Goal: Task Accomplishment & Management: Manage account settings

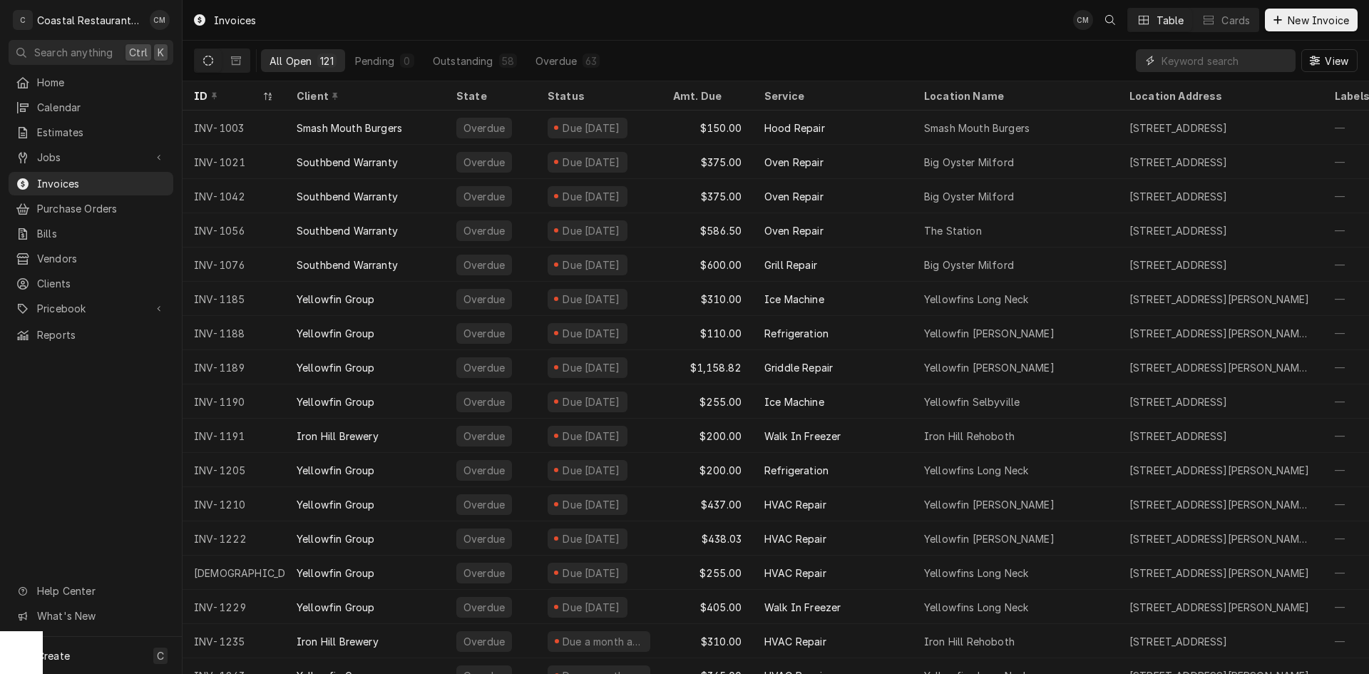
click at [1250, 61] on input "Dynamic Content Wrapper" at bounding box center [1224, 60] width 127 height 23
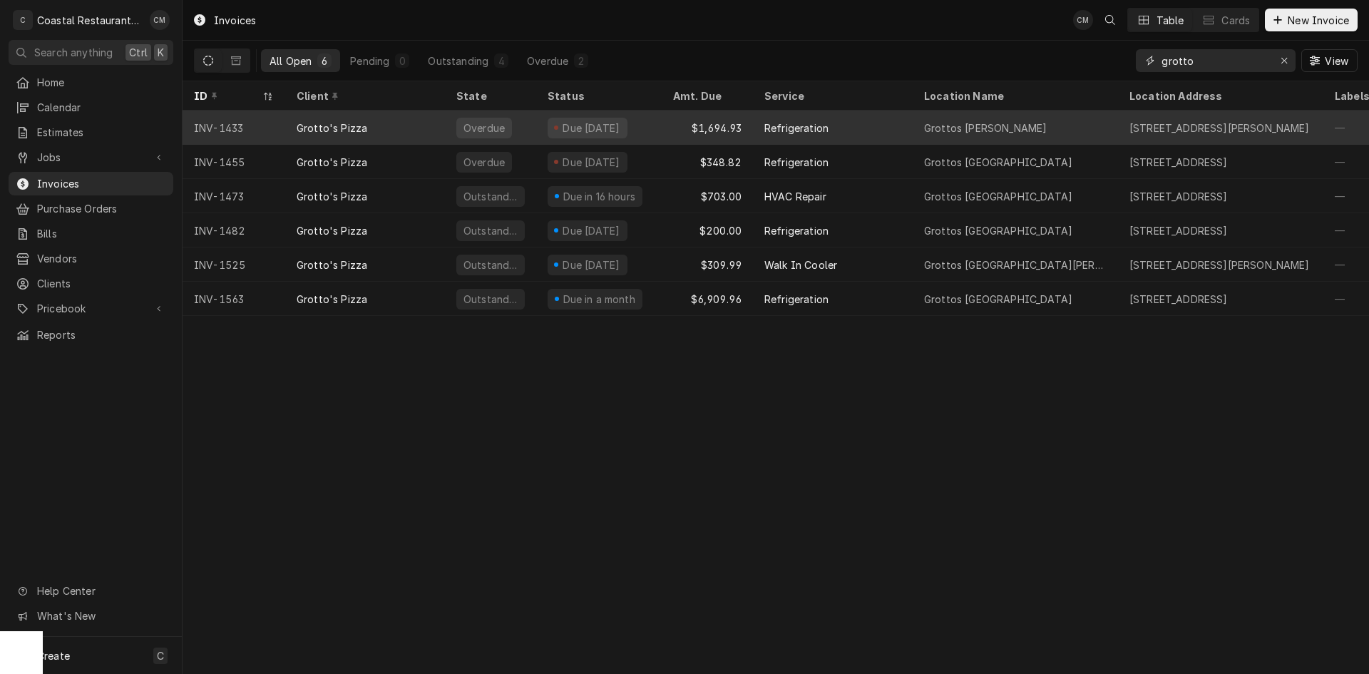
type input "grotto"
click at [838, 133] on div "Refrigeration" at bounding box center [833, 127] width 160 height 34
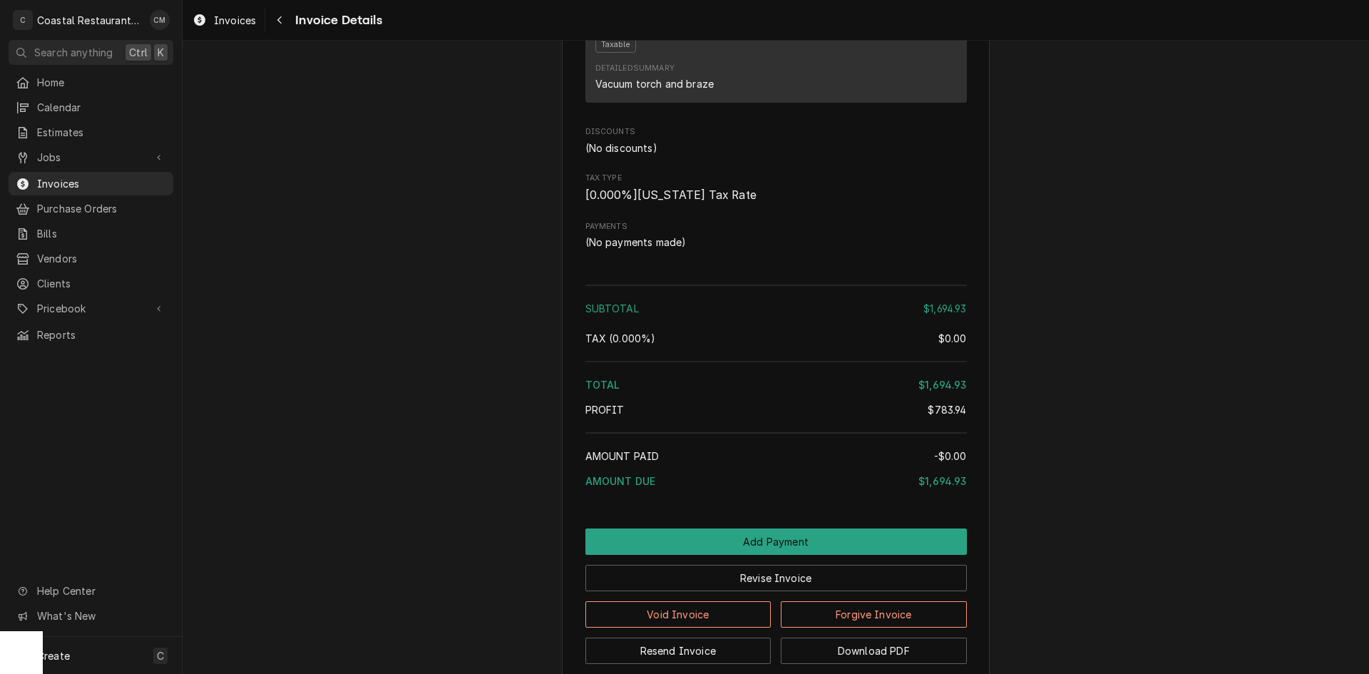
scroll to position [2277, 0]
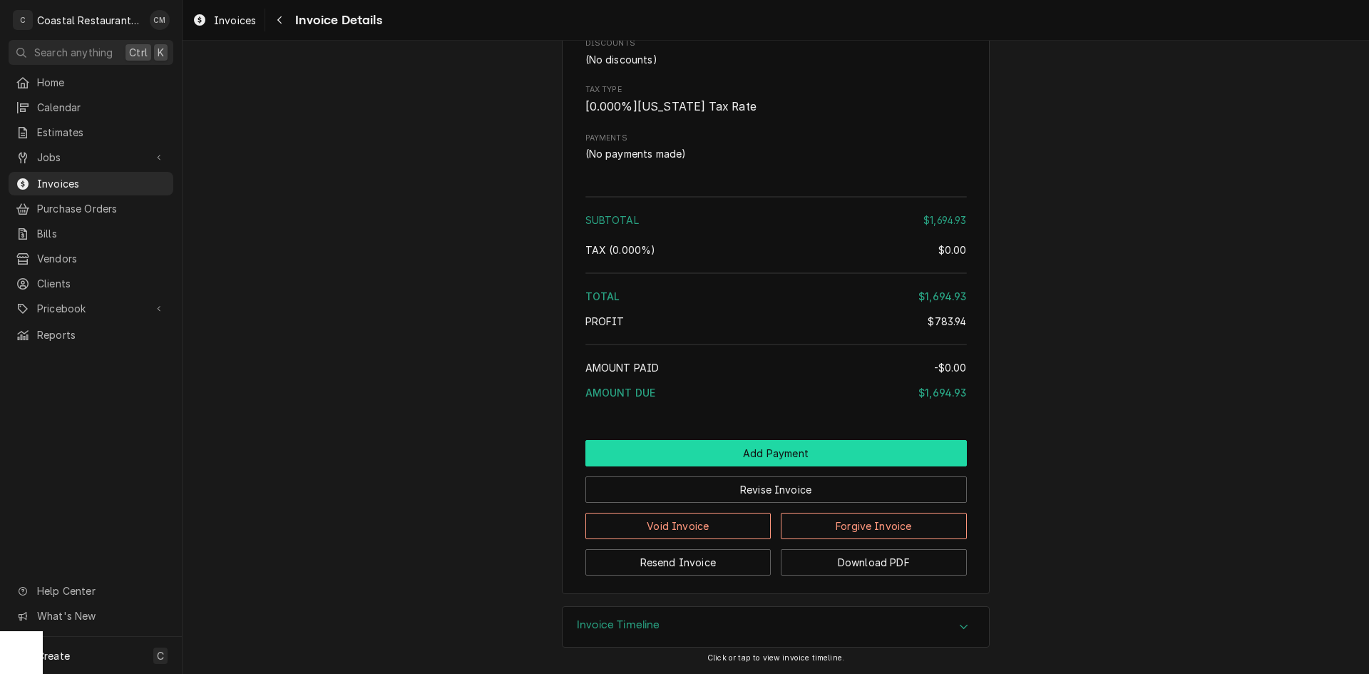
click at [766, 449] on button "Add Payment" at bounding box center [775, 453] width 381 height 26
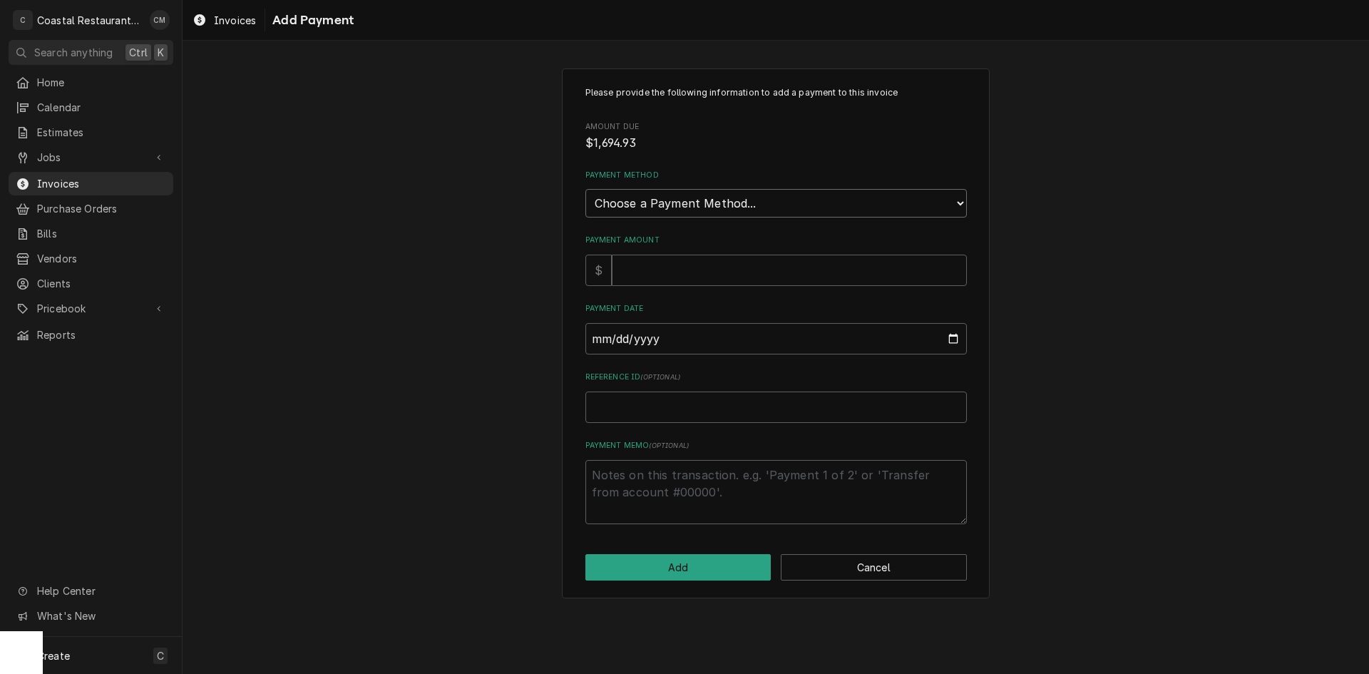
drag, startPoint x: 741, startPoint y: 205, endPoint x: 733, endPoint y: 215, distance: 12.1
click at [741, 205] on select "Choose a Payment Method... Cash Check Credit/Debit Card ACH/eCheck Other" at bounding box center [775, 203] width 381 height 29
select select "2"
click at [585, 189] on select "Choose a Payment Method... Cash Check Credit/Debit Card ACH/eCheck Other" at bounding box center [775, 203] width 381 height 29
click at [655, 279] on input "Payment Amount" at bounding box center [789, 269] width 355 height 31
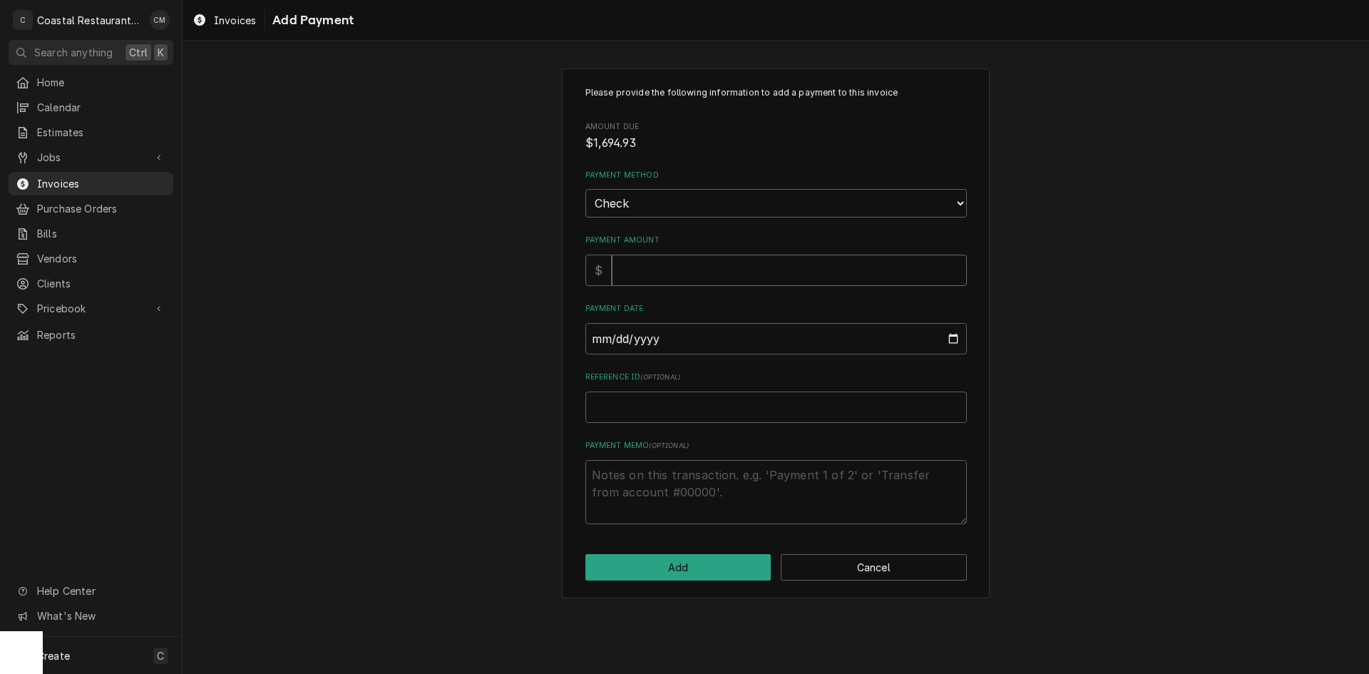
type textarea "x"
type input "1"
type textarea "x"
type input "16"
type textarea "x"
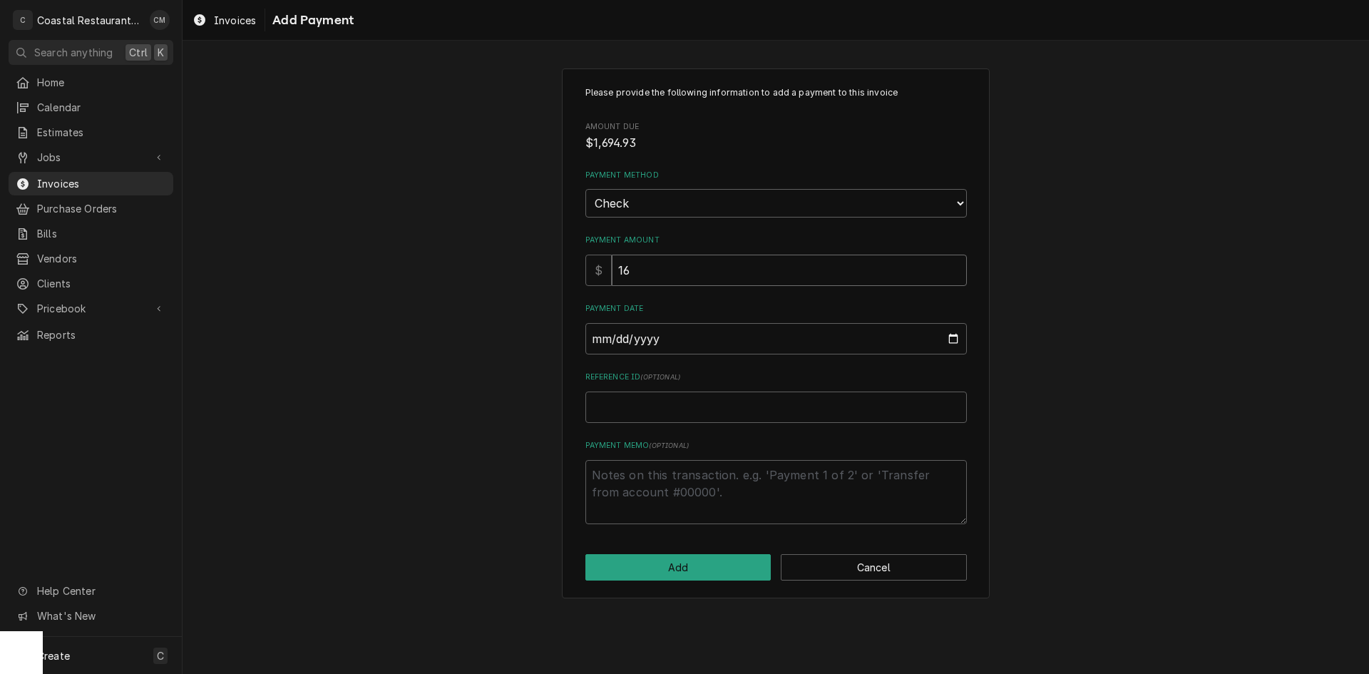
type input "169"
type textarea "x"
type input "1694"
type textarea "x"
type input "1694.9"
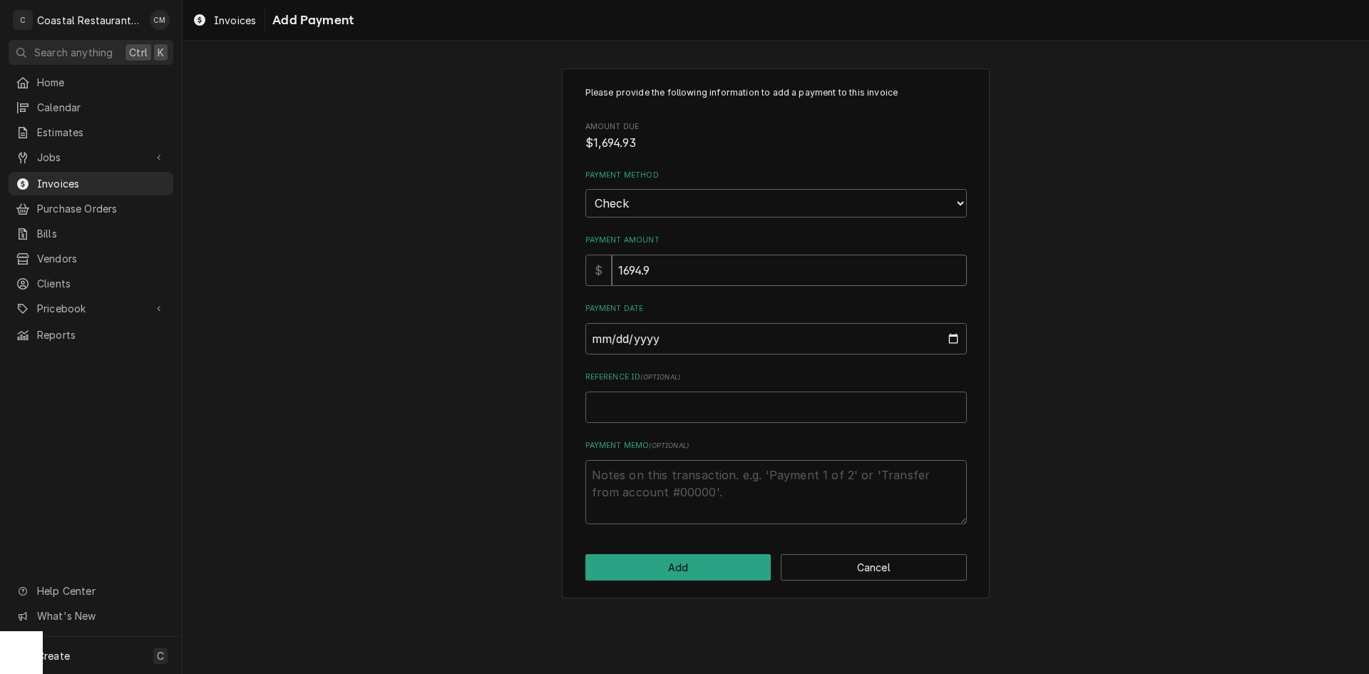
type textarea "x"
type input "1694.93"
type input "0002-09-09"
type textarea "x"
type input "0020-09-09"
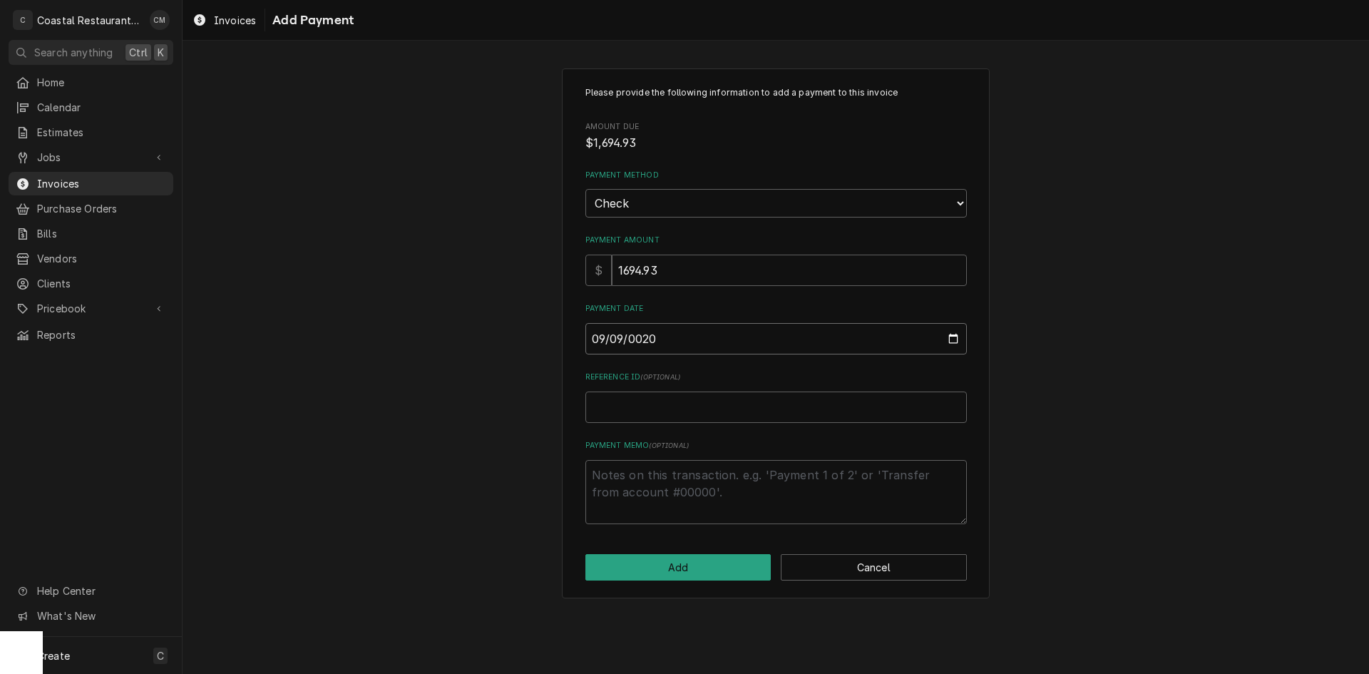
type textarea "x"
type input "0202-09-09"
type textarea "x"
type input "2025-09-09"
type textarea "x"
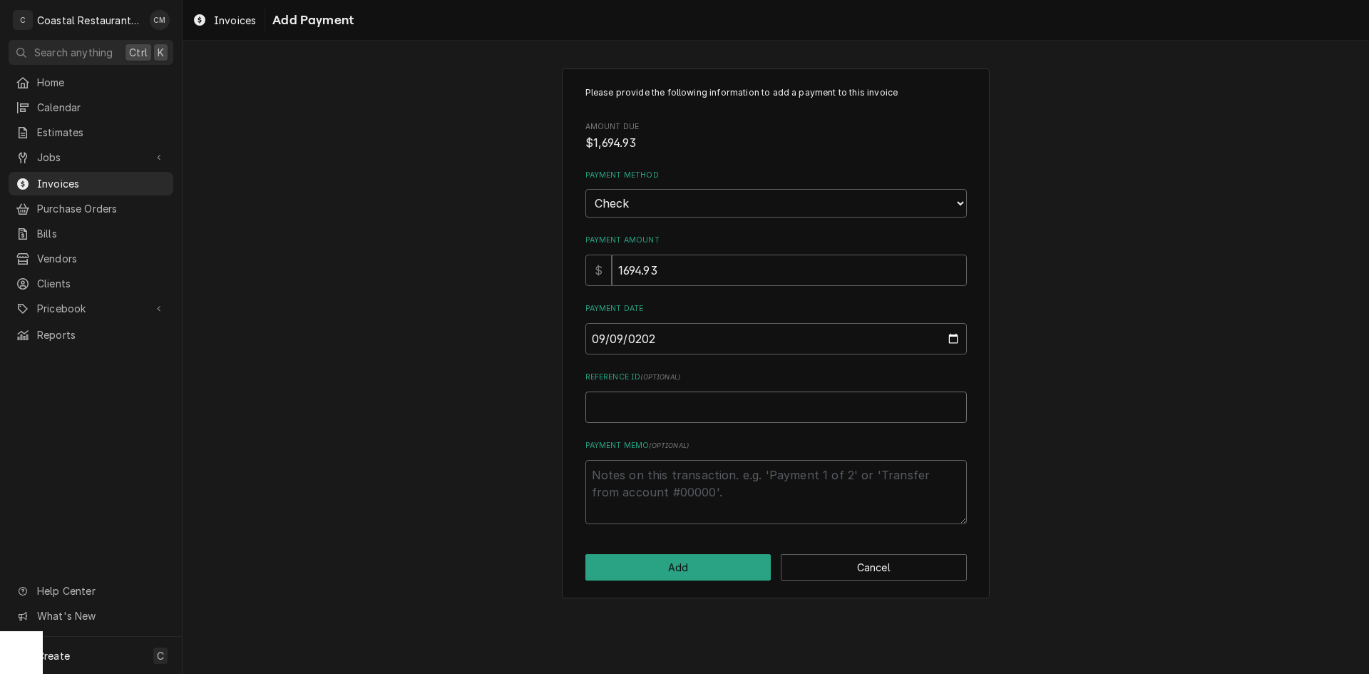
type input "1"
type textarea "x"
type input "16"
type textarea "x"
type input "162"
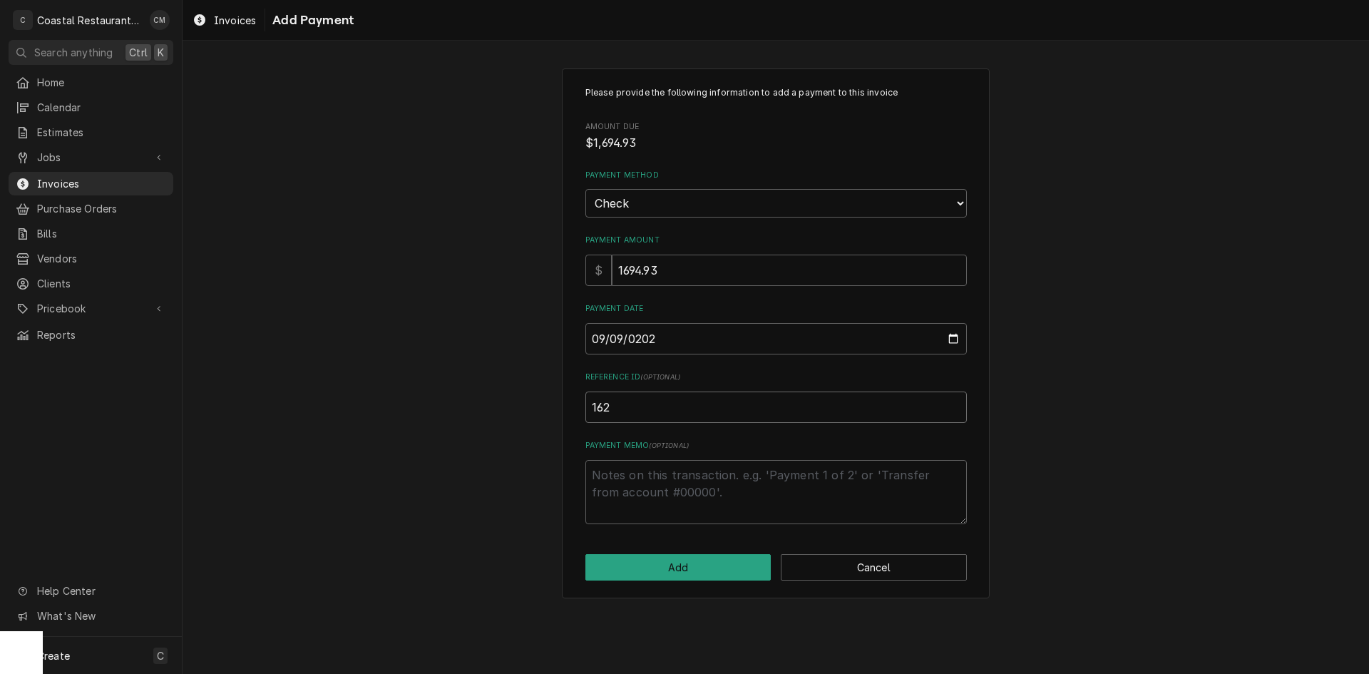
type textarea "x"
type input "1624"
type textarea "x"
type input "16241"
type textarea "x"
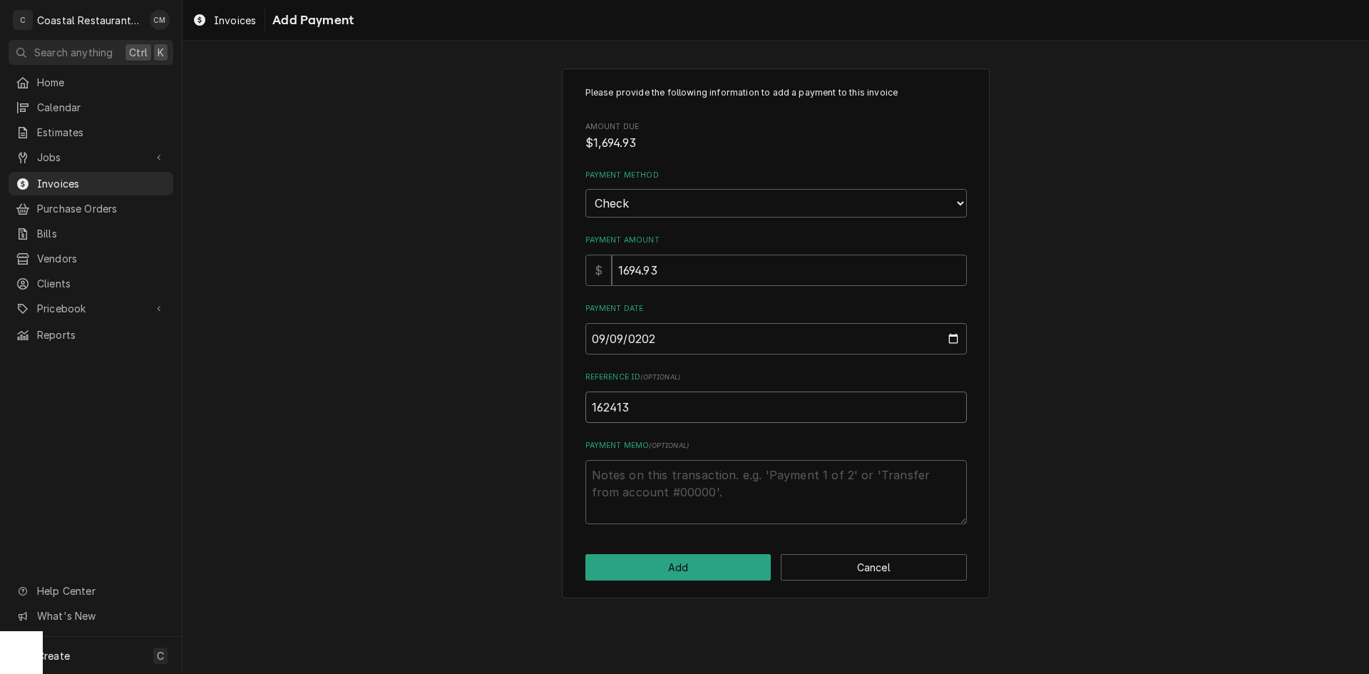
type input "162413"
click button "Add" at bounding box center [678, 567] width 186 height 26
type textarea "x"
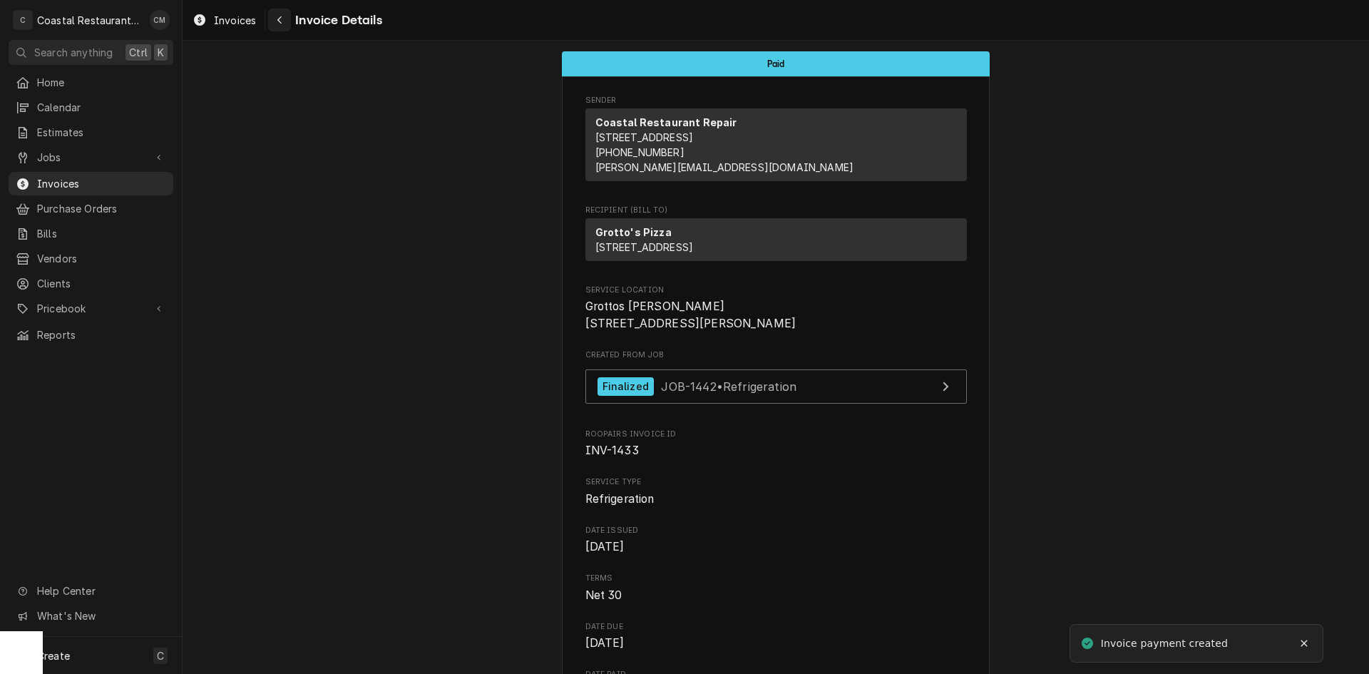
click at [276, 19] on div "Navigate back" at bounding box center [279, 20] width 14 height 14
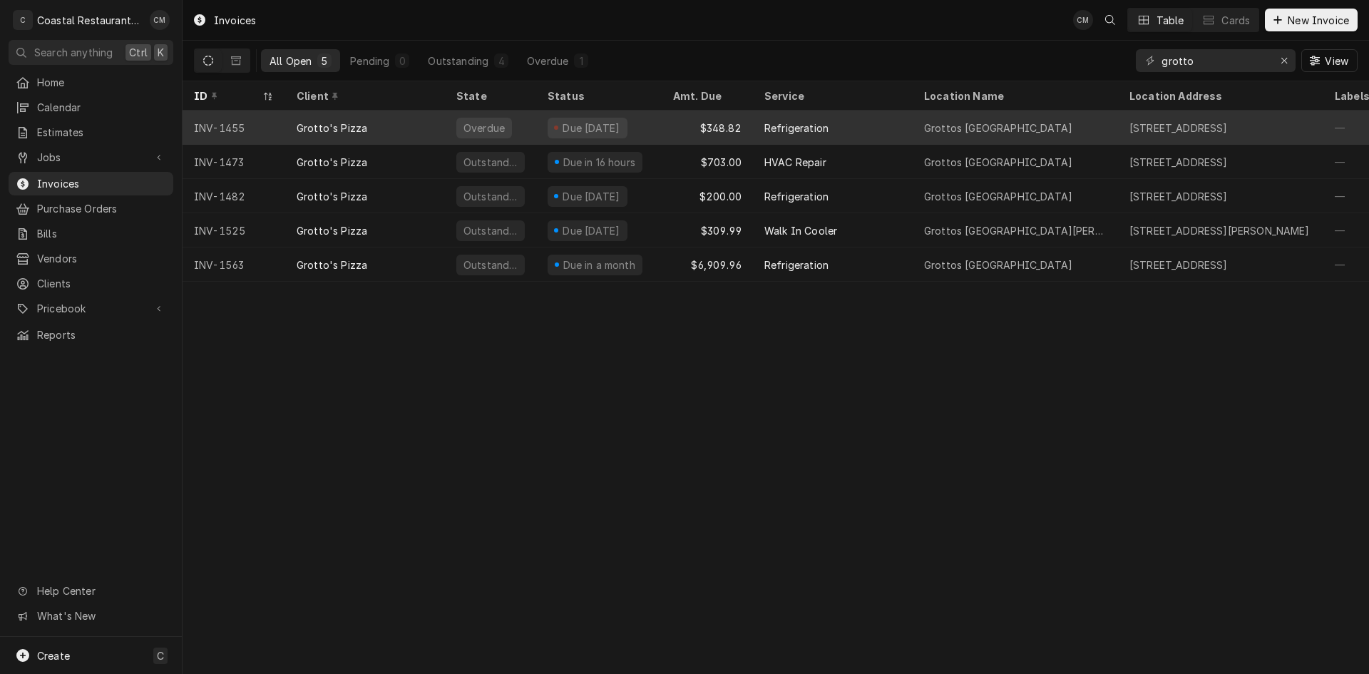
click at [672, 133] on div "$348.82" at bounding box center [706, 127] width 91 height 34
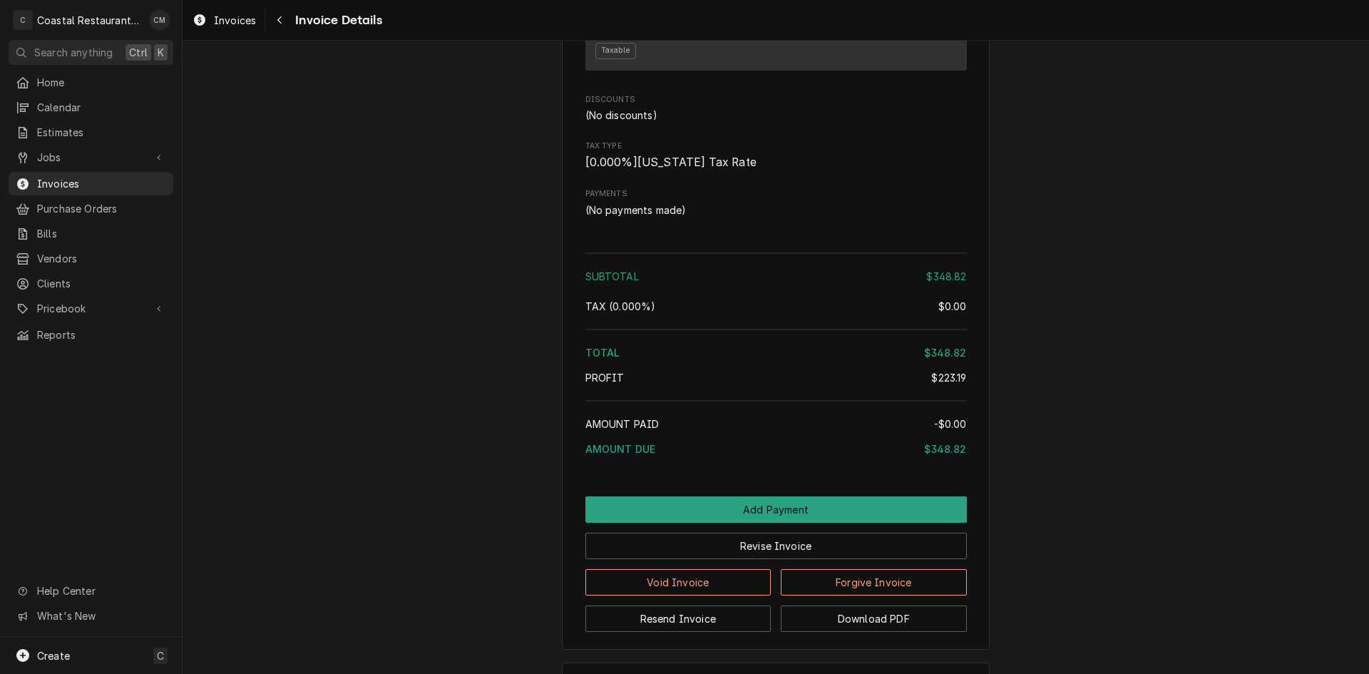
scroll to position [1749, 0]
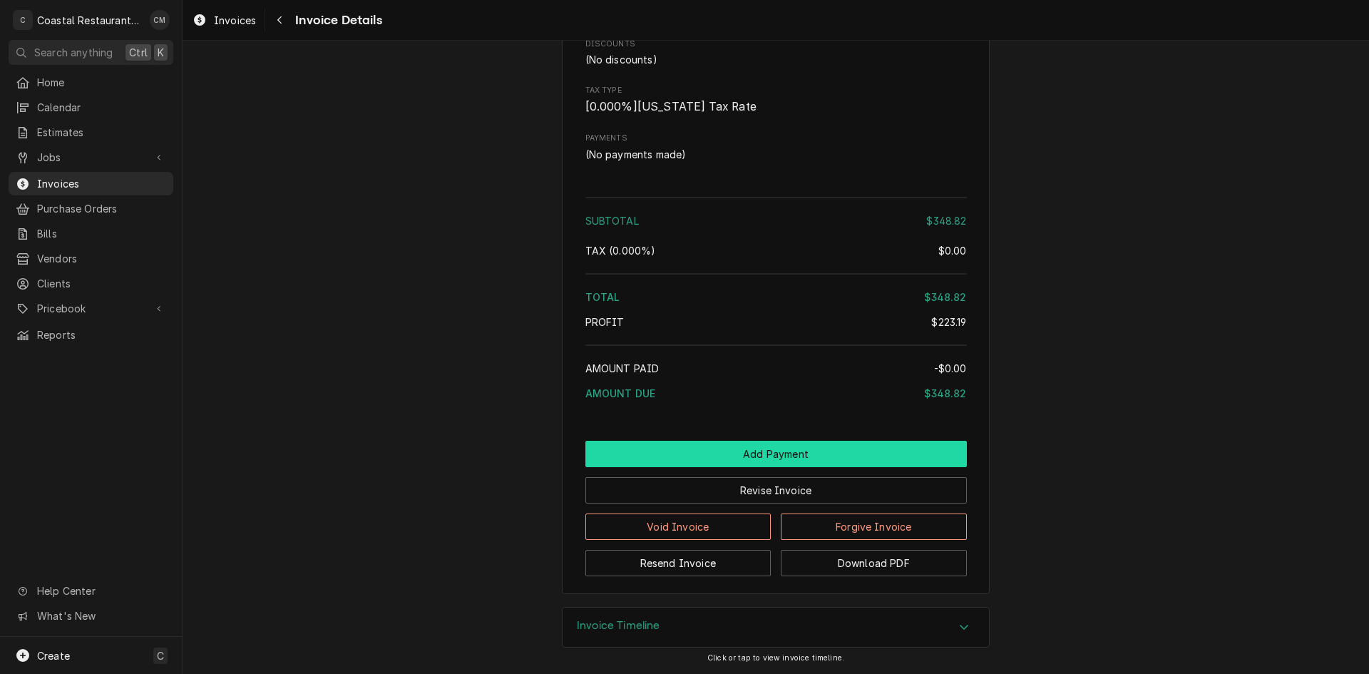
click at [809, 448] on button "Add Payment" at bounding box center [775, 454] width 381 height 26
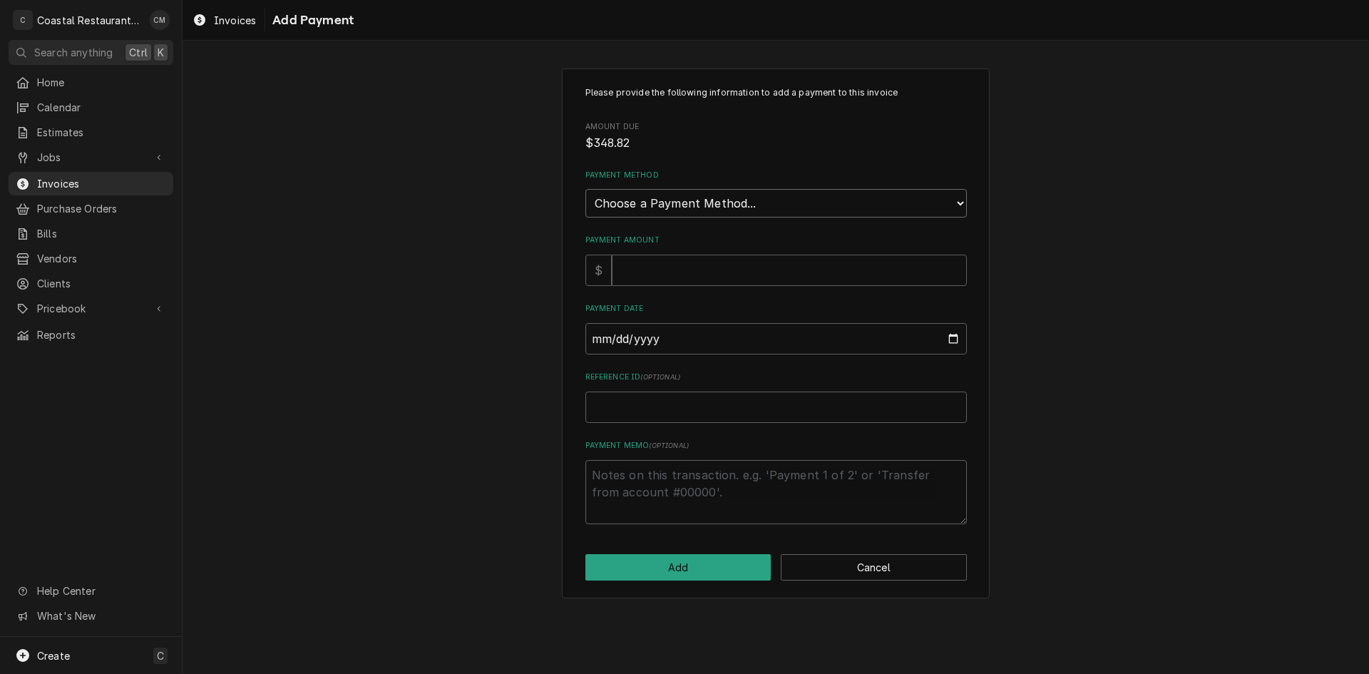
drag, startPoint x: 760, startPoint y: 200, endPoint x: 753, endPoint y: 214, distance: 15.0
click at [760, 200] on select "Choose a Payment Method... Cash Check Credit/Debit Card ACH/eCheck Other" at bounding box center [775, 203] width 381 height 29
select select "2"
click at [585, 189] on select "Choose a Payment Method... Cash Check Credit/Debit Card ACH/eCheck Other" at bounding box center [775, 203] width 381 height 29
click at [716, 277] on input "Payment Amount" at bounding box center [789, 269] width 355 height 31
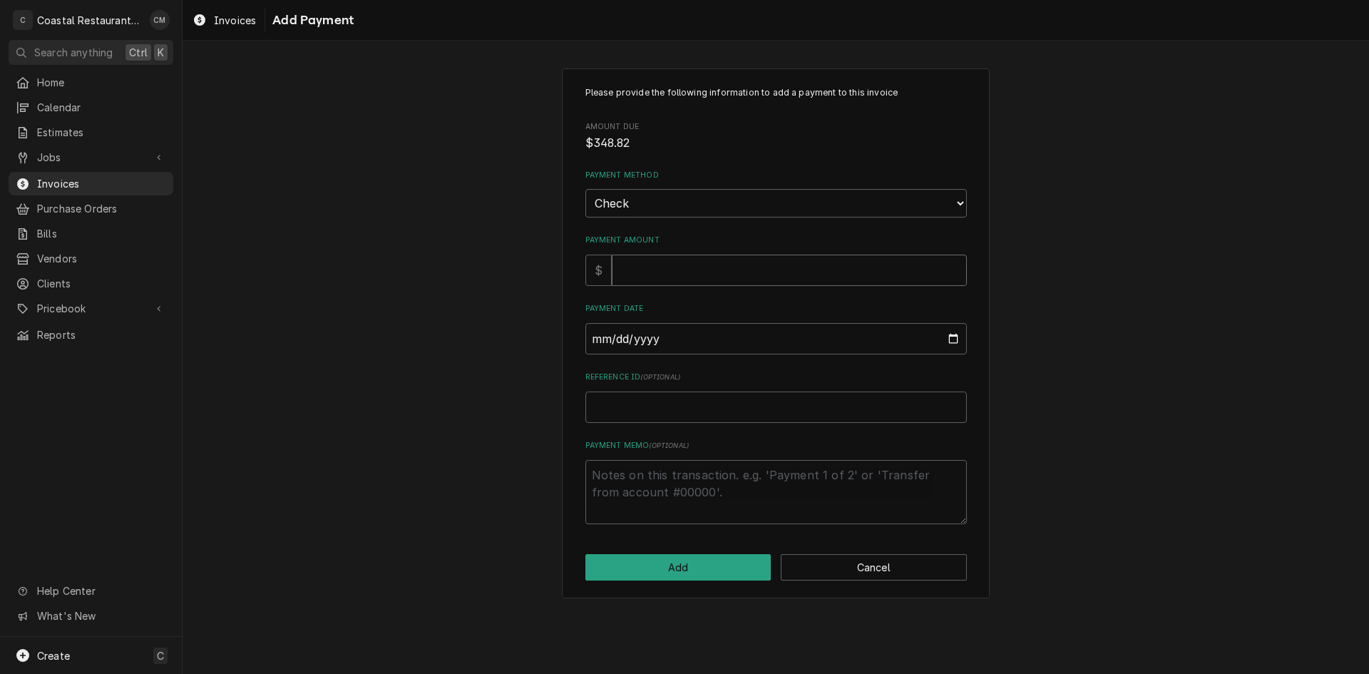
type textarea "x"
type input "3"
type textarea "x"
type input "34"
type textarea "x"
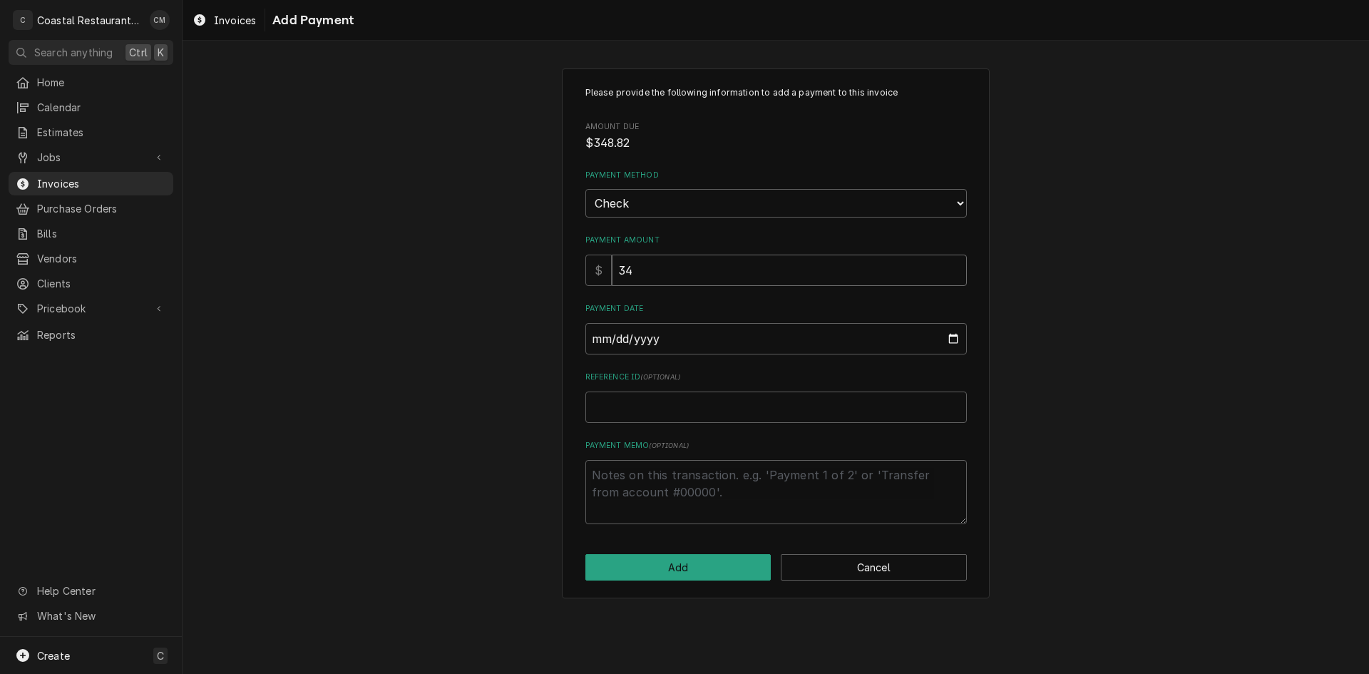
type input "348"
type textarea "x"
type input "3488"
type textarea "x"
type input "348"
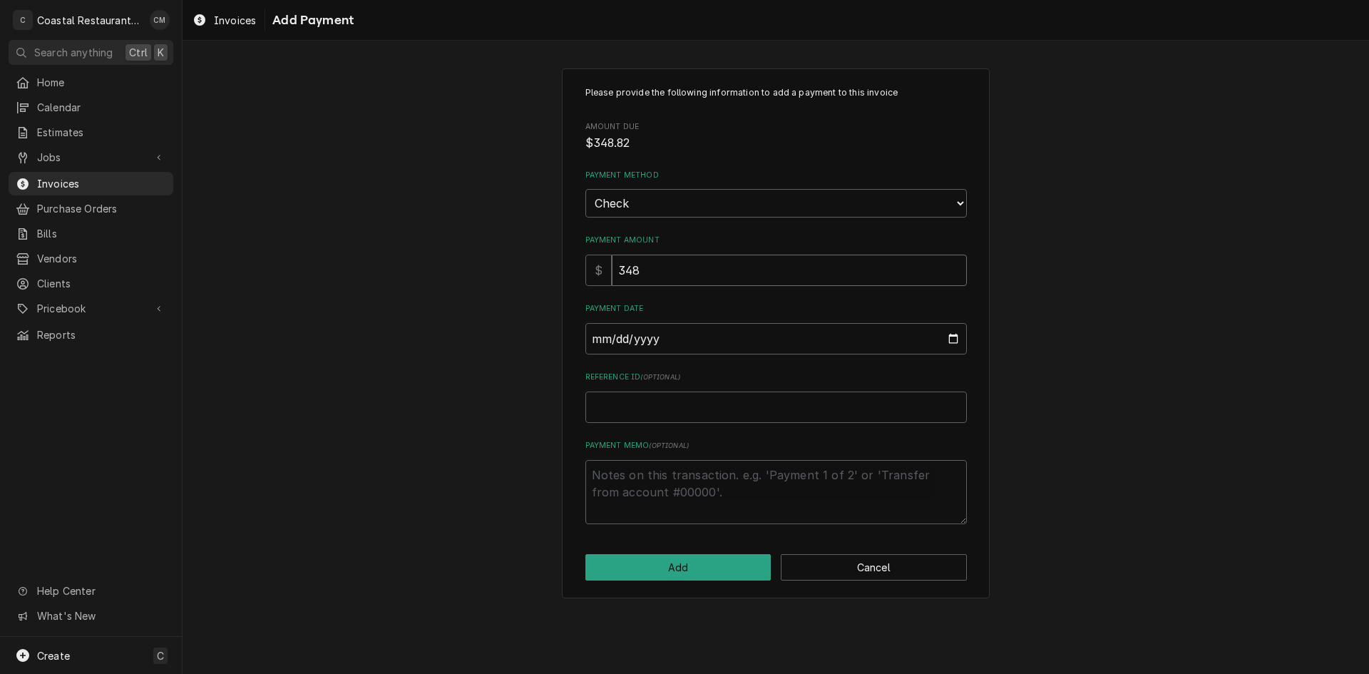
type textarea "x"
type input "348.8"
type textarea "x"
type input "348.82"
type input "0002-09-09"
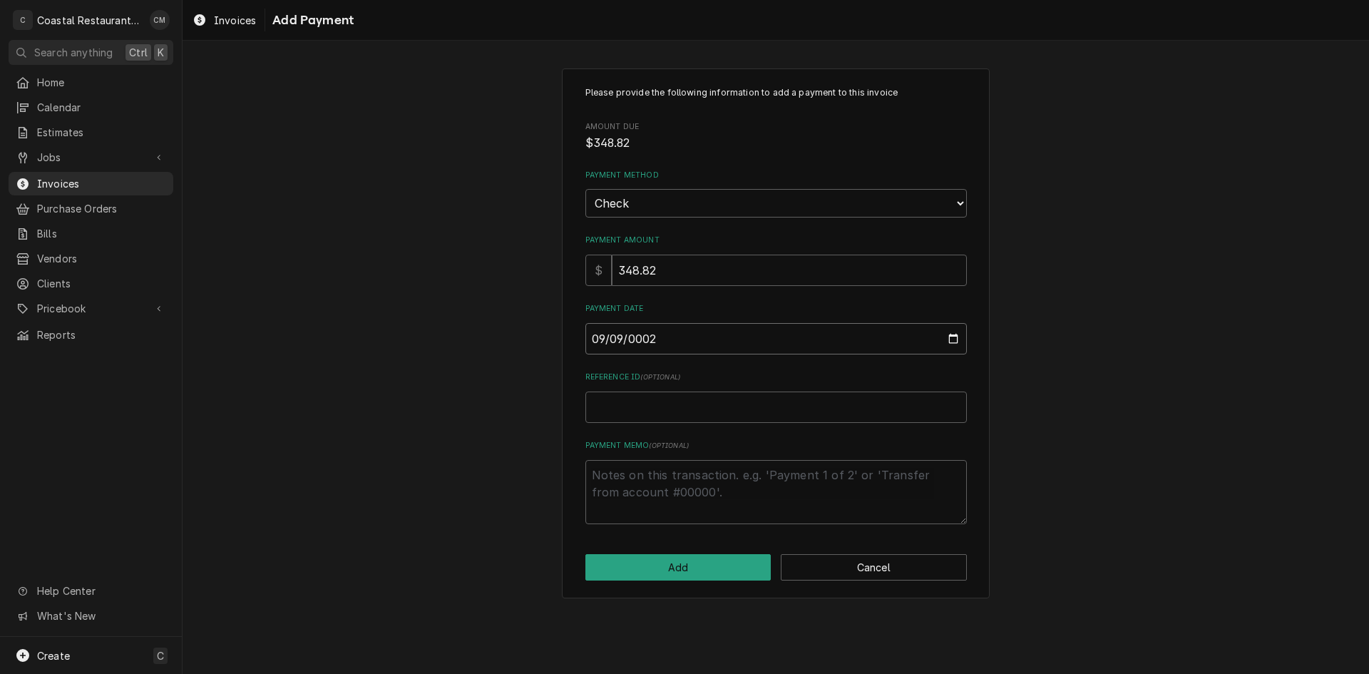
type textarea "x"
type input "0020-09-09"
type textarea "x"
type input "0202-09-09"
type textarea "x"
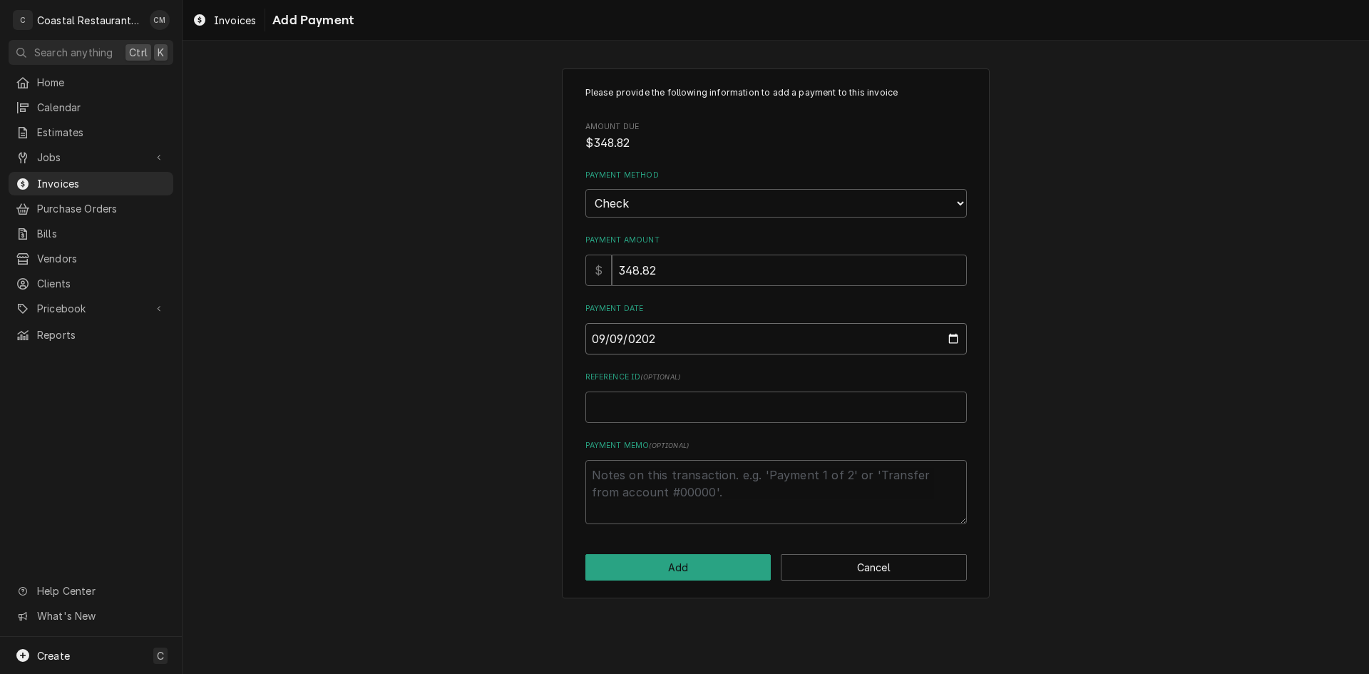
type input "2025-09-09"
type textarea "x"
type input "1"
type textarea "x"
type input "16"
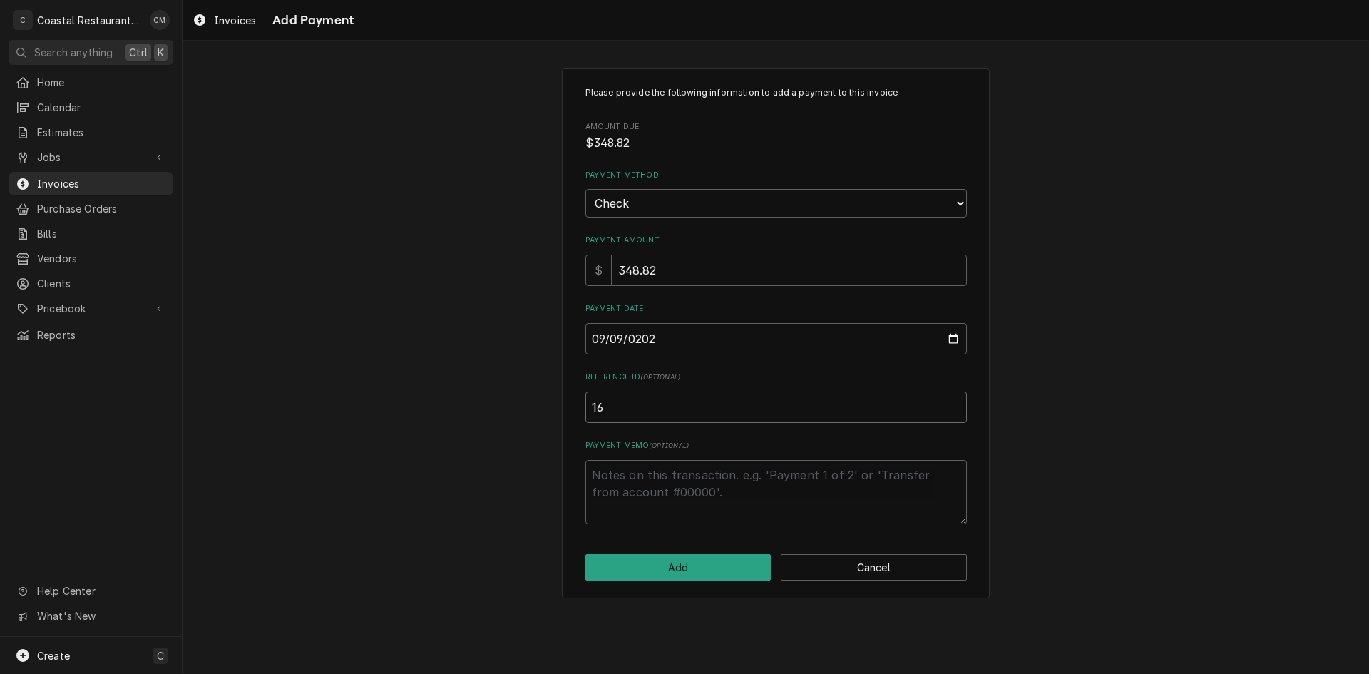
type textarea "x"
type input "162"
type textarea "x"
type input "1624"
type textarea "x"
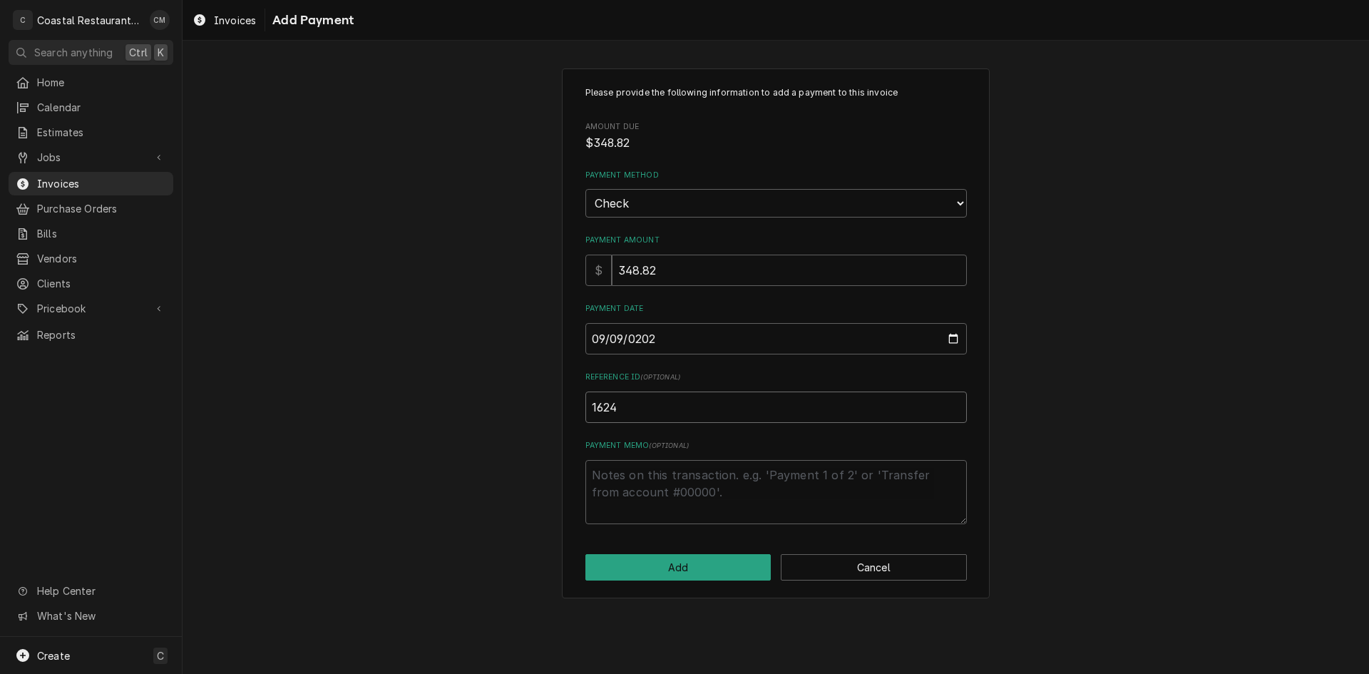
type input "16241"
type textarea "x"
type input "162413"
click button "Add" at bounding box center [678, 567] width 186 height 26
type textarea "x"
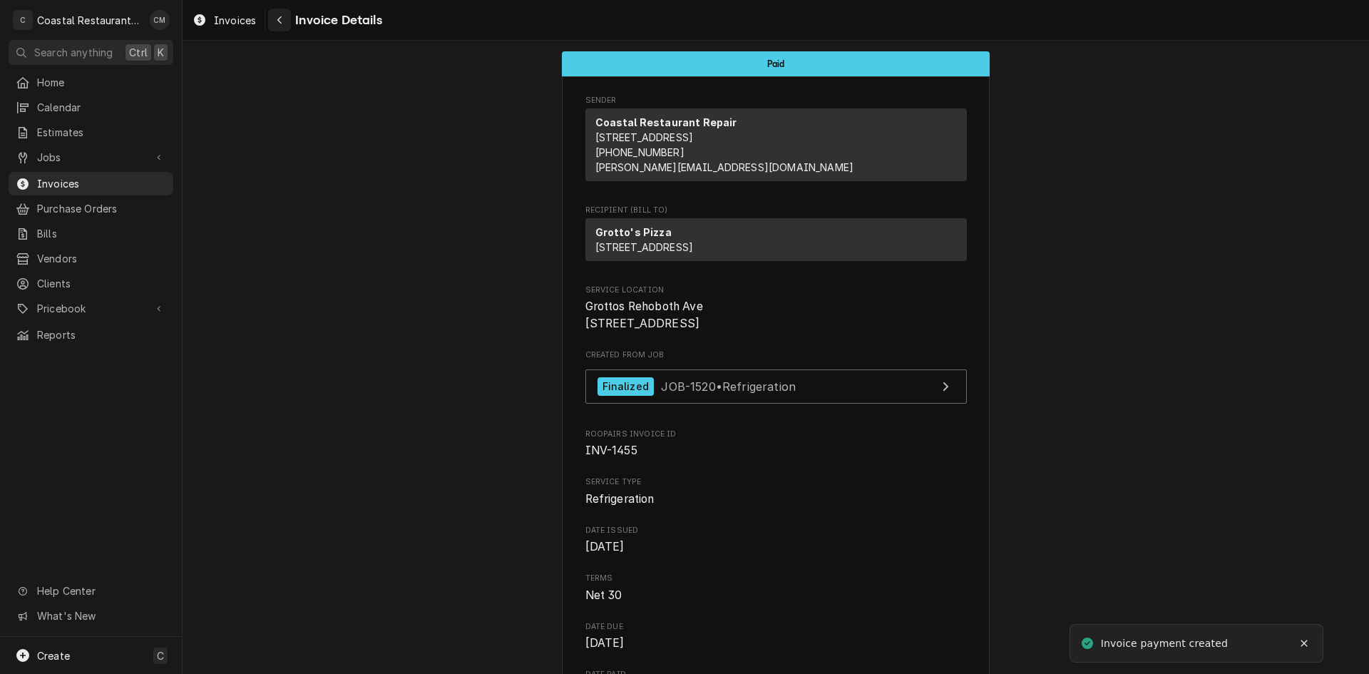
click at [284, 21] on div "Navigate back" at bounding box center [279, 20] width 14 height 14
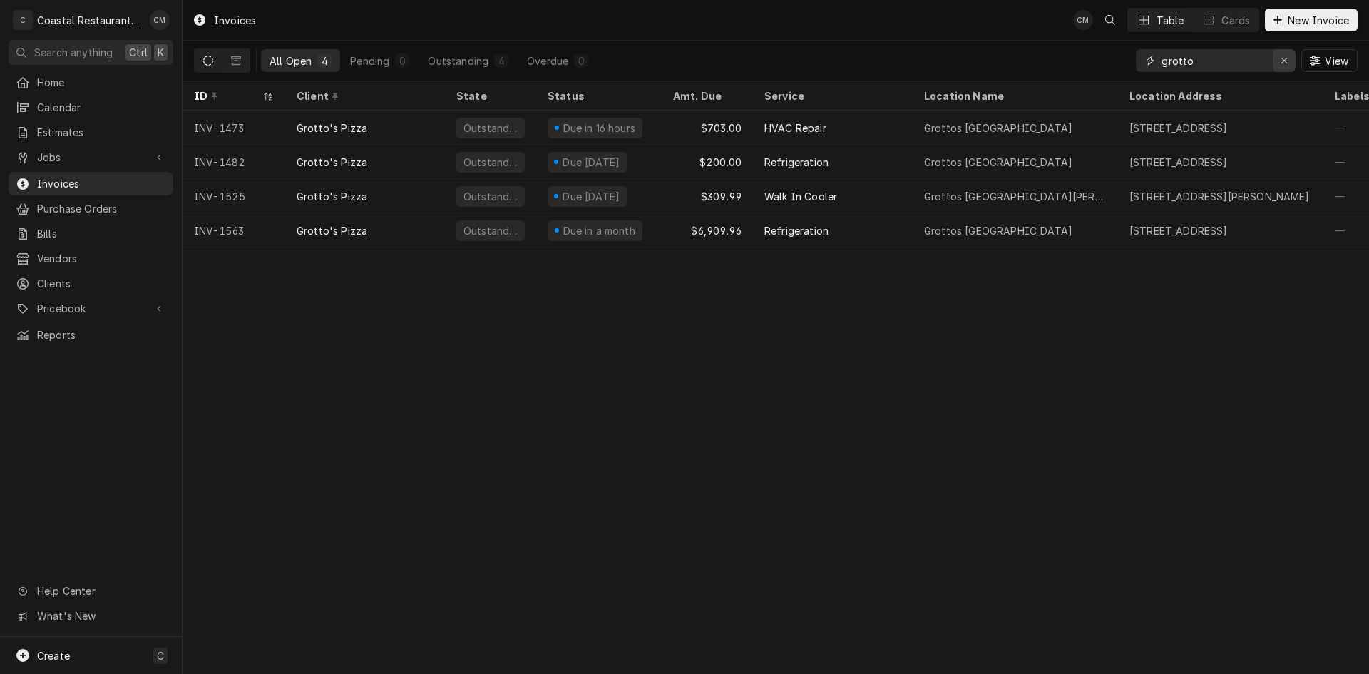
click at [1288, 59] on div "Erase input" at bounding box center [1284, 60] width 14 height 14
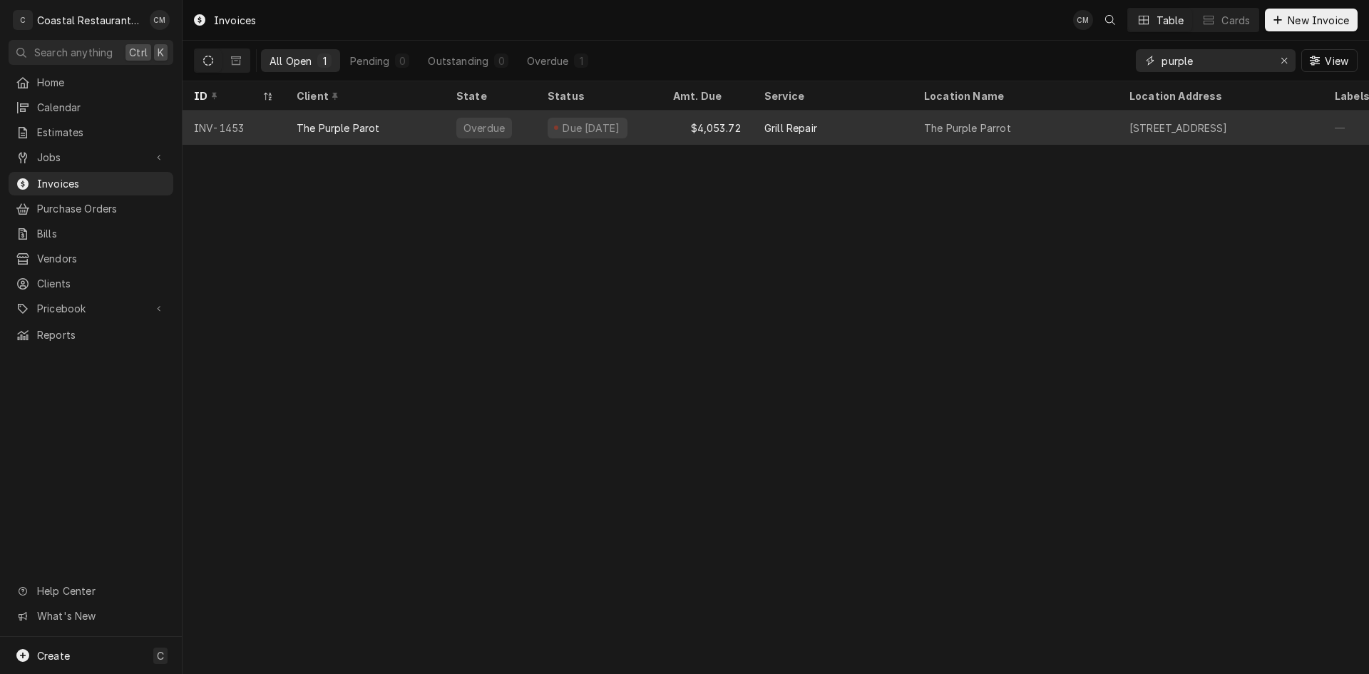
type input "purple"
click at [865, 123] on div "Grill Repair" at bounding box center [833, 127] width 160 height 34
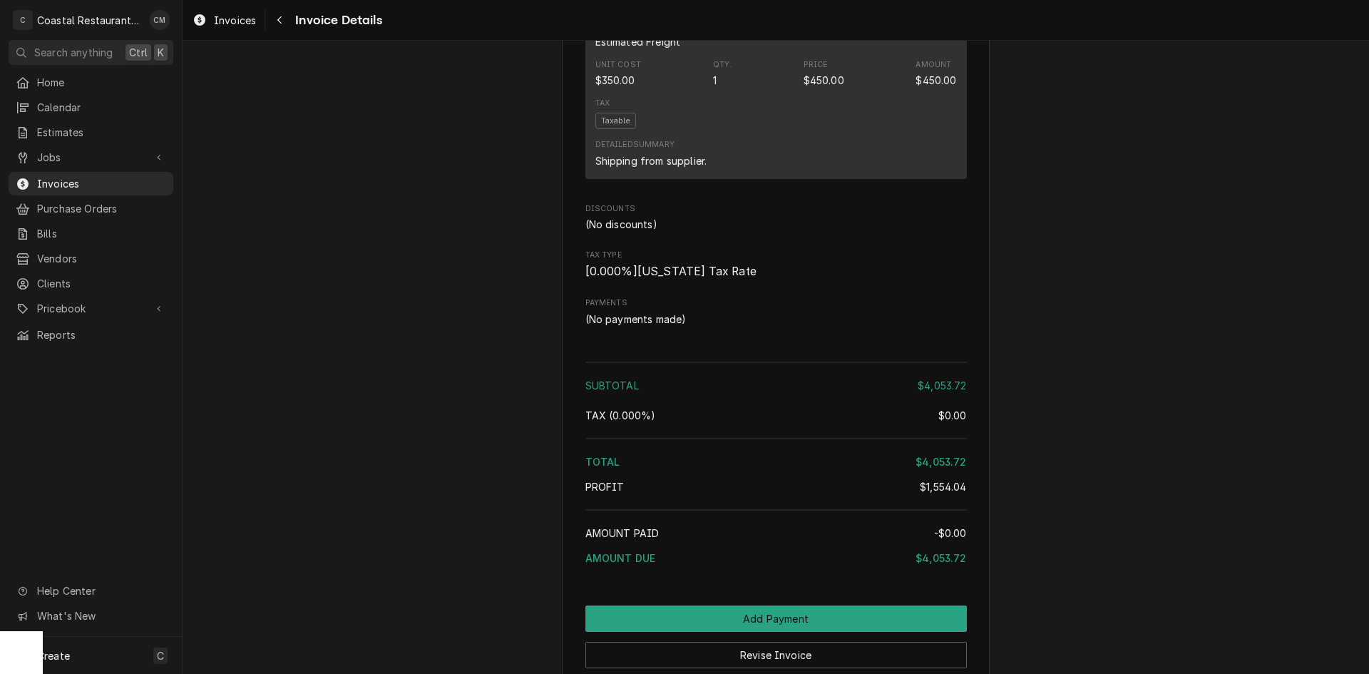
scroll to position [2208, 0]
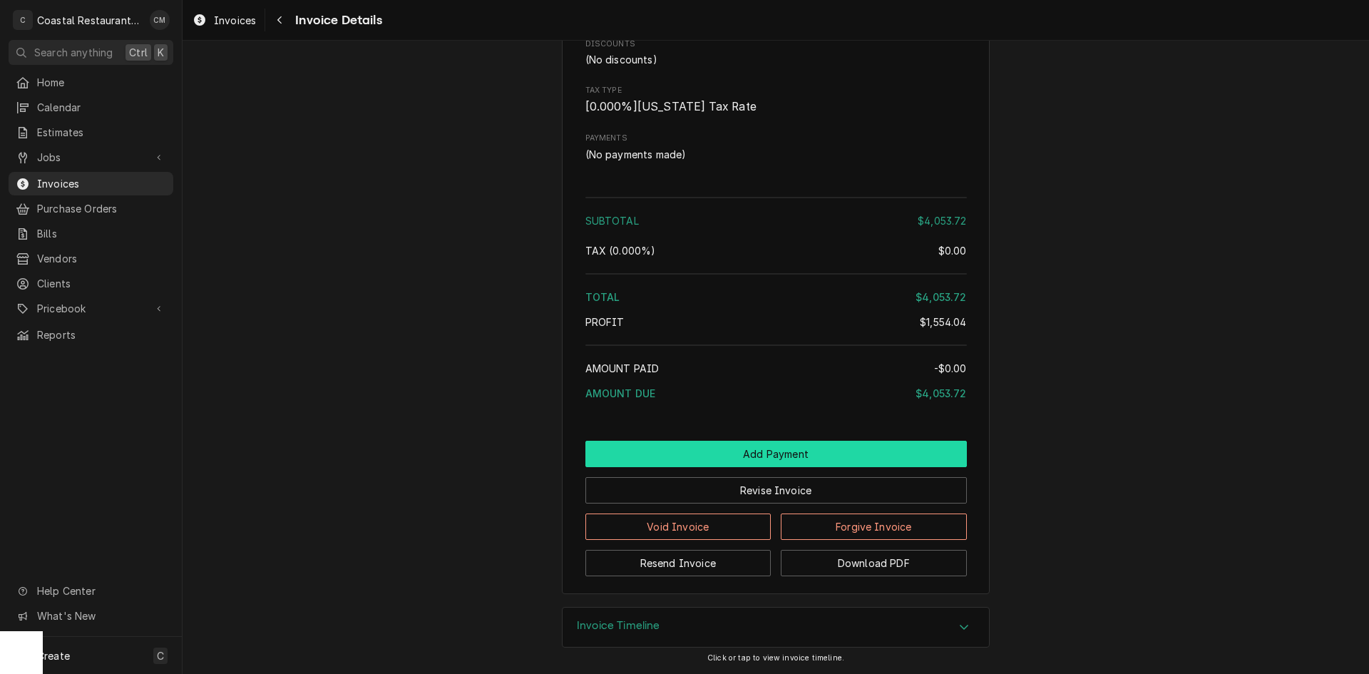
click at [790, 448] on button "Add Payment" at bounding box center [775, 454] width 381 height 26
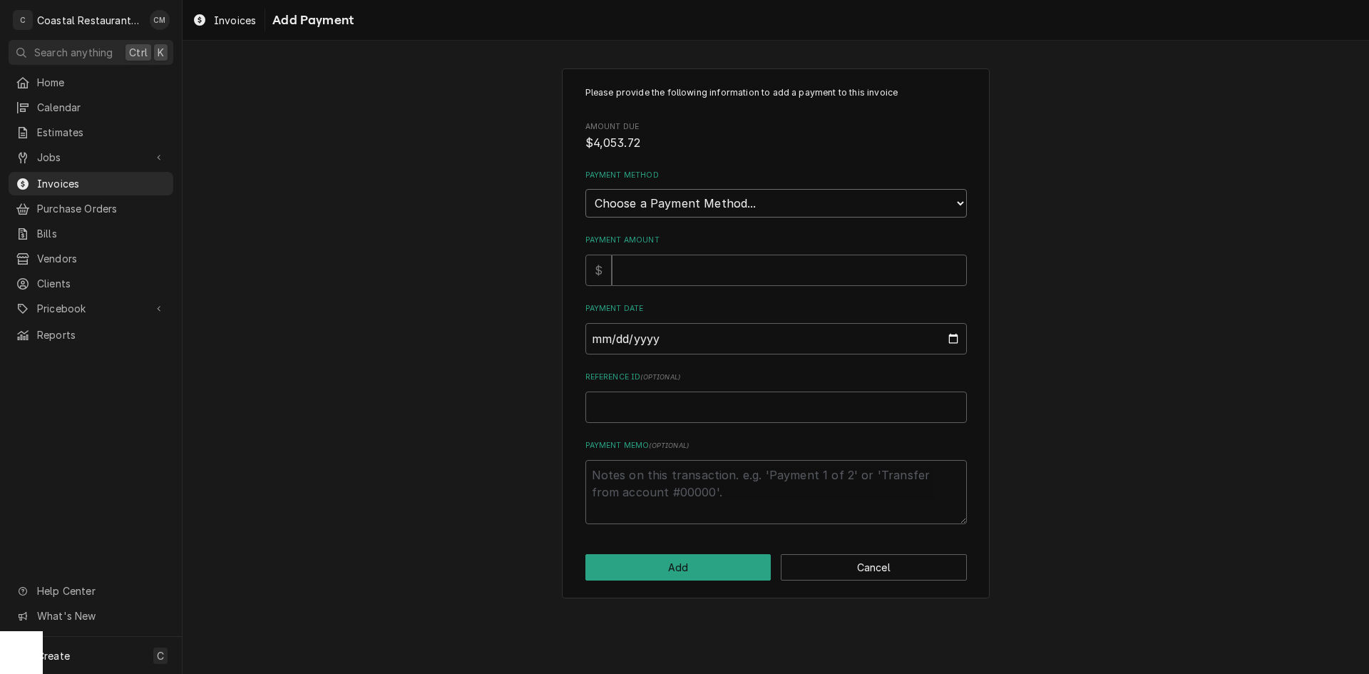
click at [737, 201] on select "Choose a Payment Method... Cash Check Credit/Debit Card ACH/eCheck Other" at bounding box center [775, 203] width 381 height 29
select select "2"
click at [585, 189] on select "Choose a Payment Method... Cash Check Credit/Debit Card ACH/eCheck Other" at bounding box center [775, 203] width 381 height 29
click at [704, 270] on input "Payment Amount" at bounding box center [789, 269] width 355 height 31
type textarea "x"
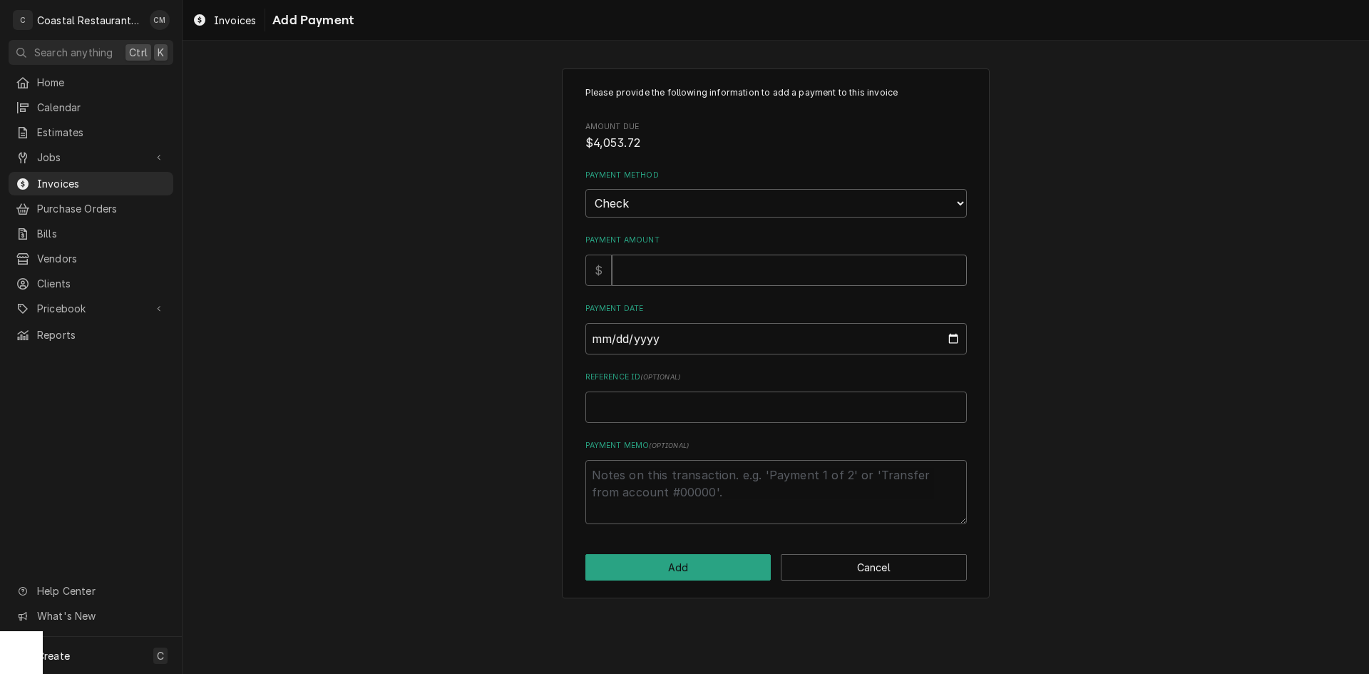
type input "4"
type textarea "x"
type input "40"
type textarea "x"
type input "405"
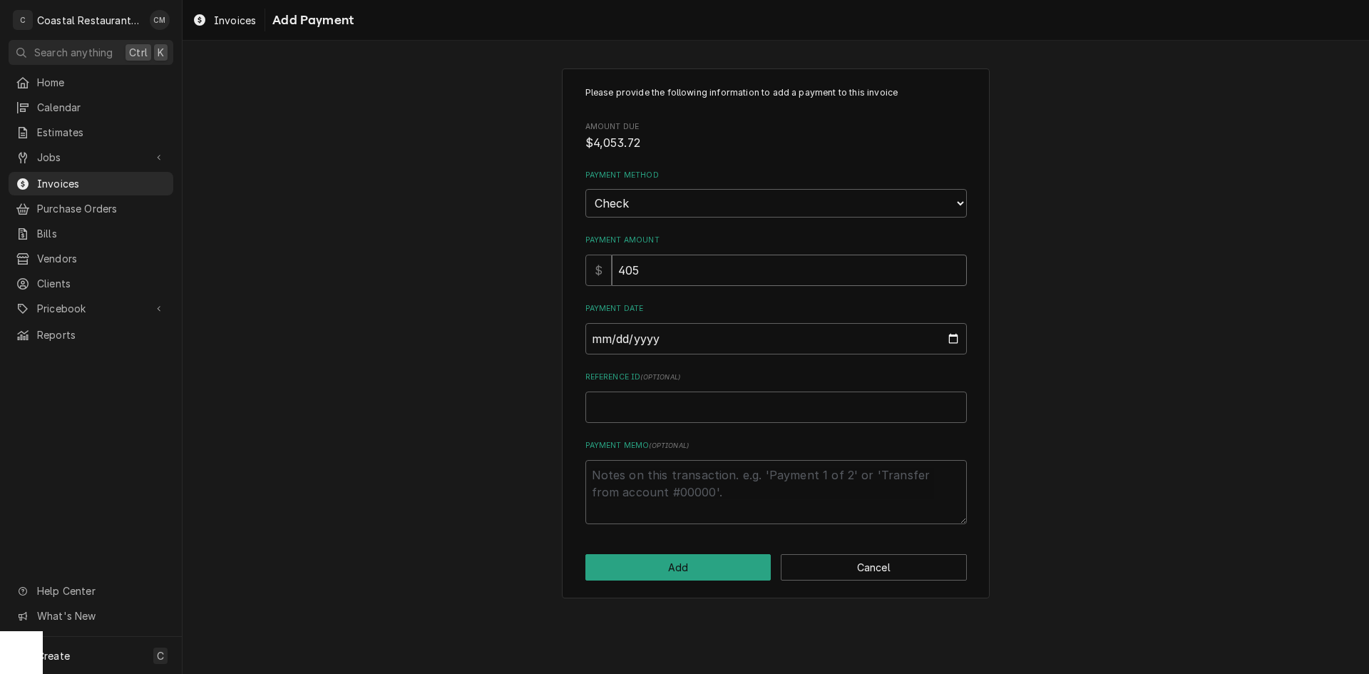
type textarea "x"
type input "4053"
type textarea "x"
type input "4053.7"
type textarea "x"
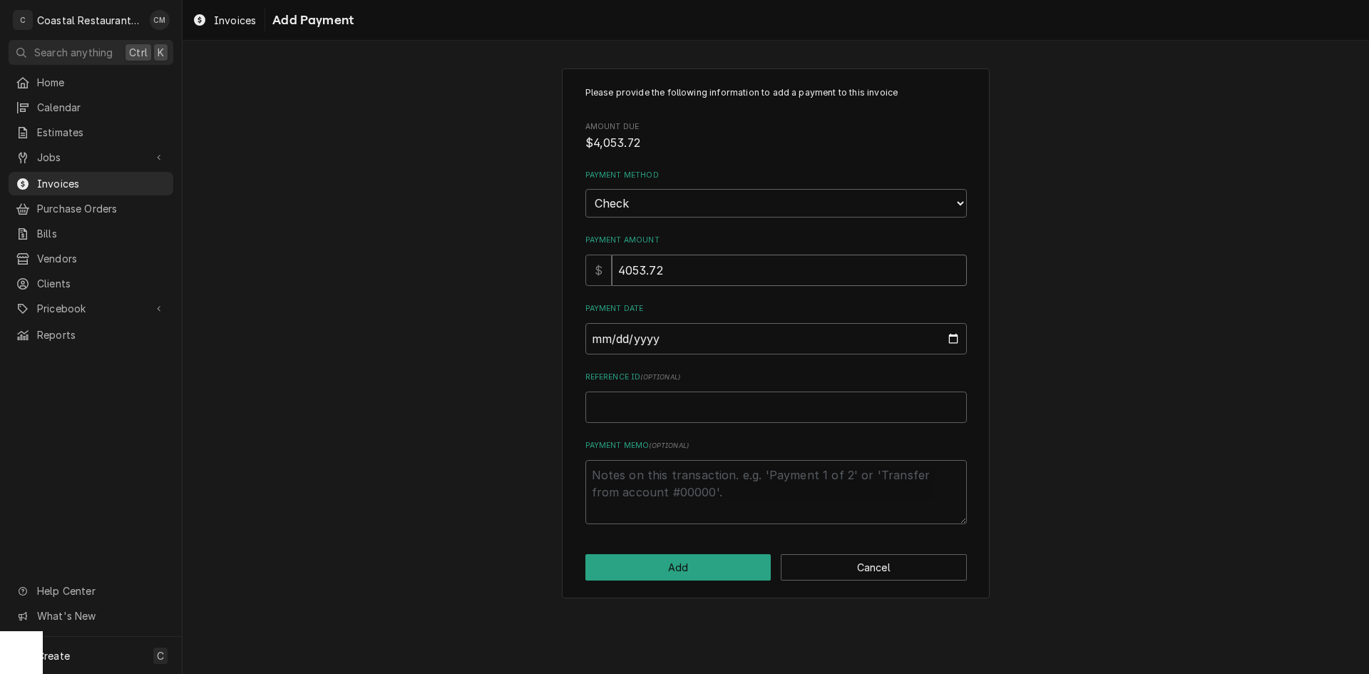
type input "4053.72"
type input "0002-09-09"
type textarea "x"
type input "0020-09-09"
type textarea "x"
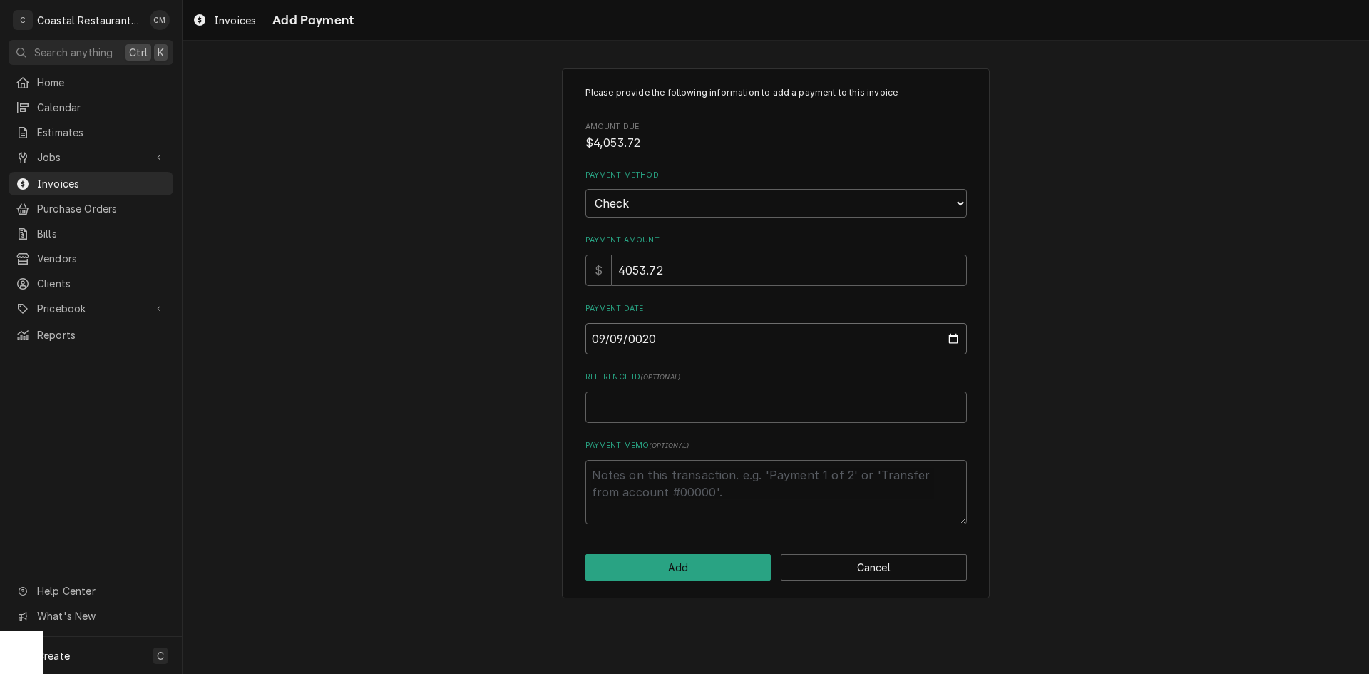
type input "0202-09-09"
type textarea "x"
type input "2025-09-09"
type textarea "x"
type input "1"
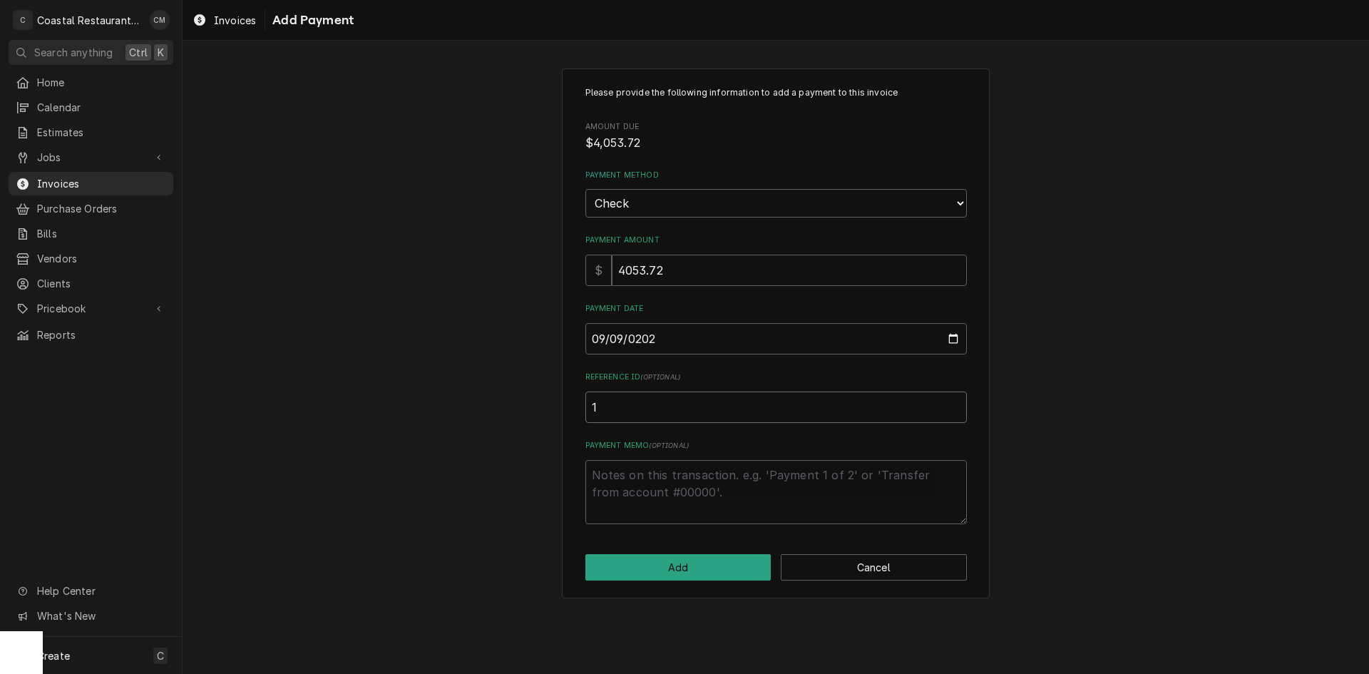
type textarea "x"
type input "16"
type textarea "x"
type input "1"
type textarea "x"
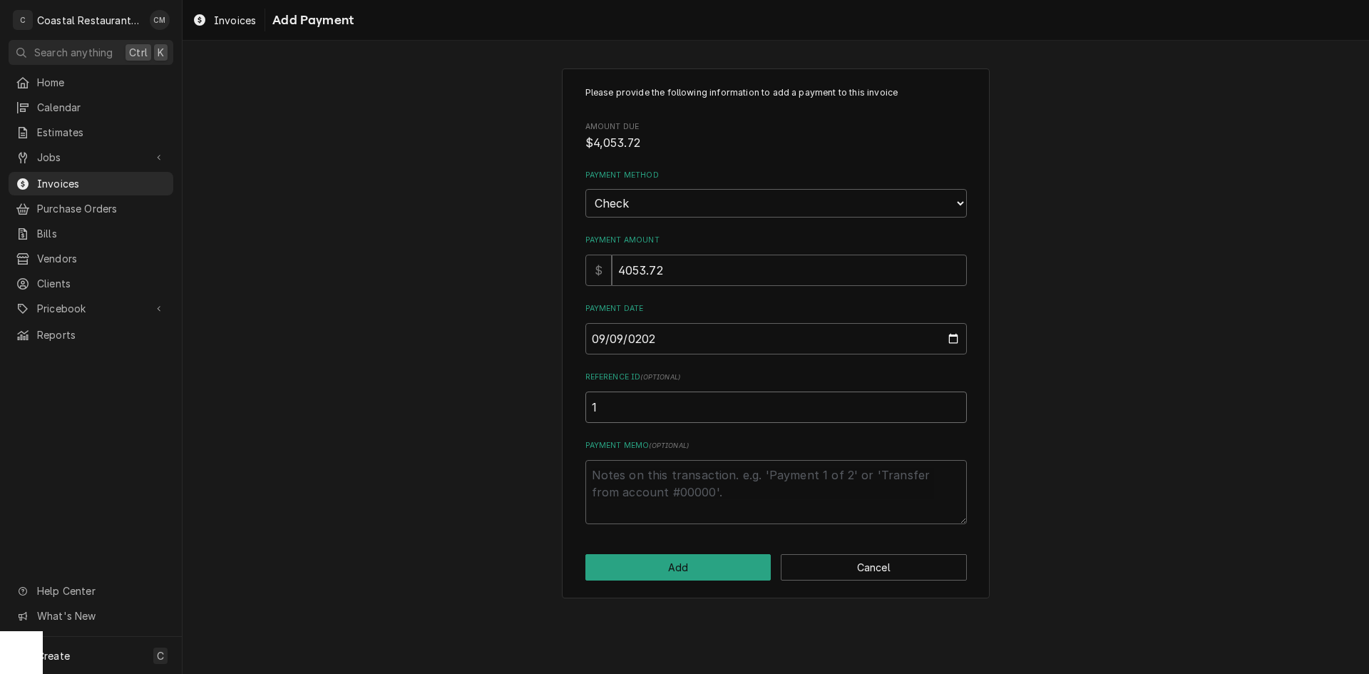
type input "11"
type textarea "x"
type input "110"
type textarea "x"
type input "1108"
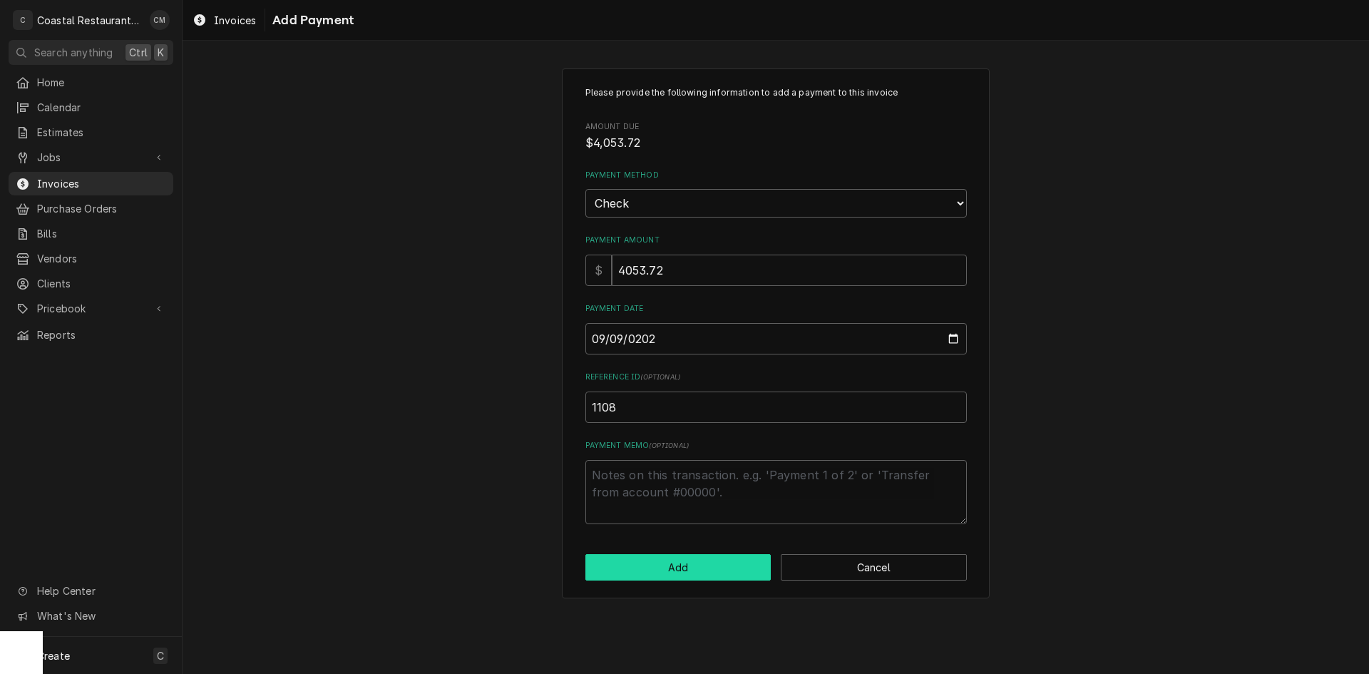
click button "Add" at bounding box center [678, 567] width 186 height 26
type textarea "x"
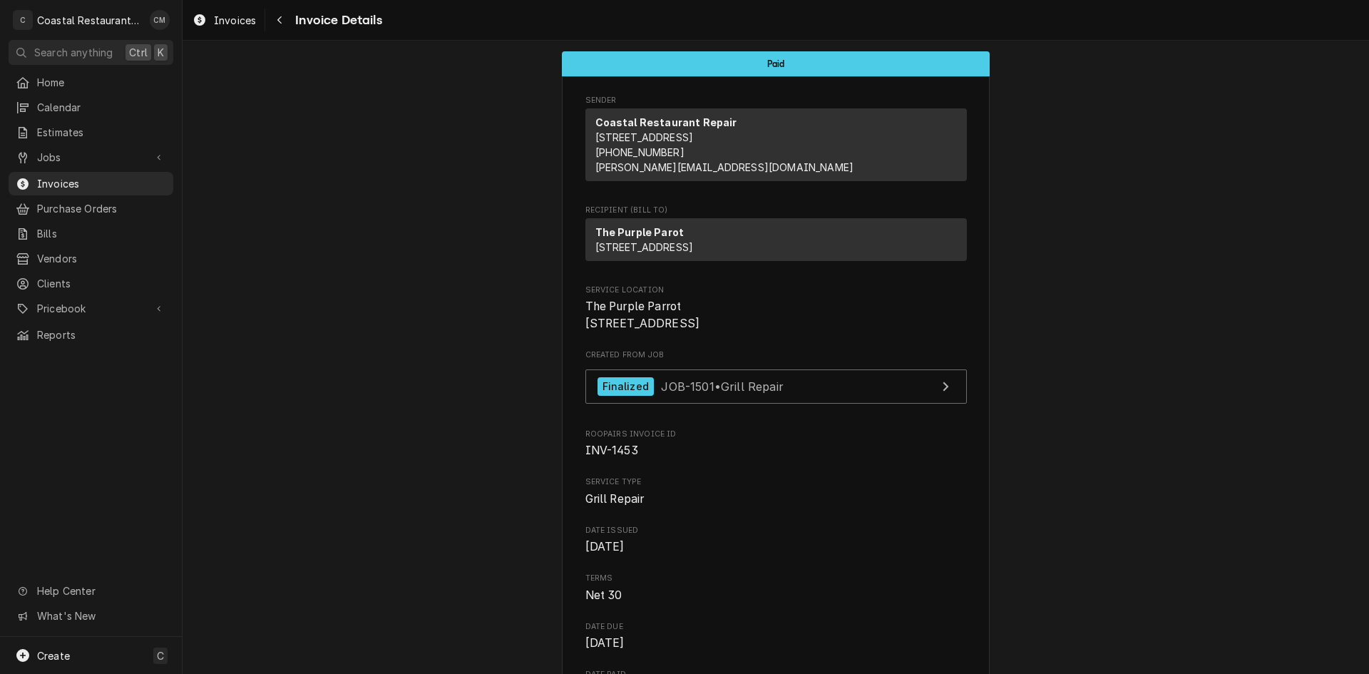
drag, startPoint x: 278, startPoint y: 26, endPoint x: 304, endPoint y: 83, distance: 61.9
click at [278, 26] on div "Navigate back" at bounding box center [279, 20] width 14 height 14
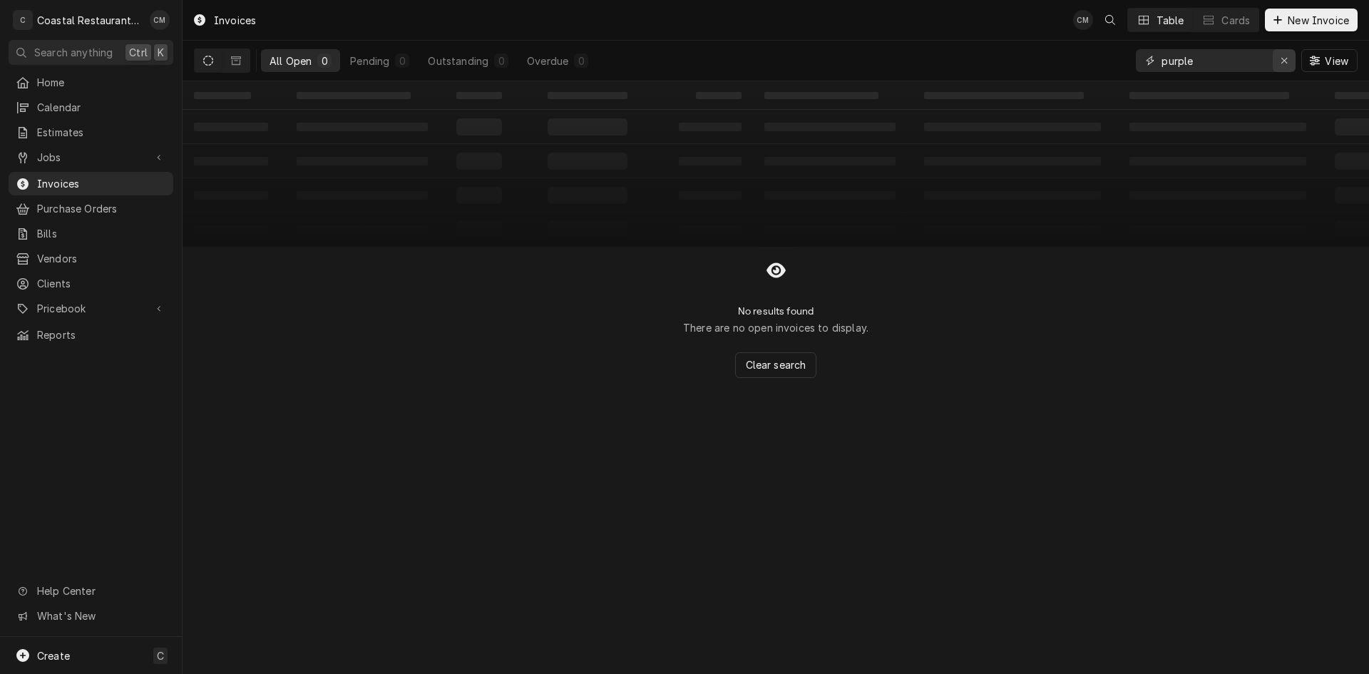
click at [1281, 58] on icon "Erase input" at bounding box center [1284, 61] width 6 height 6
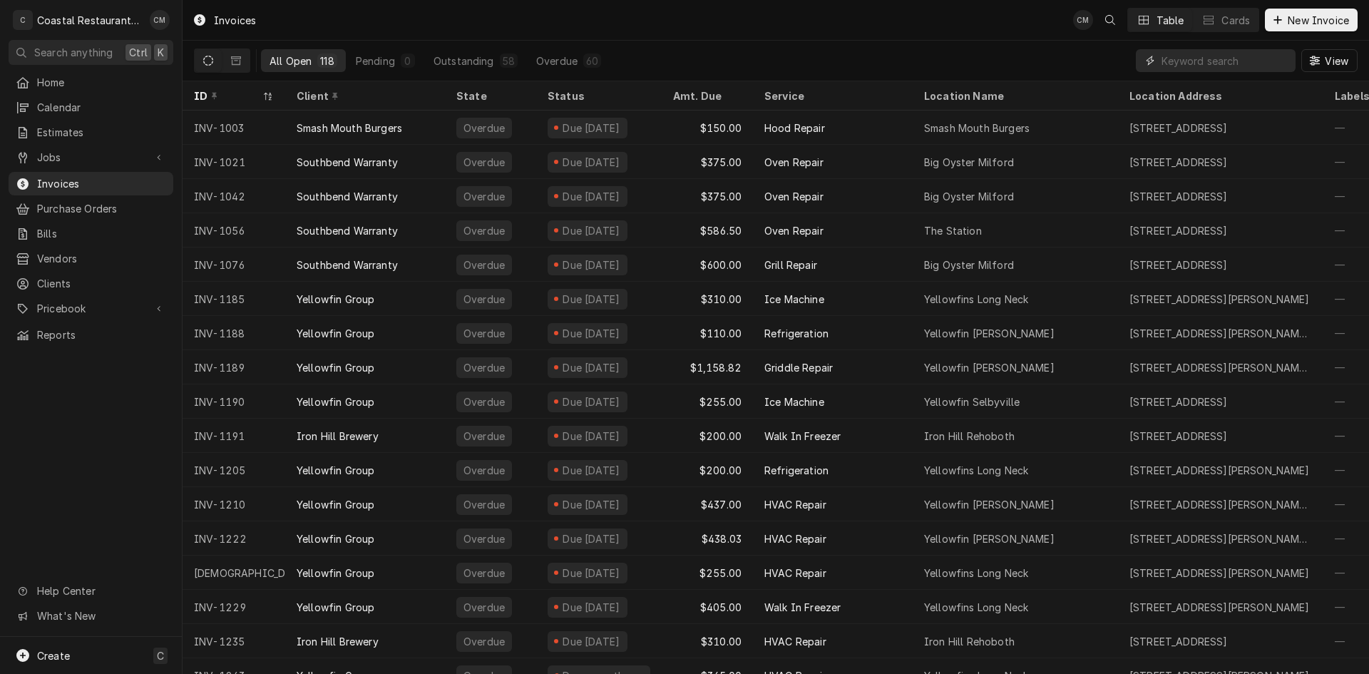
click at [1205, 63] on input "Dynamic Content Wrapper" at bounding box center [1224, 60] width 127 height 23
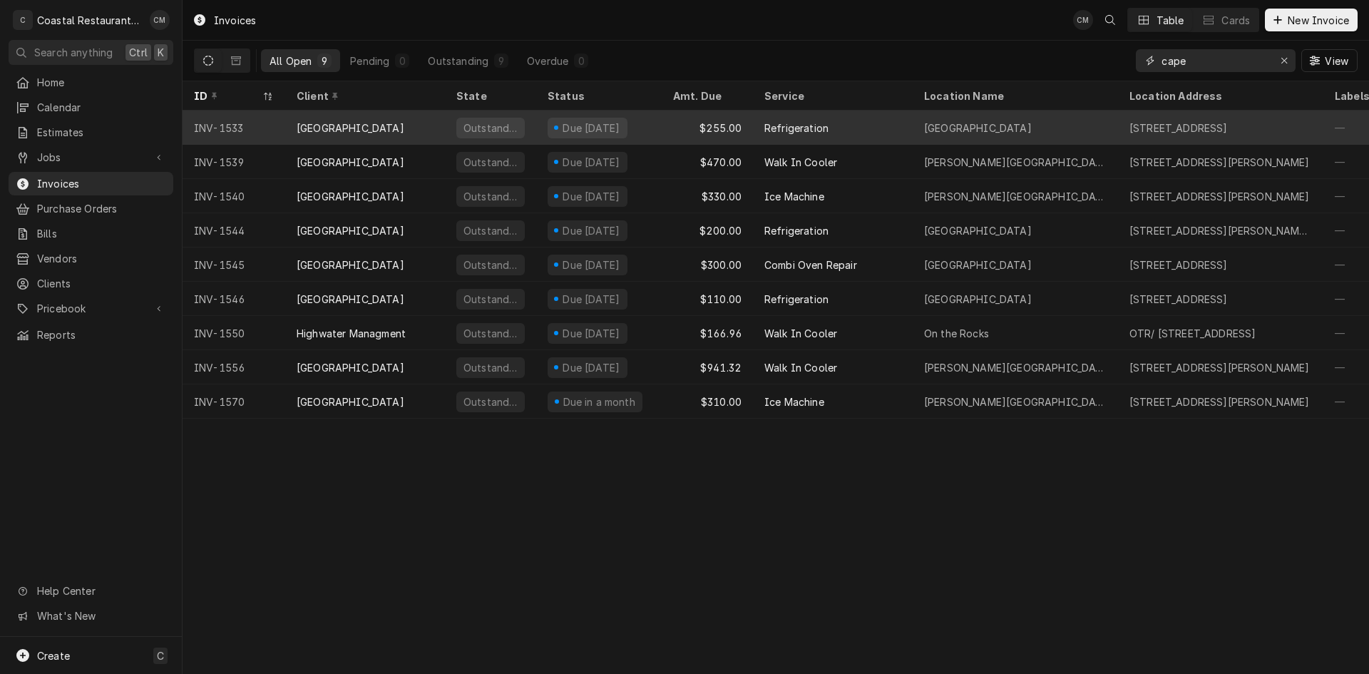
type input "cape"
click at [895, 128] on div "Refrigeration" at bounding box center [833, 127] width 160 height 34
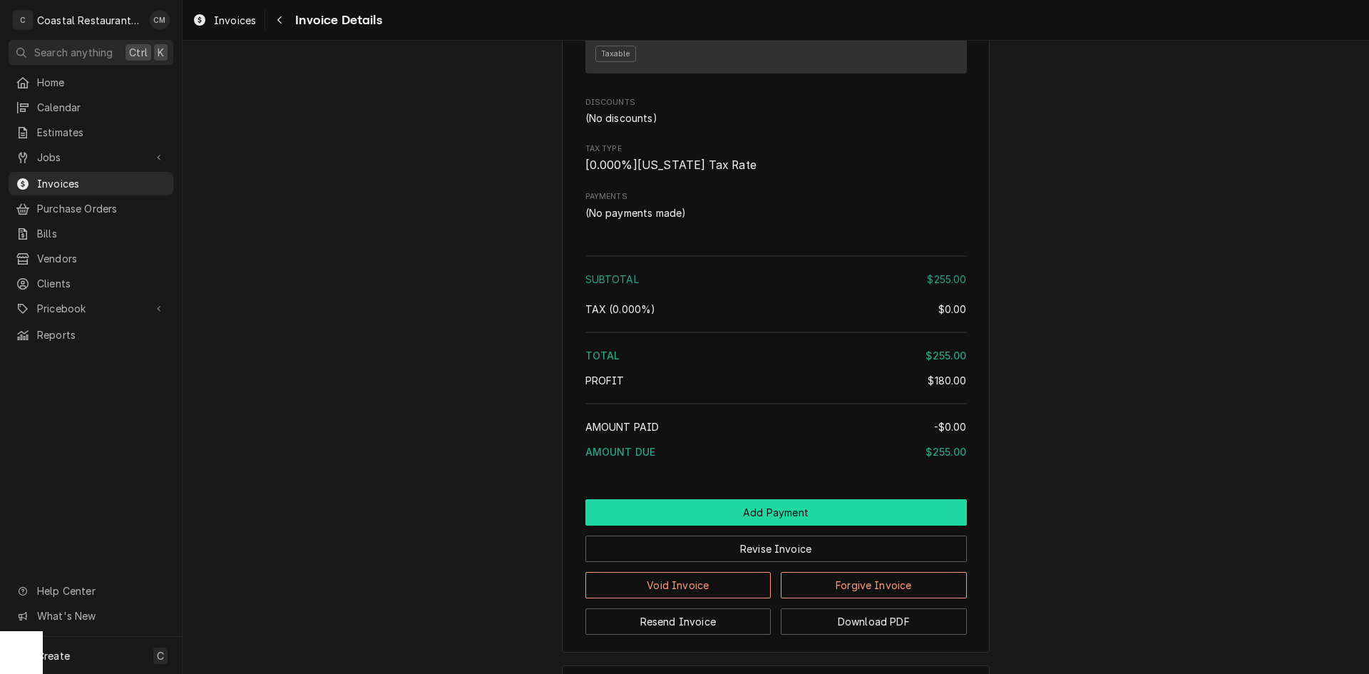
scroll to position [1295, 0]
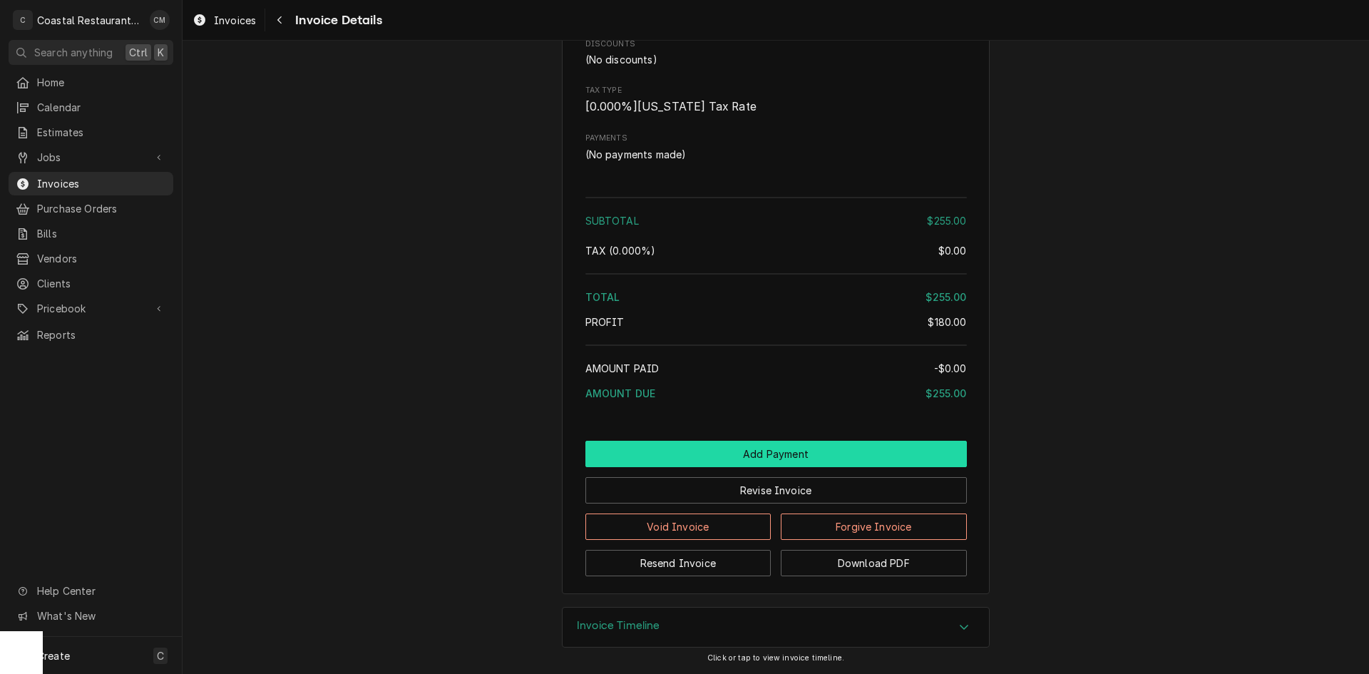
click at [763, 447] on button "Add Payment" at bounding box center [775, 454] width 381 height 26
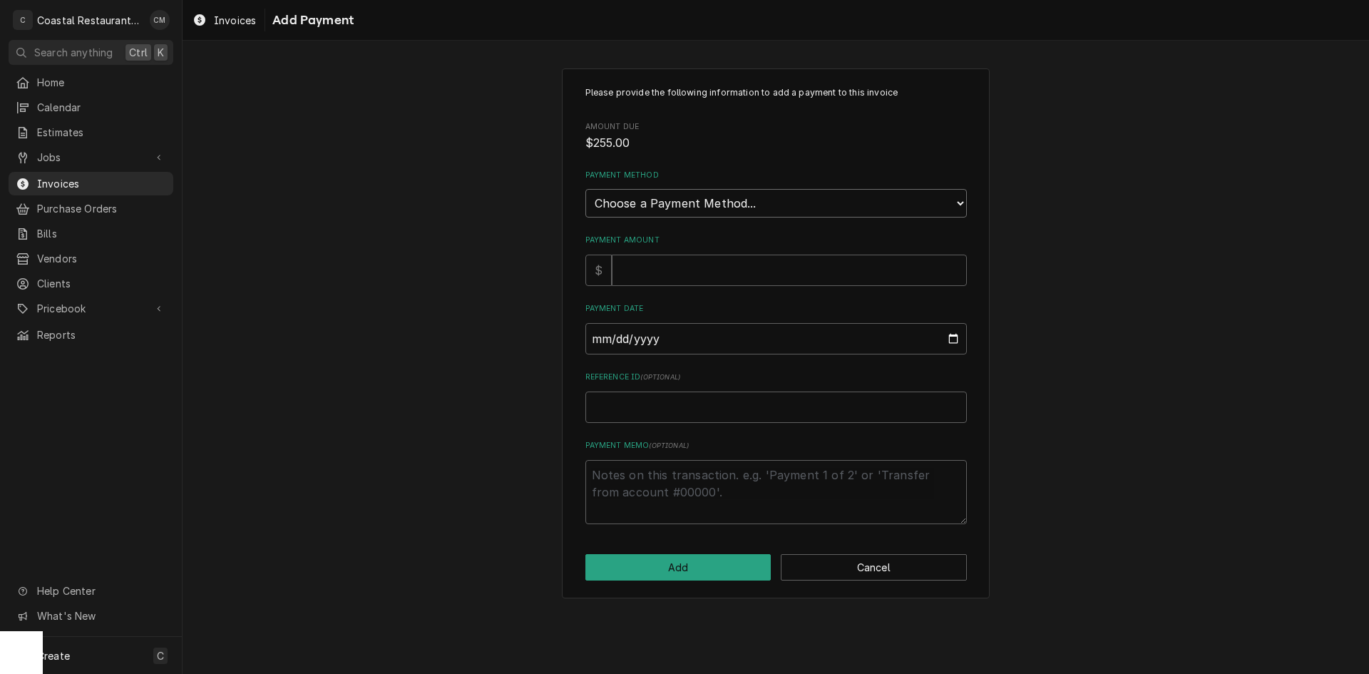
drag, startPoint x: 689, startPoint y: 207, endPoint x: 689, endPoint y: 217, distance: 10.0
click at [689, 207] on select "Choose a Payment Method... Cash Check Credit/Debit Card ACH/eCheck Other" at bounding box center [775, 203] width 381 height 29
select select "4"
click at [585, 189] on select "Choose a Payment Method... Cash Check Credit/Debit Card ACH/eCheck Other" at bounding box center [775, 203] width 381 height 29
click at [671, 274] on input "Payment Amount" at bounding box center [789, 269] width 355 height 31
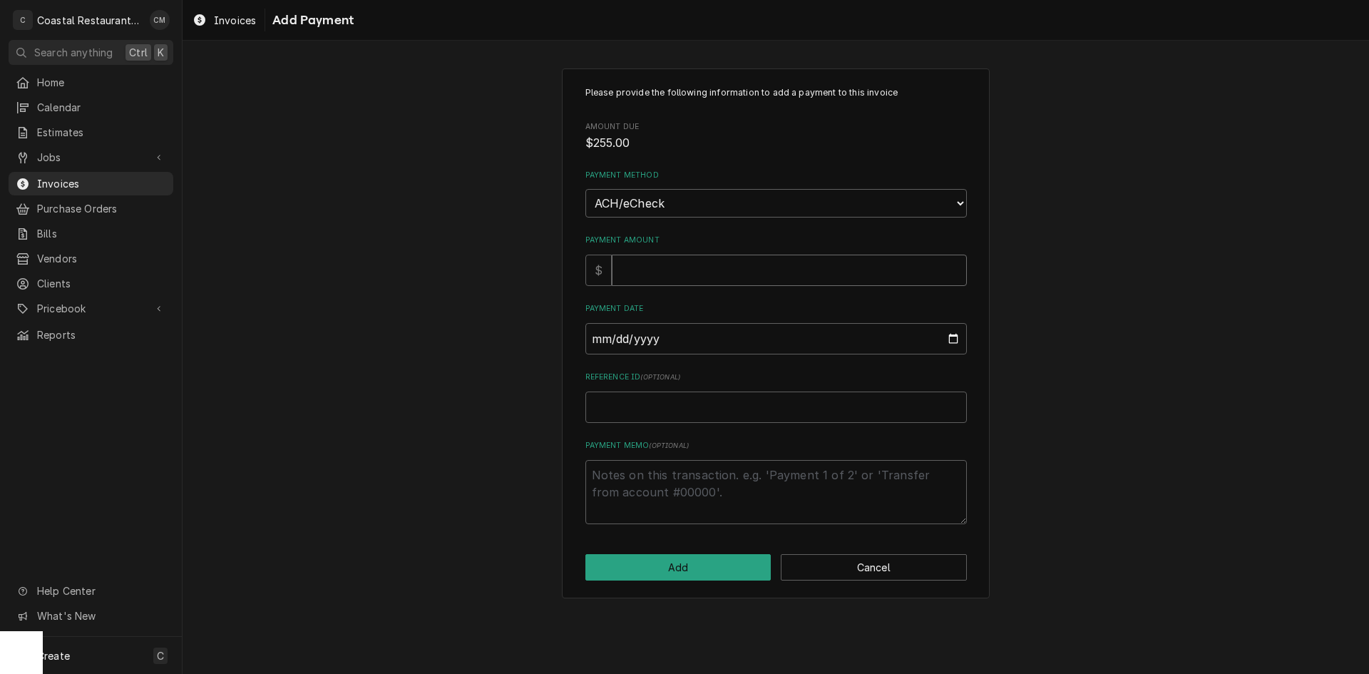
type textarea "x"
type input "2"
type textarea "x"
type input "25"
type textarea "x"
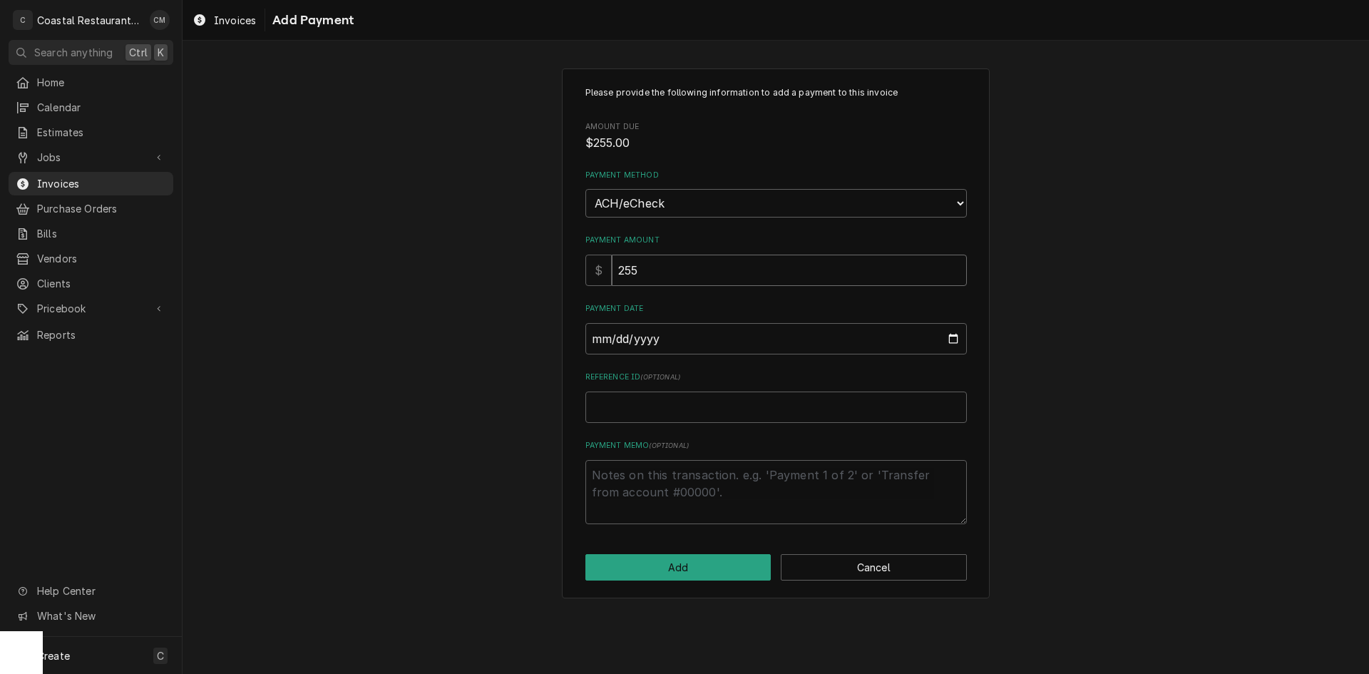
type input "255"
type input "0002-09-09"
type textarea "x"
type input "0020-09-09"
type textarea "x"
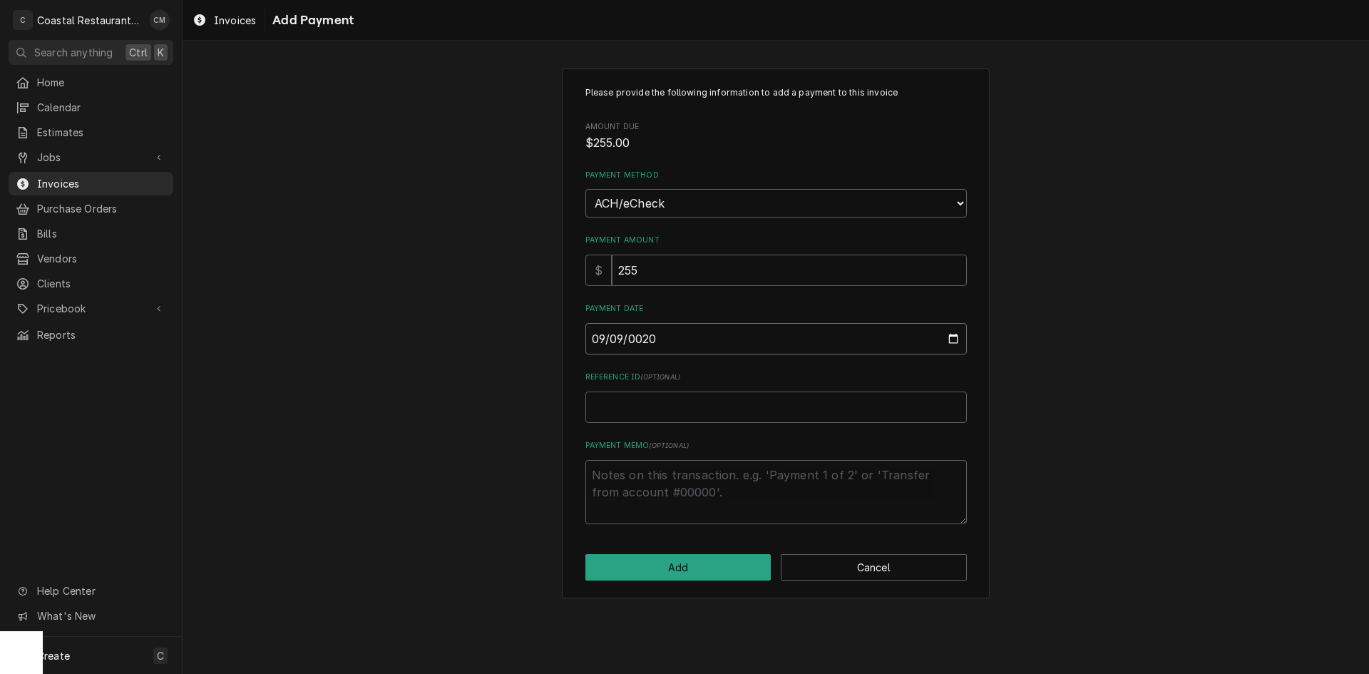
type input "0202-09-09"
type textarea "x"
type input "2025-09-09"
type textarea "x"
type input "E"
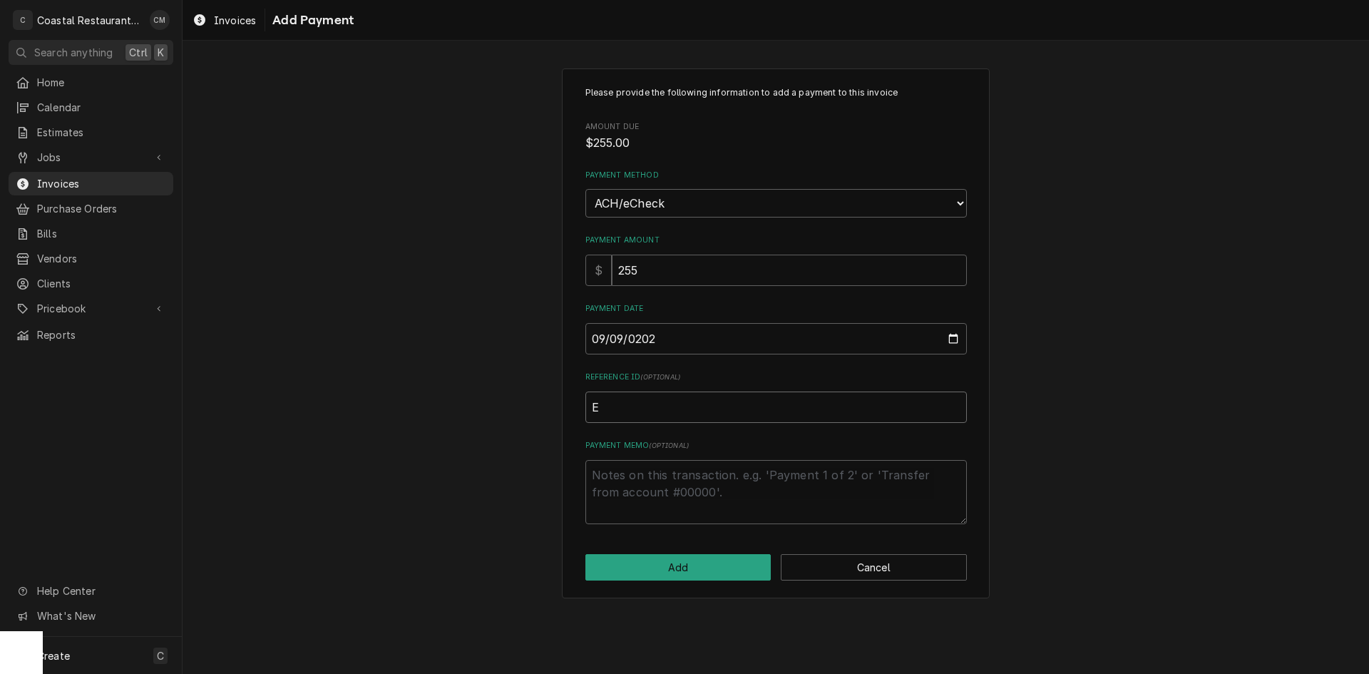
type textarea "x"
type input "EF"
type textarea "x"
type input "EFT"
type textarea "x"
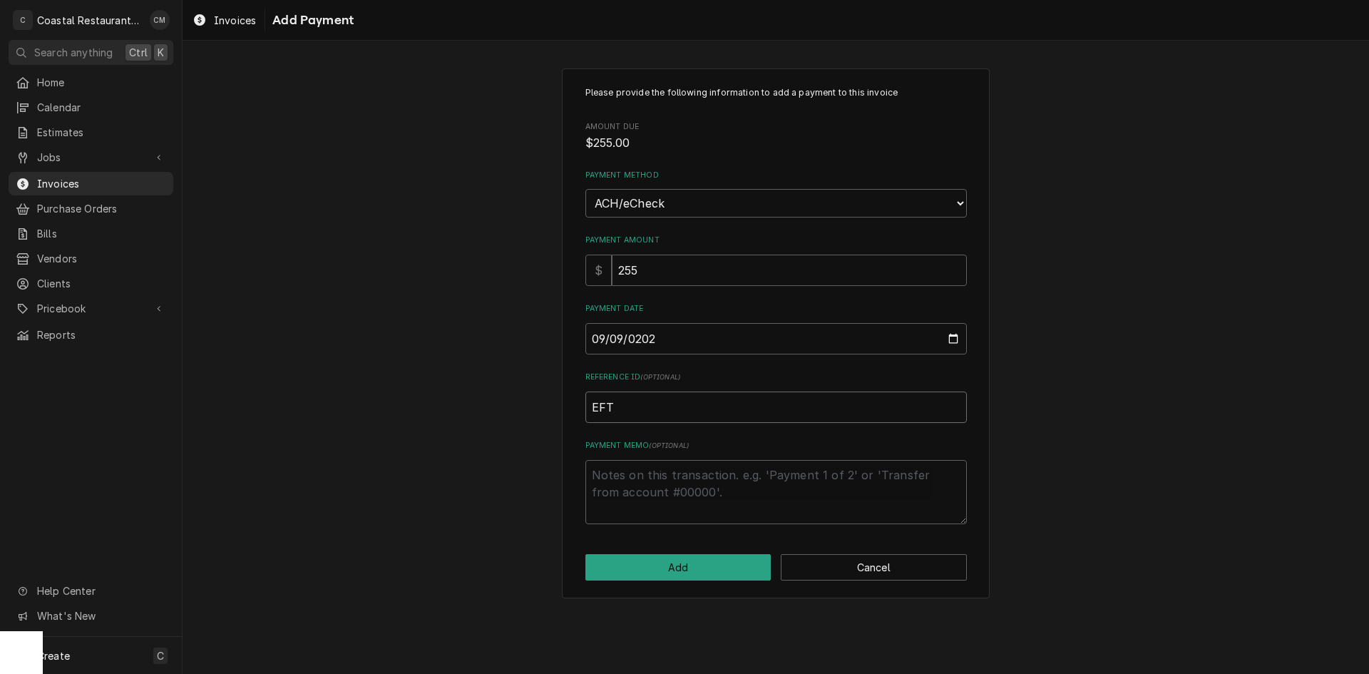
type input "EFT"
type textarea "x"
type input "EFT 5"
type textarea "x"
type input "EFT 57"
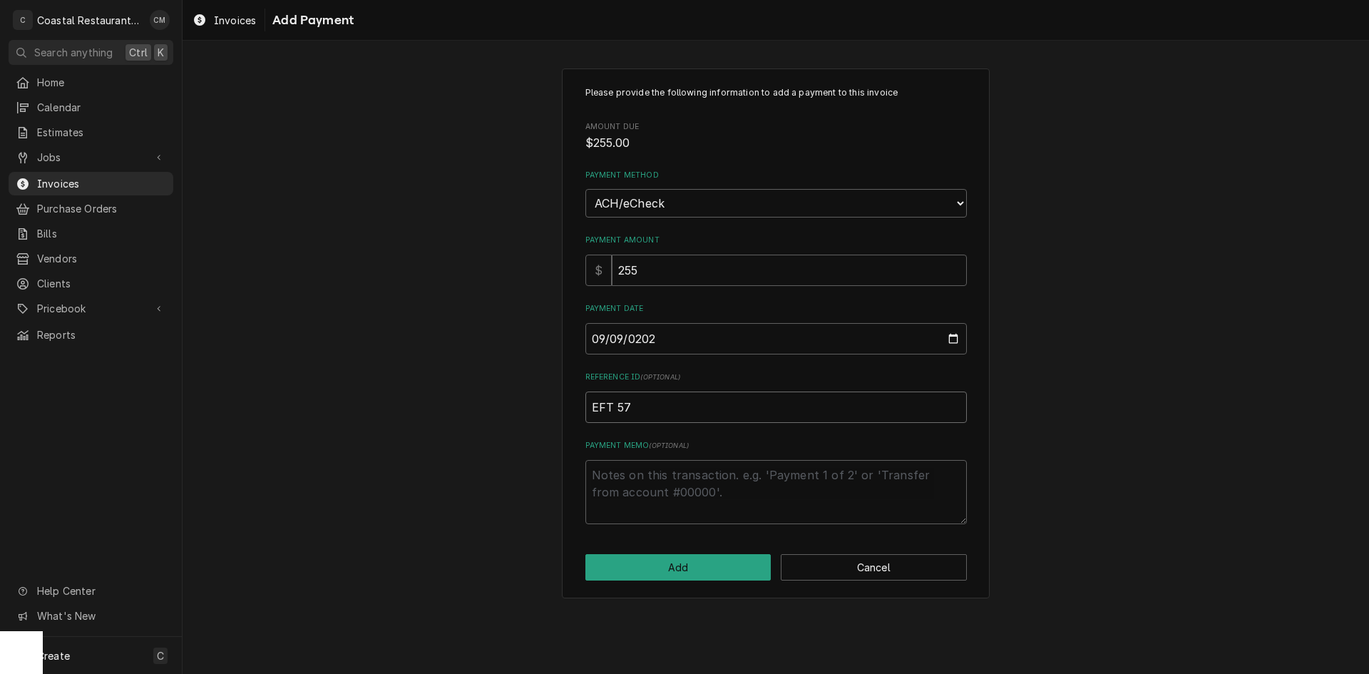
type textarea "x"
type input "EFT 579"
type textarea "x"
type input "EFT 5799"
type textarea "x"
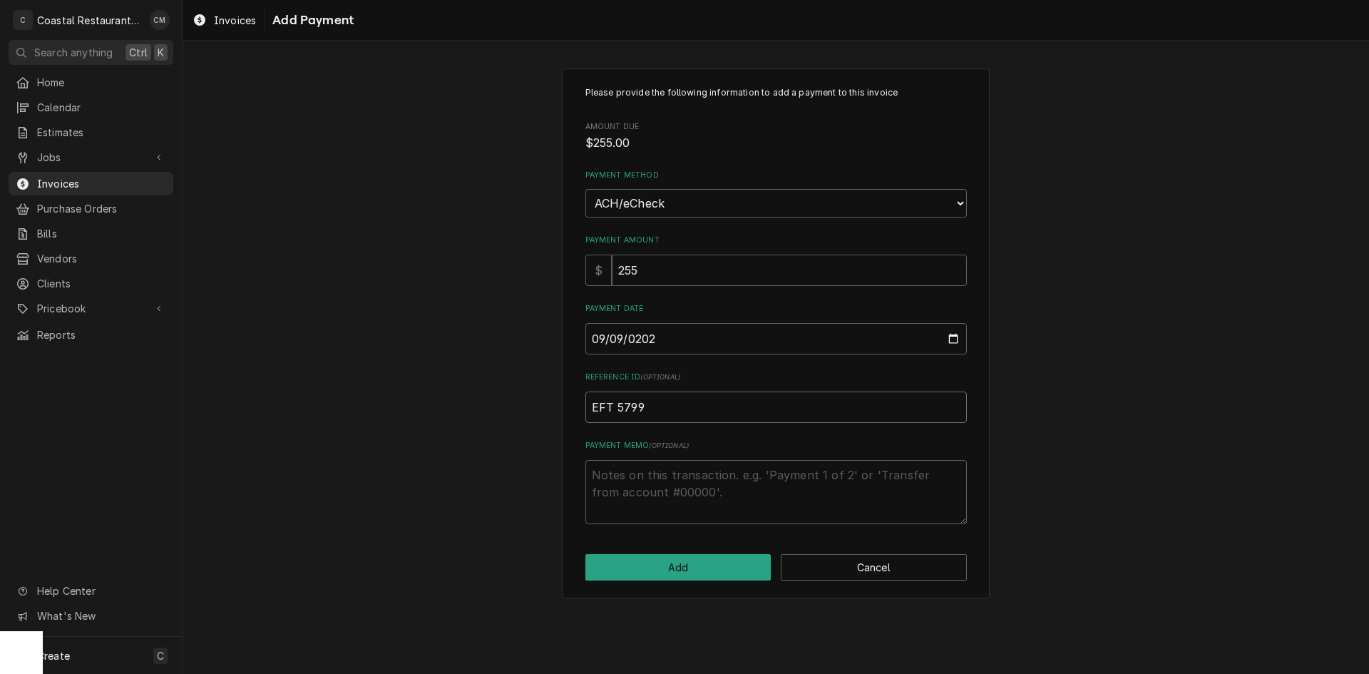
type input "EFT 57996"
type textarea "x"
type input "EFT 579963"
click button "Add" at bounding box center [678, 567] width 186 height 26
type textarea "x"
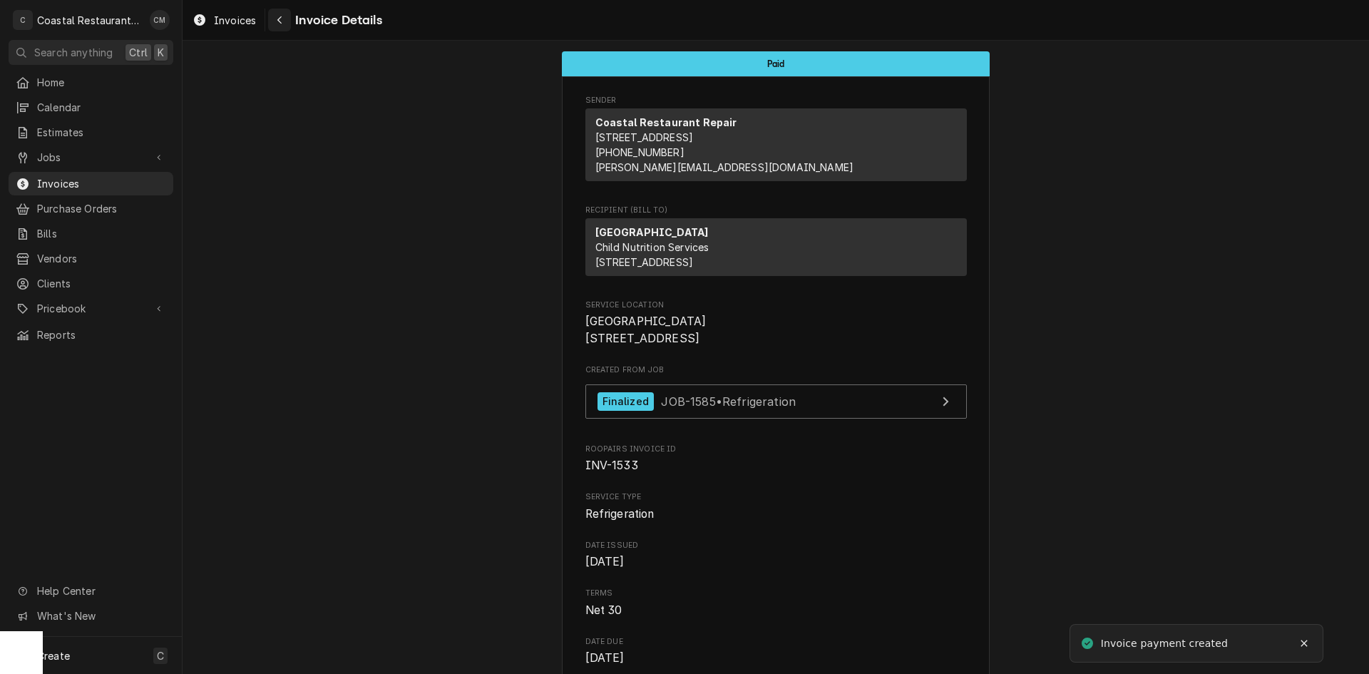
click at [282, 24] on icon "Navigate back" at bounding box center [280, 20] width 6 height 10
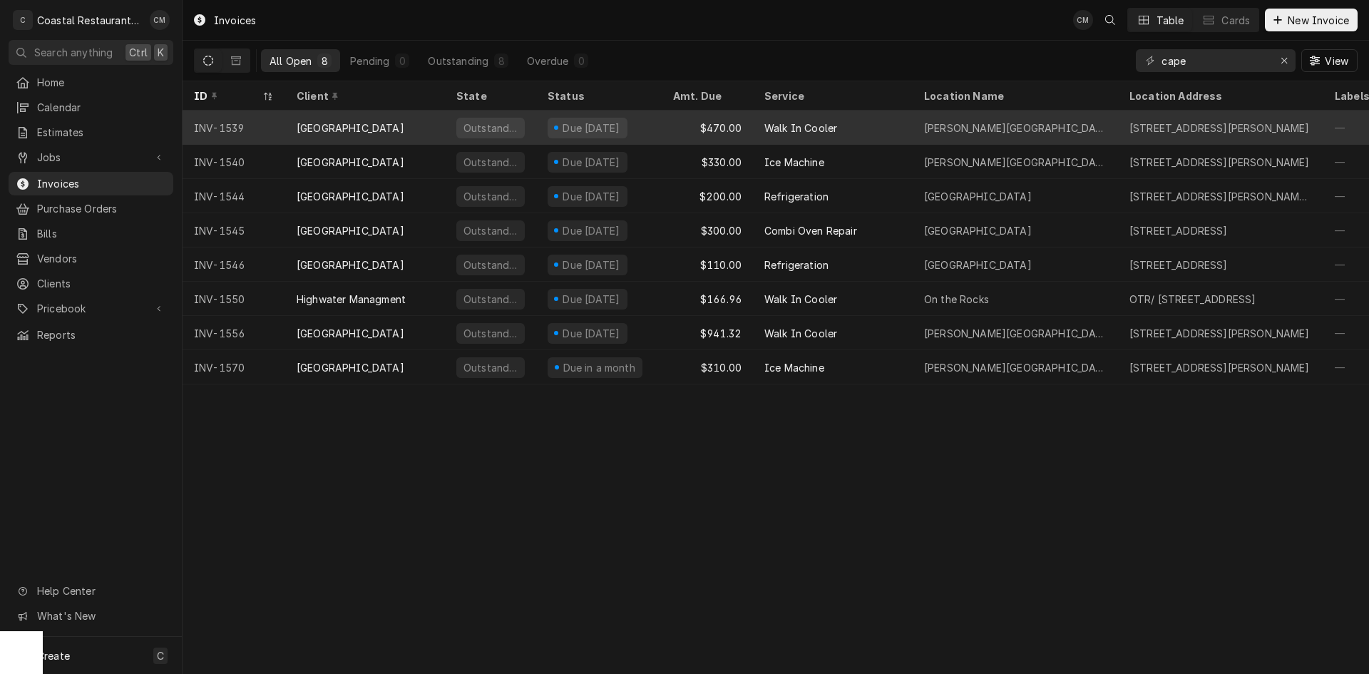
click at [873, 133] on div "Walk In Cooler" at bounding box center [833, 127] width 160 height 34
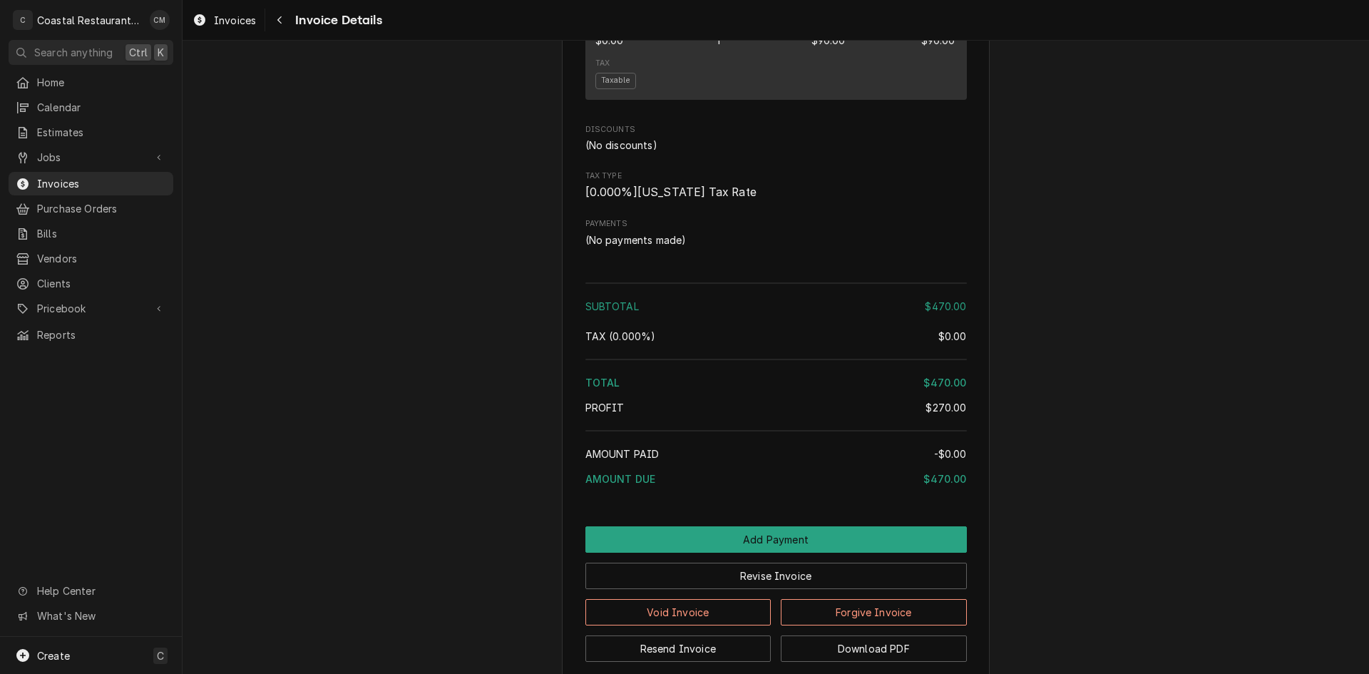
scroll to position [1639, 0]
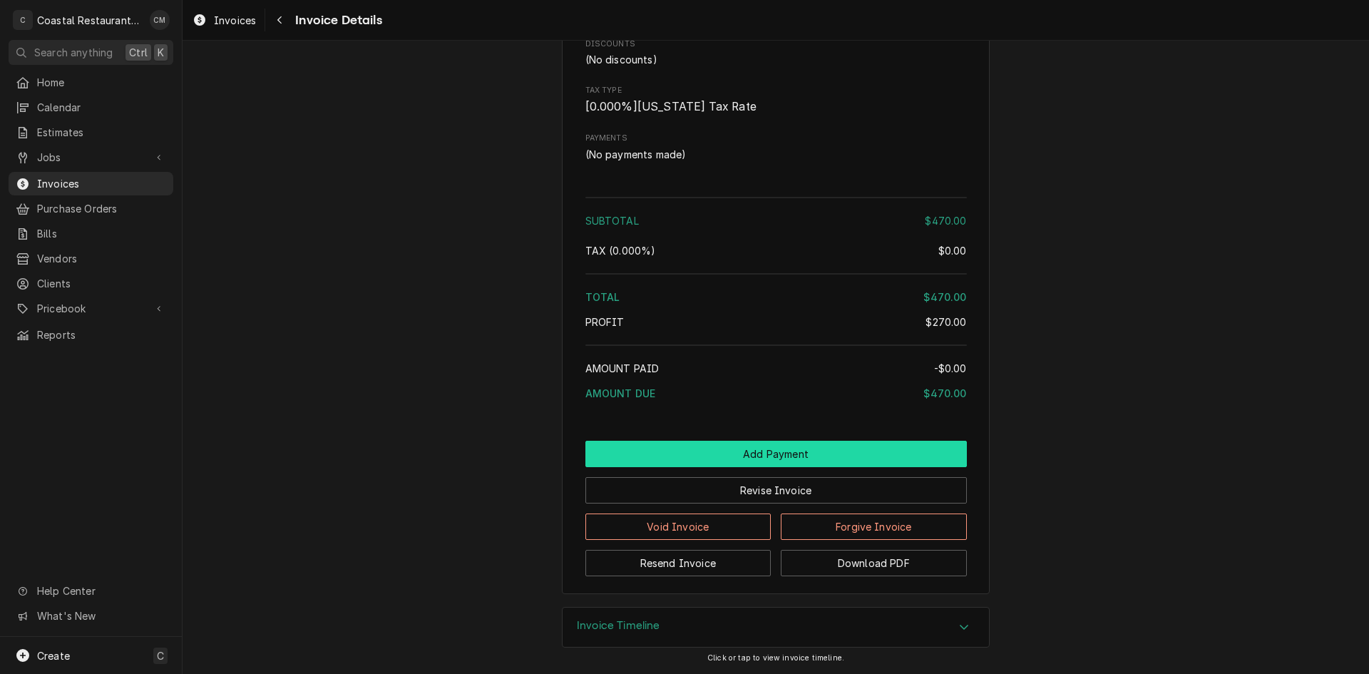
click at [785, 460] on button "Add Payment" at bounding box center [775, 454] width 381 height 26
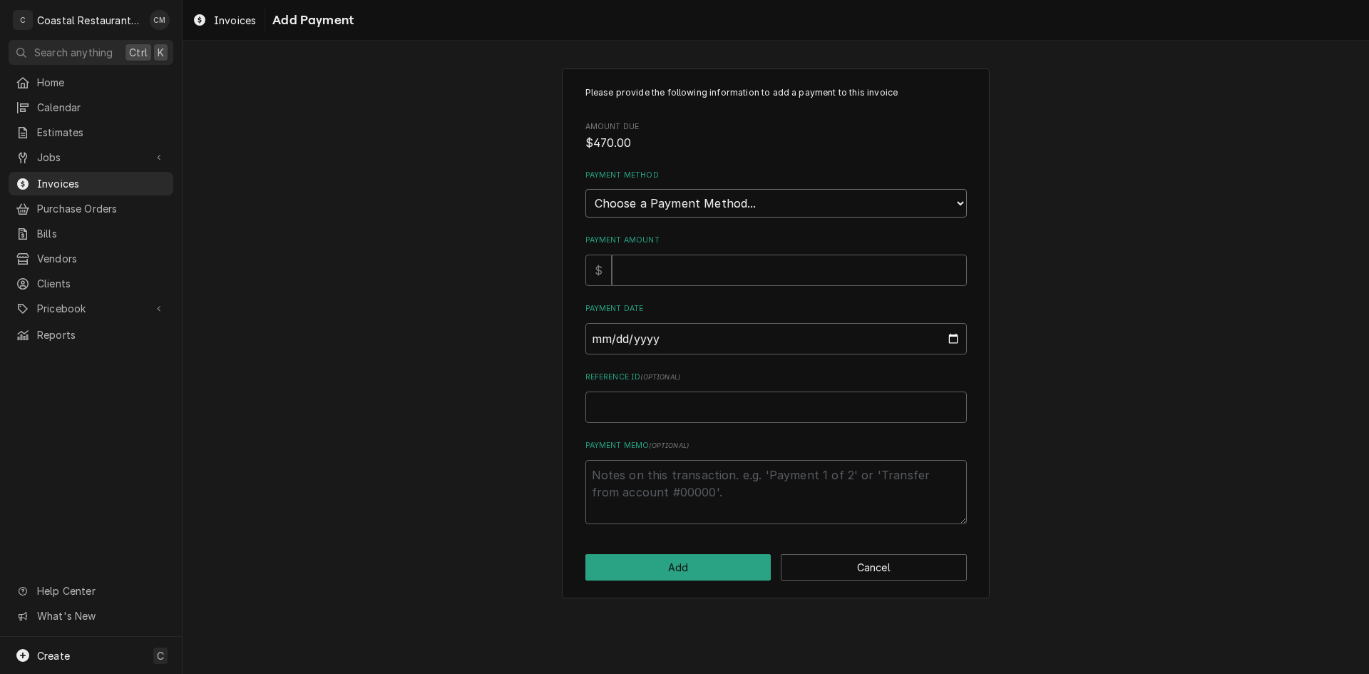
click at [736, 205] on select "Choose a Payment Method... Cash Check Credit/Debit Card ACH/eCheck Other" at bounding box center [775, 203] width 381 height 29
select select "2"
click at [585, 189] on select "Choose a Payment Method... Cash Check Credit/Debit Card ACH/eCheck Other" at bounding box center [775, 203] width 381 height 29
click at [699, 269] on input "Payment Amount" at bounding box center [789, 269] width 355 height 31
type textarea "x"
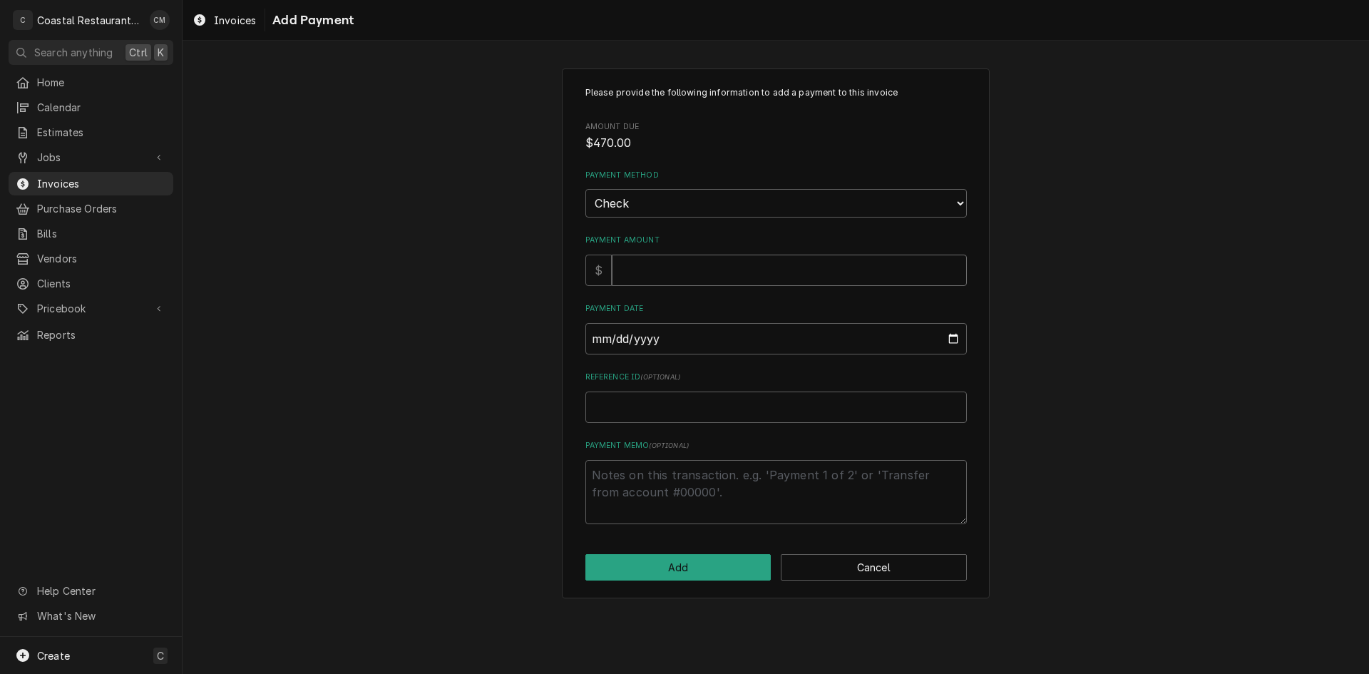
type input "4"
type textarea "x"
type input "47"
type textarea "x"
type input "470"
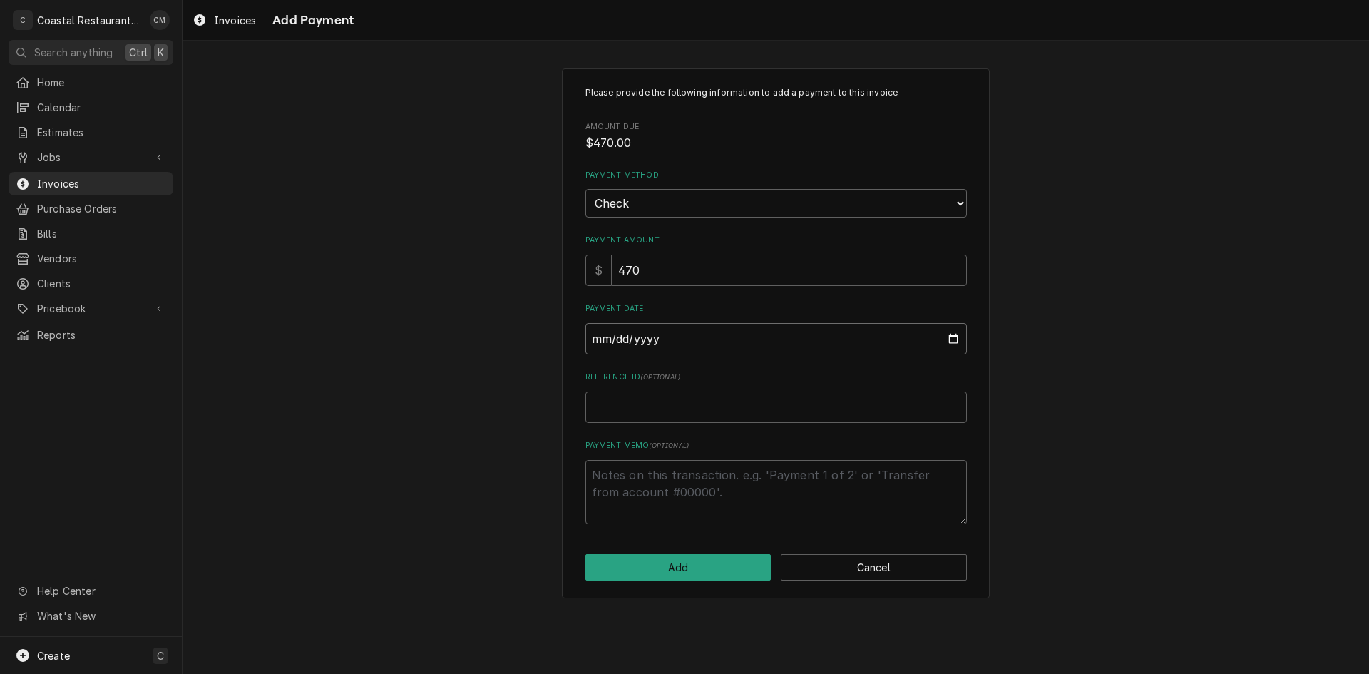
type input "0002-09-09"
type textarea "x"
type input "0020-09-09"
type textarea "x"
type input "0202-09-09"
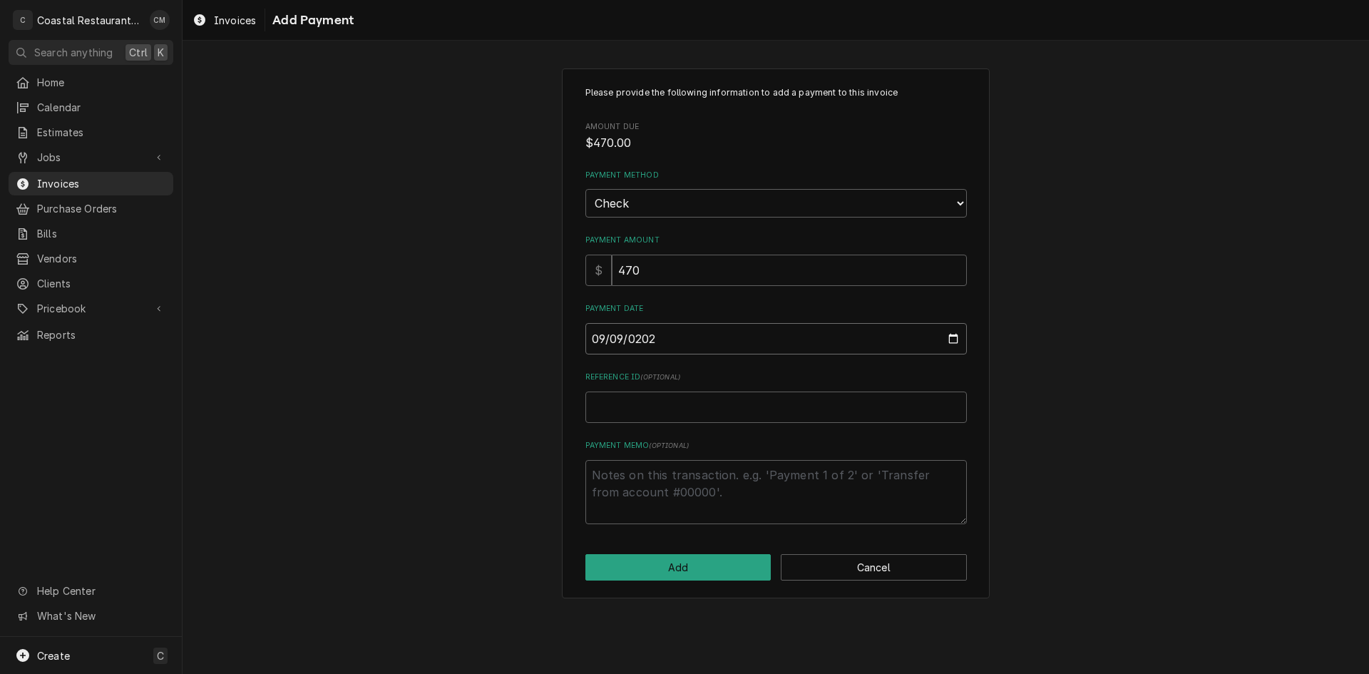
type textarea "x"
type input "2025-09-09"
type textarea "x"
type input "E"
type textarea "x"
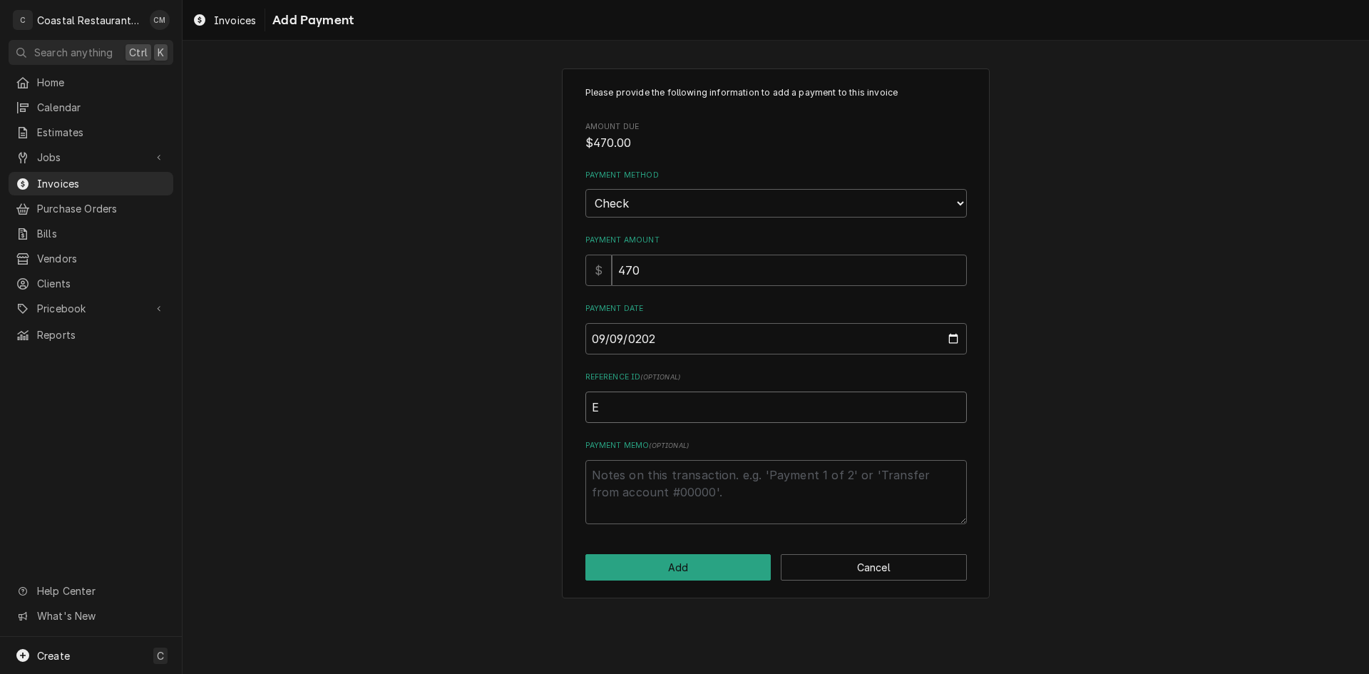
type input "EF"
type textarea "x"
type input "EFT"
type textarea "x"
type input "EFT"
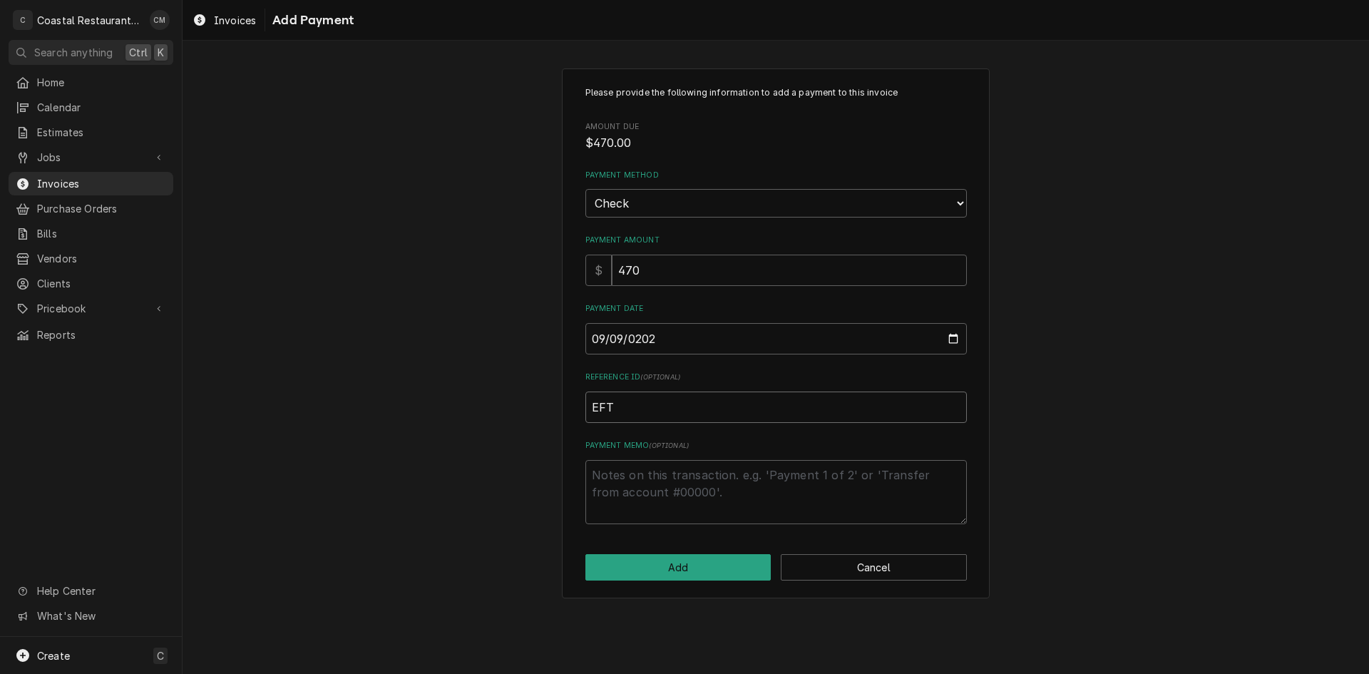
type textarea "x"
type input "EFT 5"
type textarea "x"
type input "EFT 57"
type textarea "x"
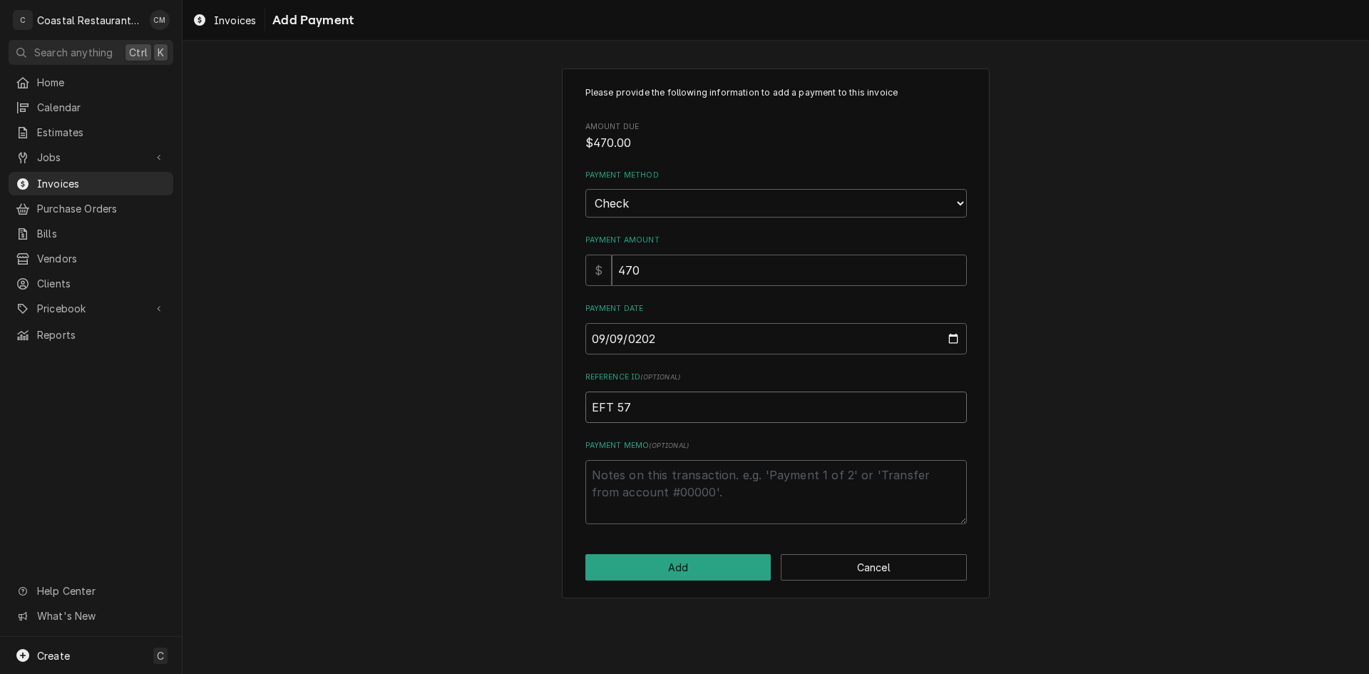
type input "EFT 579"
type textarea "x"
type input "EFT 5799"
type textarea "x"
type input "EFT 57996"
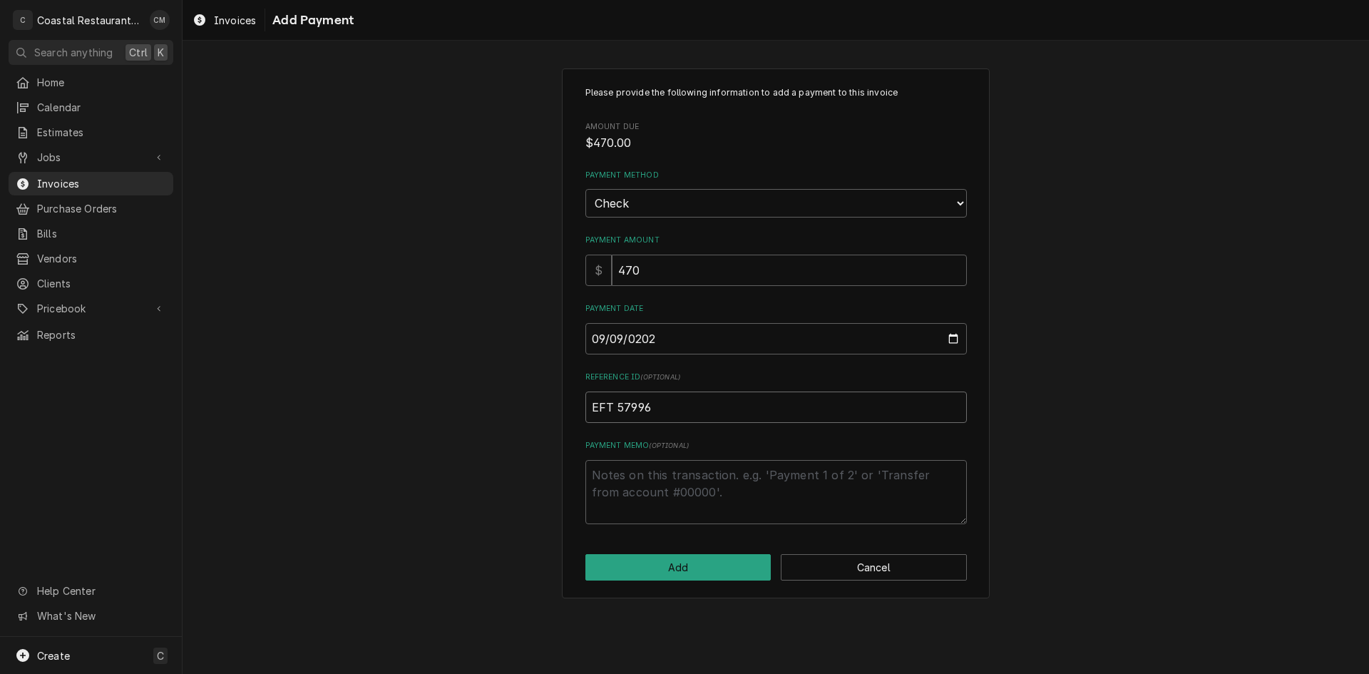
type textarea "x"
type input "EFT 579963"
click button "Add" at bounding box center [678, 567] width 186 height 26
type textarea "x"
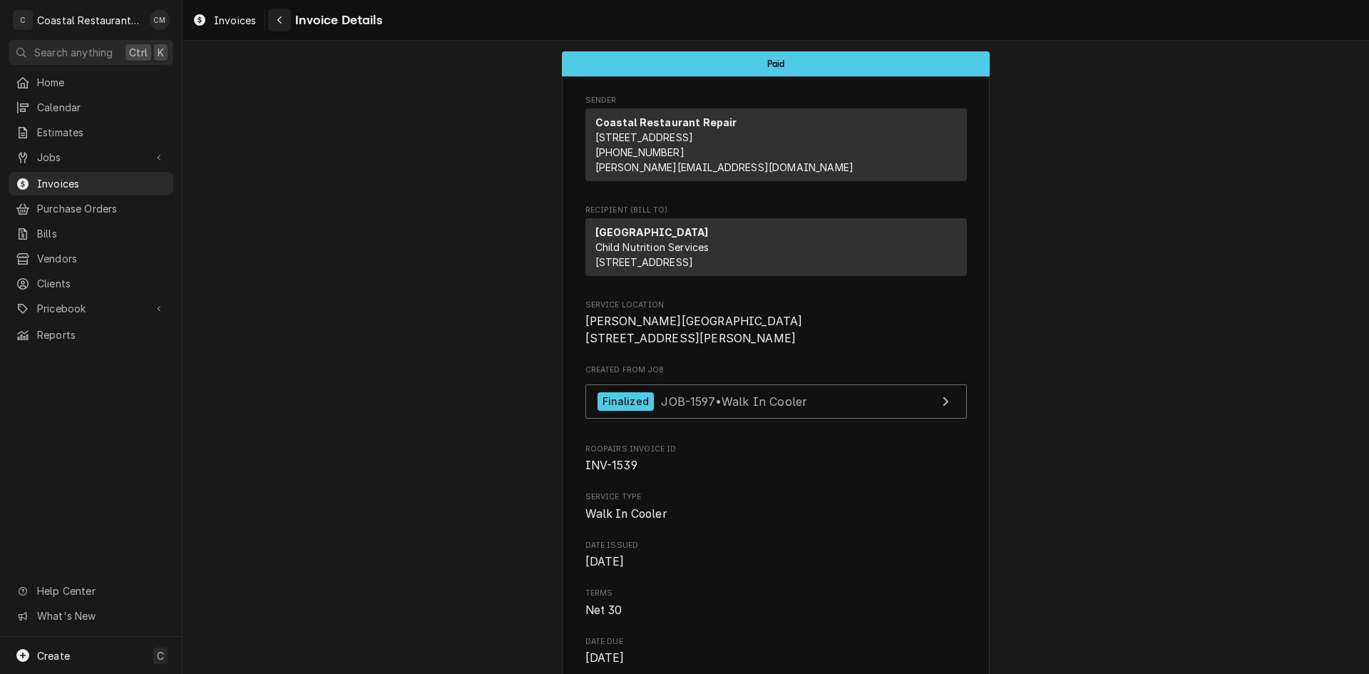
click at [283, 24] on div "Navigate back" at bounding box center [279, 20] width 14 height 14
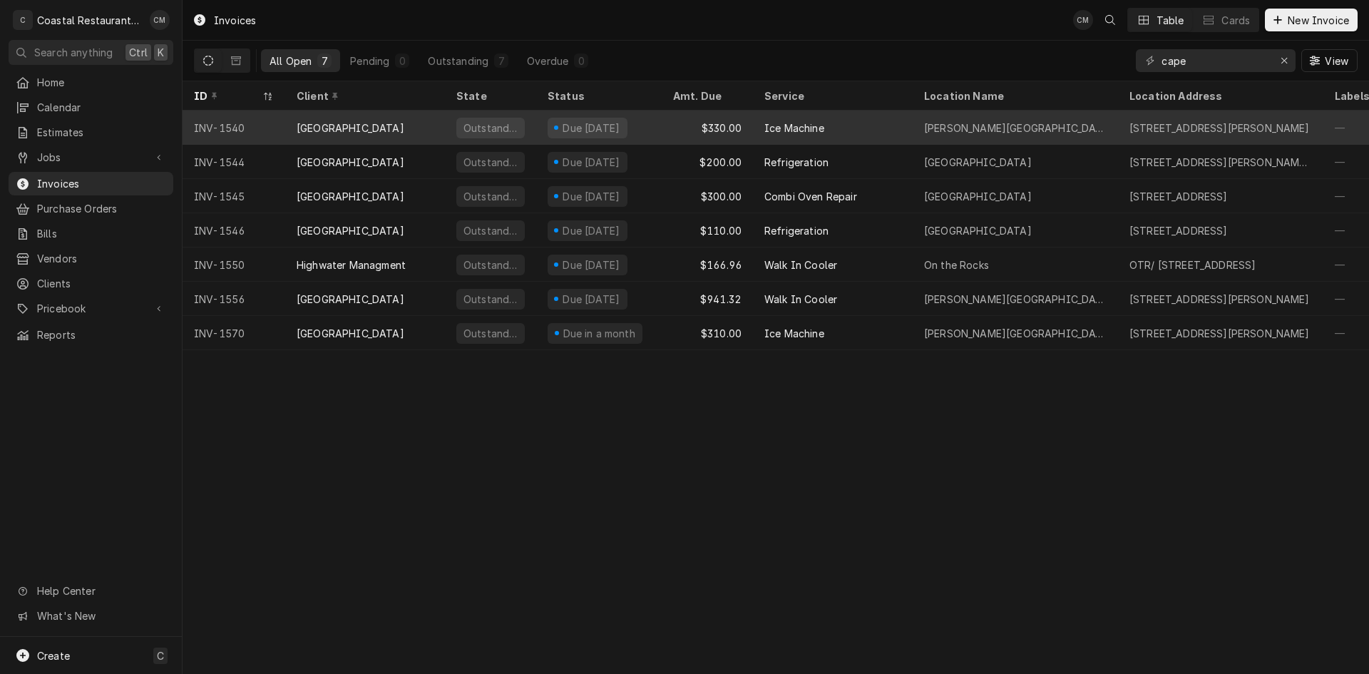
click at [857, 126] on div "Ice Machine" at bounding box center [833, 127] width 160 height 34
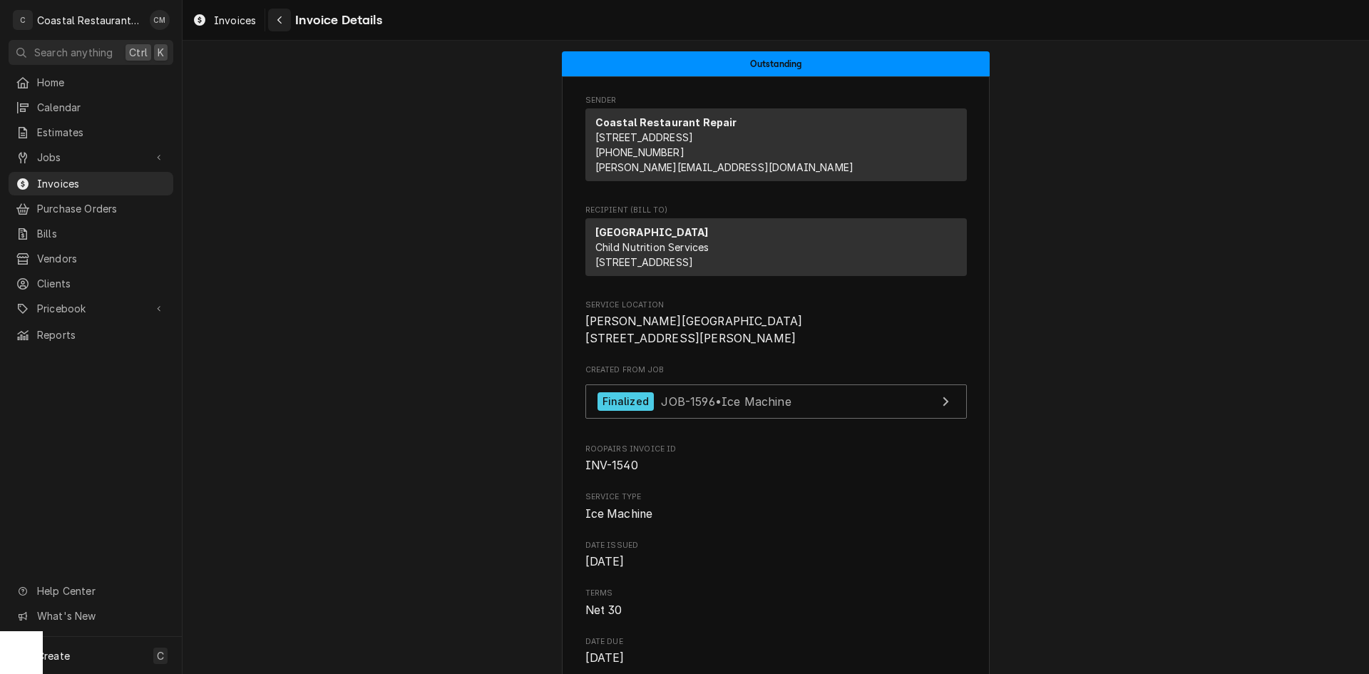
click at [283, 17] on div "Navigate back" at bounding box center [279, 20] width 14 height 14
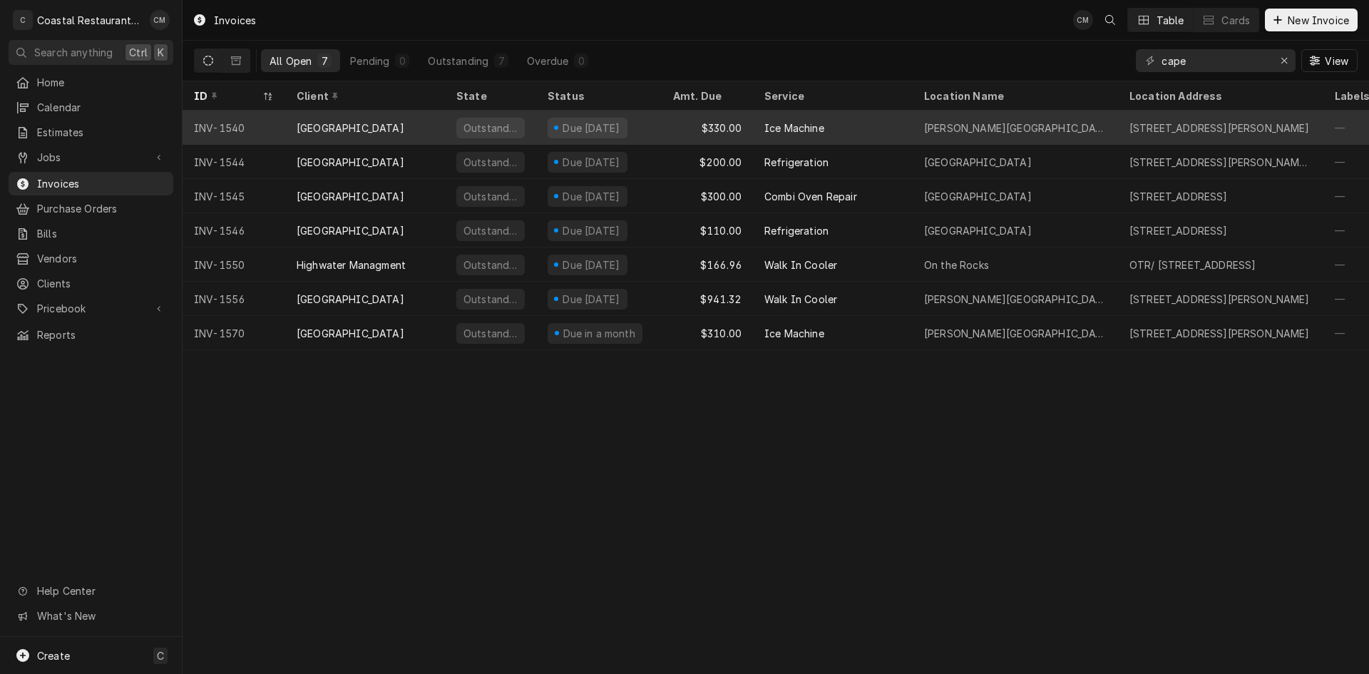
click at [835, 125] on div "Ice Machine" at bounding box center [833, 127] width 160 height 34
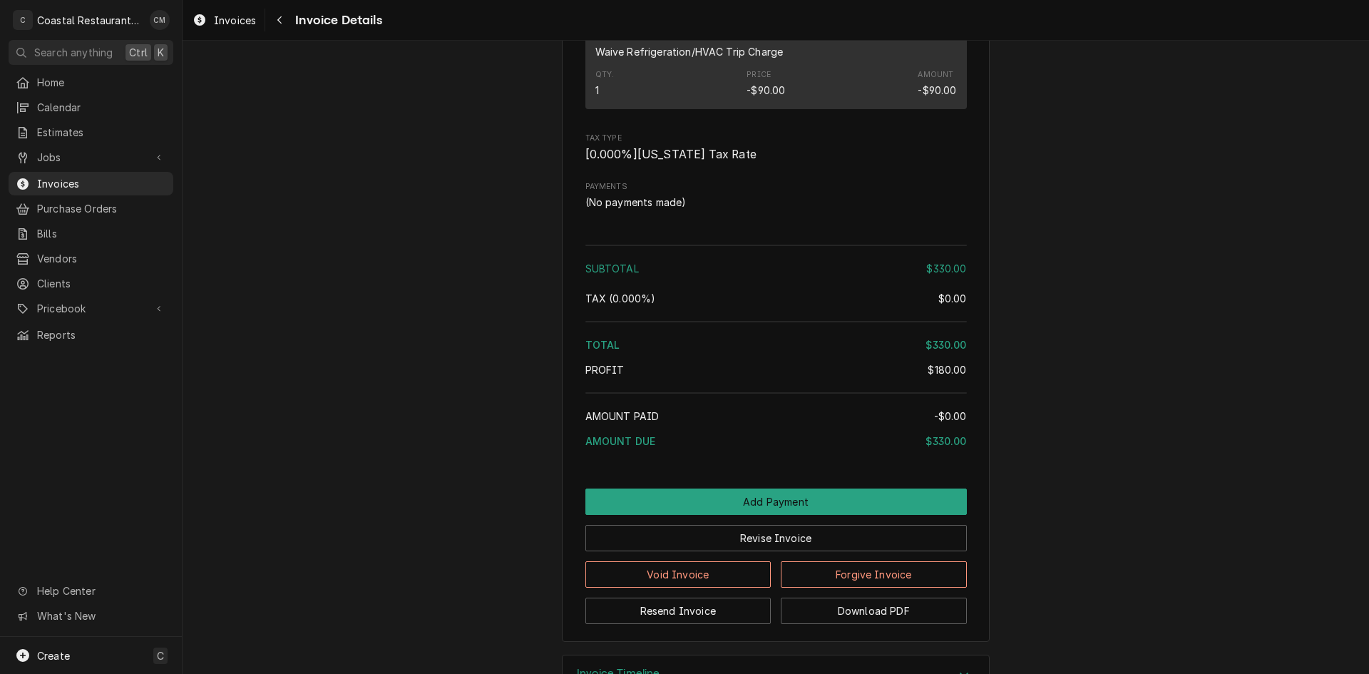
scroll to position [1283, 0]
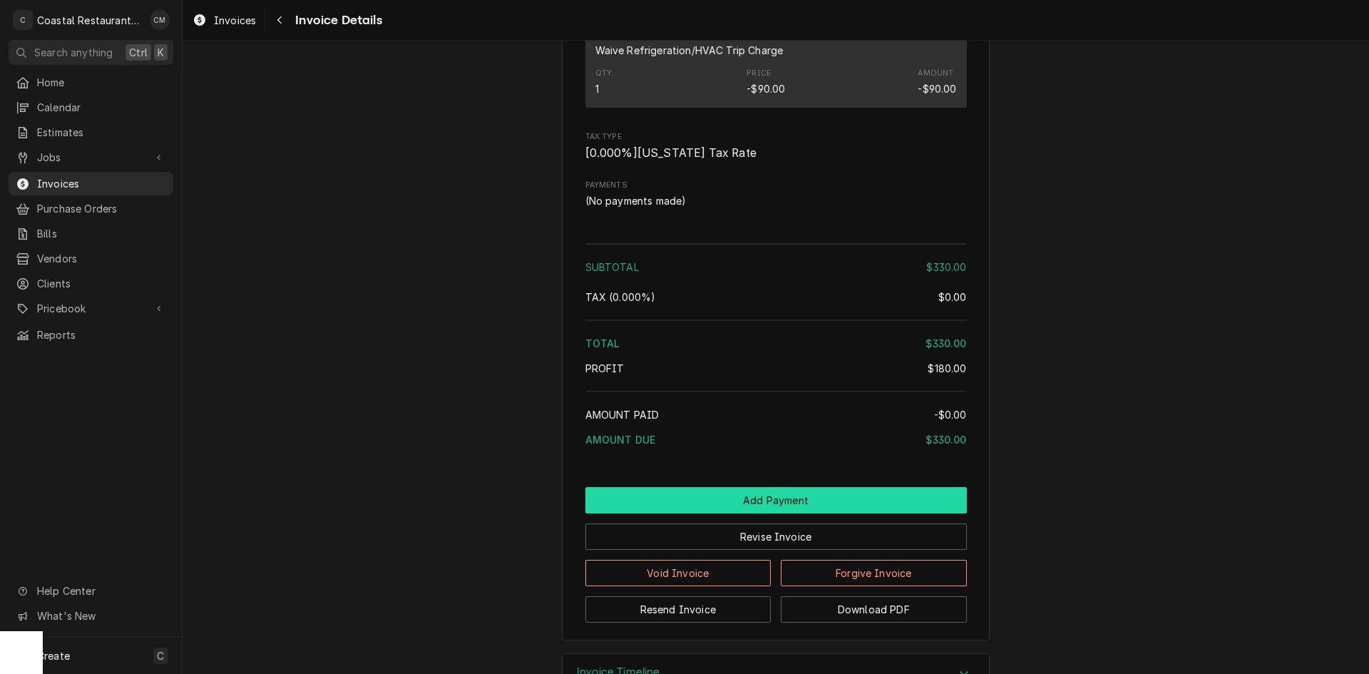
click at [813, 513] on button "Add Payment" at bounding box center [775, 500] width 381 height 26
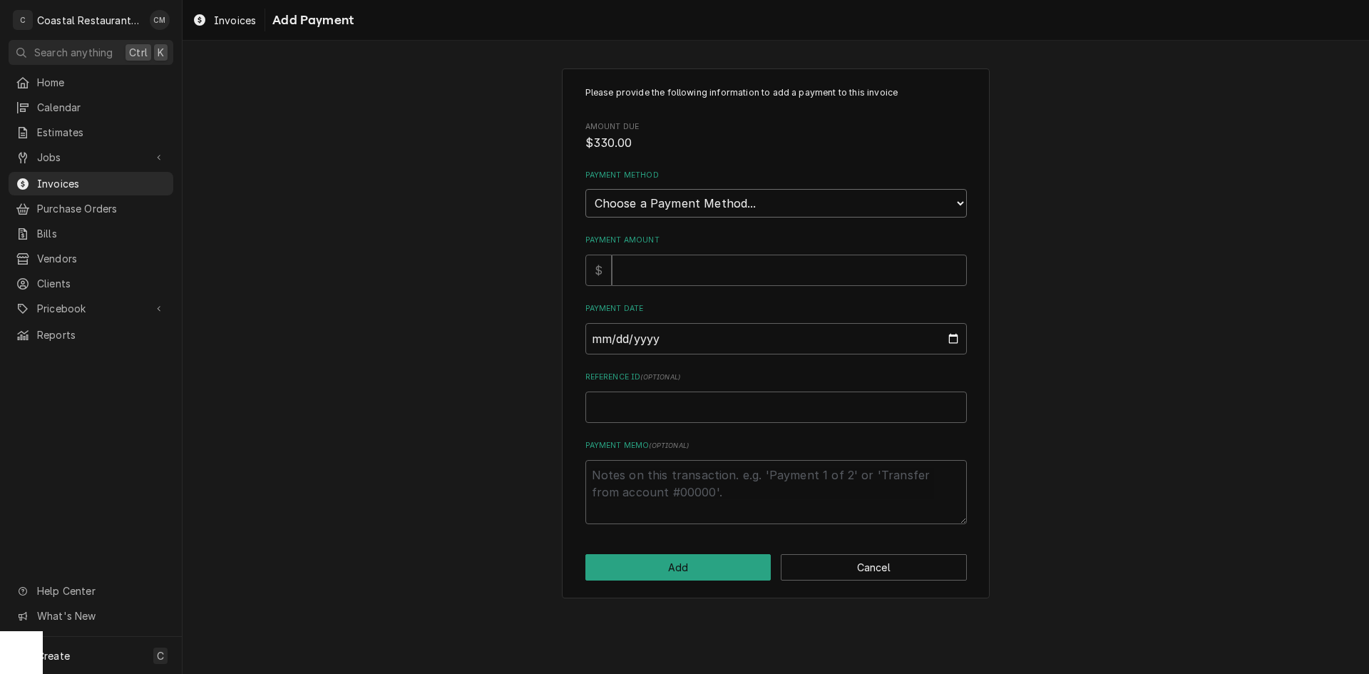
click at [830, 213] on select "Choose a Payment Method... Cash Check Credit/Debit Card ACH/eCheck Other" at bounding box center [775, 203] width 381 height 29
select select "4"
click at [585, 189] on select "Choose a Payment Method... Cash Check Credit/Debit Card ACH/eCheck Other" at bounding box center [775, 203] width 381 height 29
click at [692, 274] on input "Payment Amount" at bounding box center [789, 269] width 355 height 31
type textarea "x"
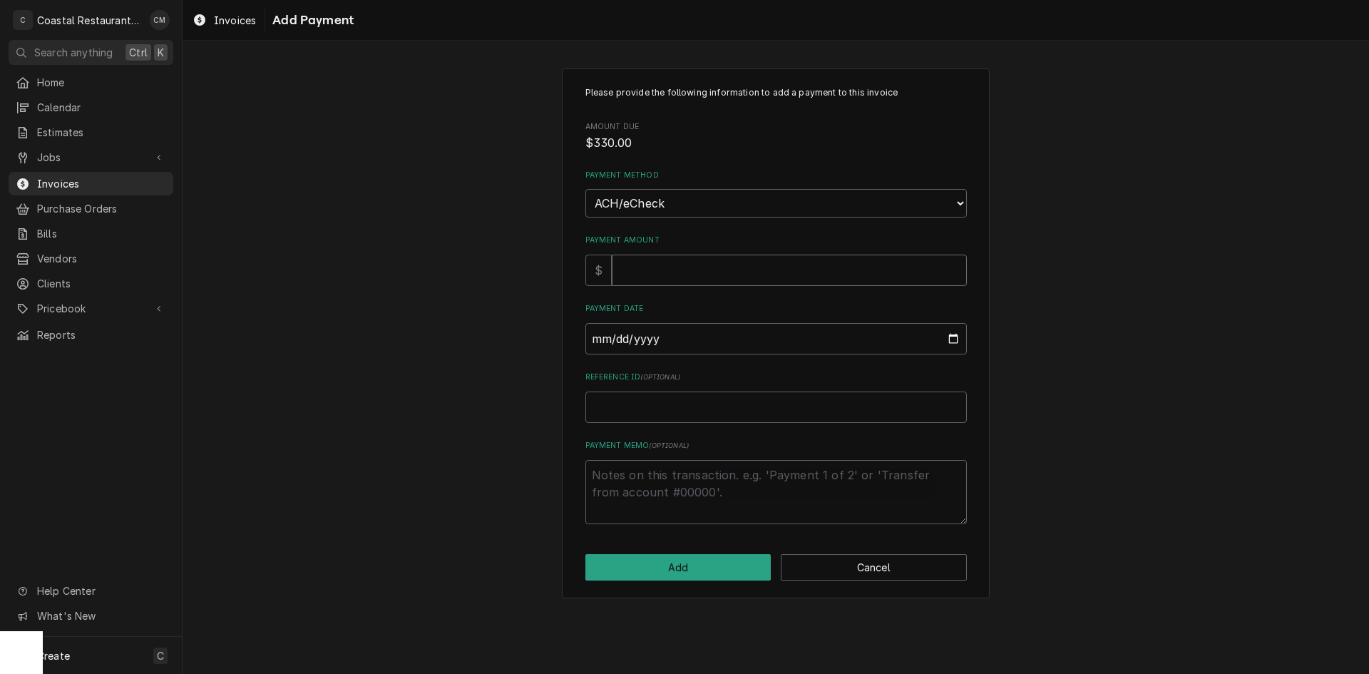
type input "3"
type textarea "x"
type input "33"
type textarea "x"
type input "330"
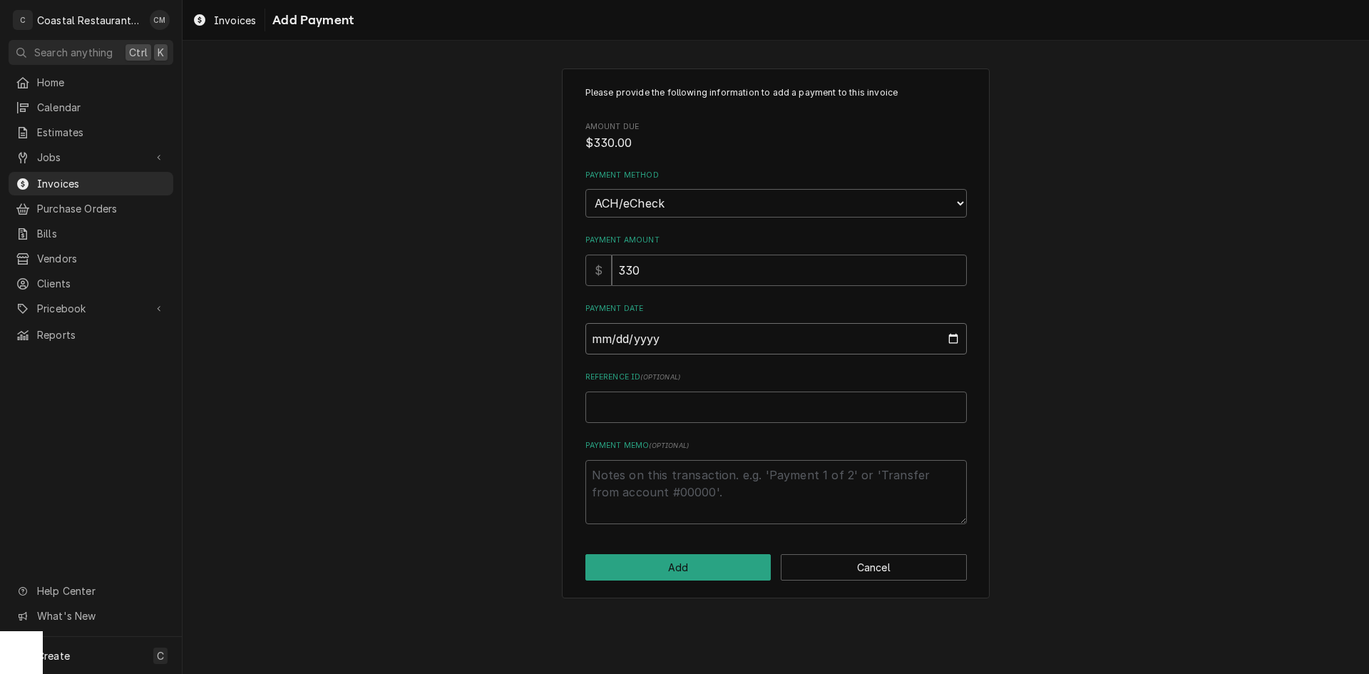
type input "0002-09-09"
type textarea "x"
type input "0020-09-09"
type textarea "x"
type input "0202-09-09"
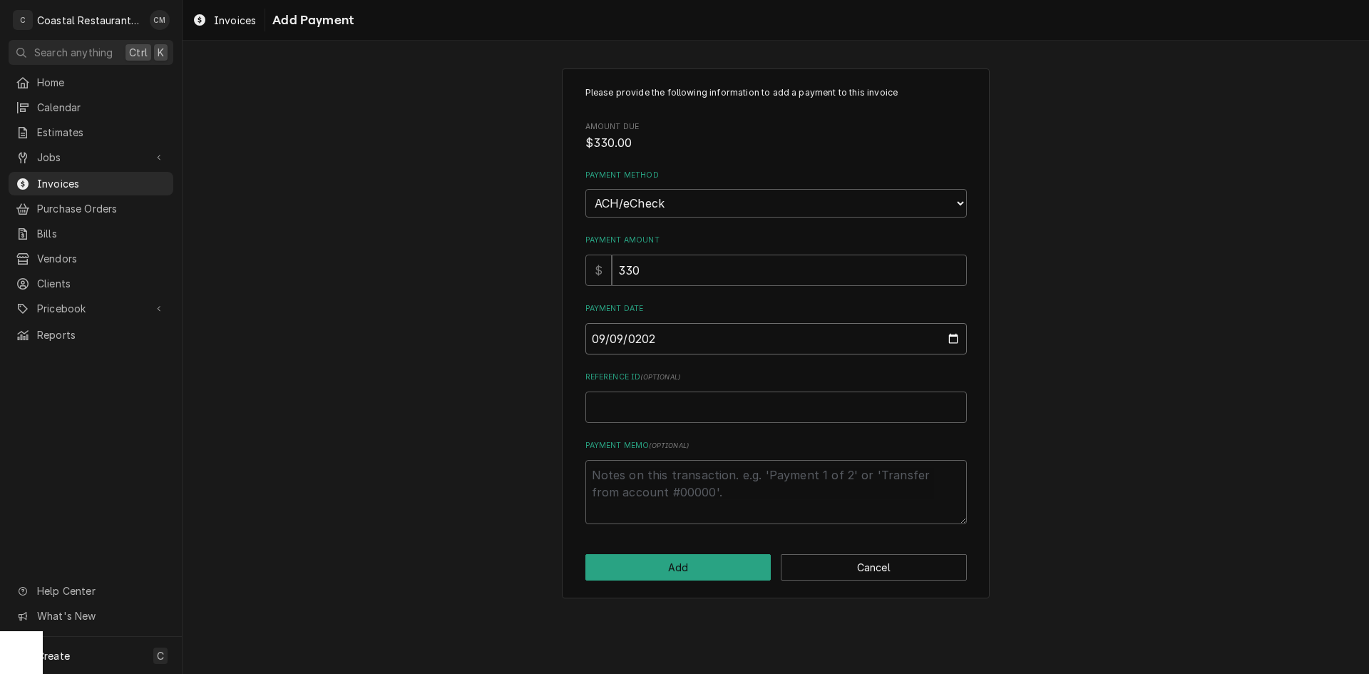
type textarea "x"
type input "[DATE]"
type textarea "x"
type input "E"
type textarea "x"
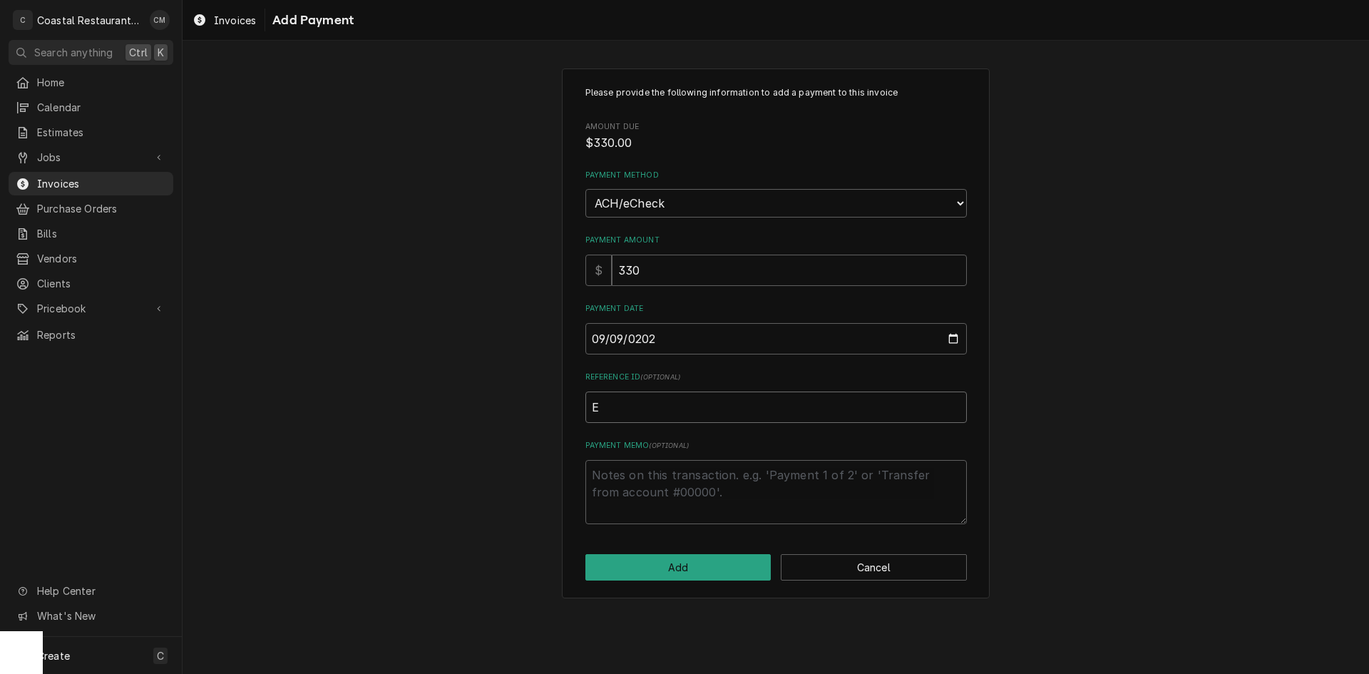
type input "EF"
type textarea "x"
type input "EFT"
type textarea "x"
type input "EFT"
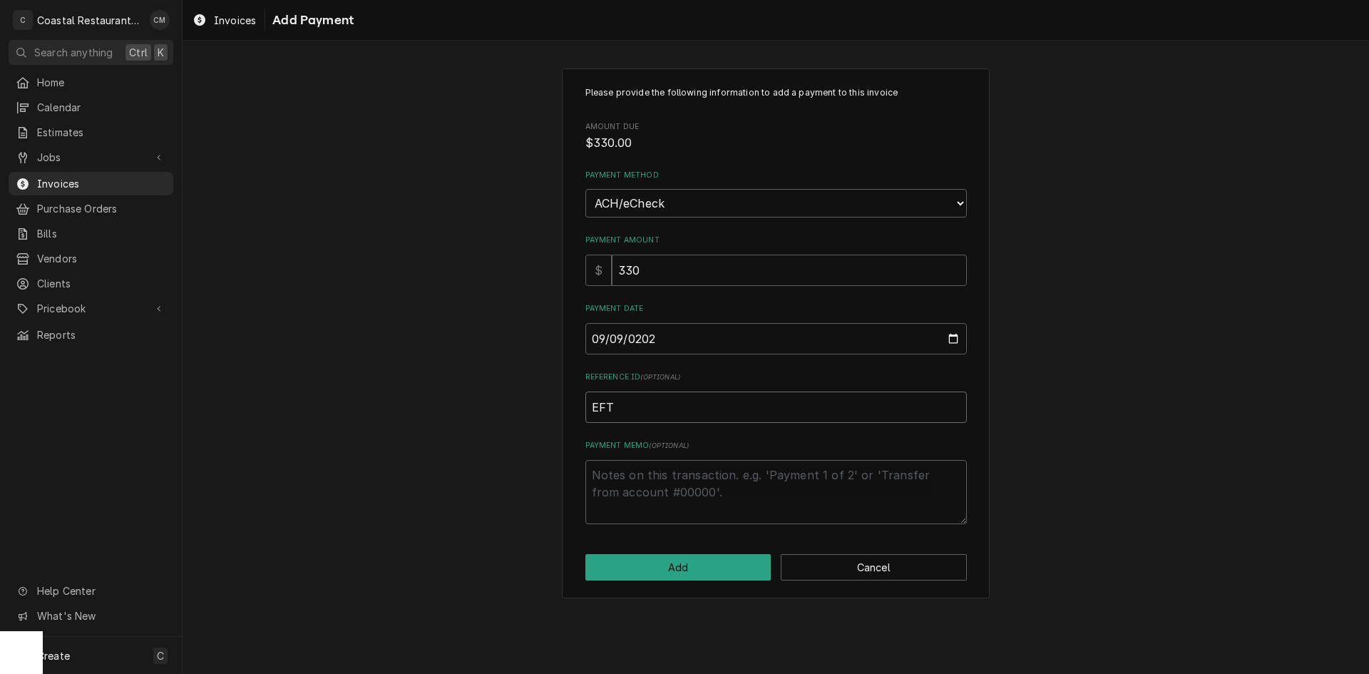
type textarea "x"
type input "EFT 5"
type textarea "x"
type input "EFT 57"
type textarea "x"
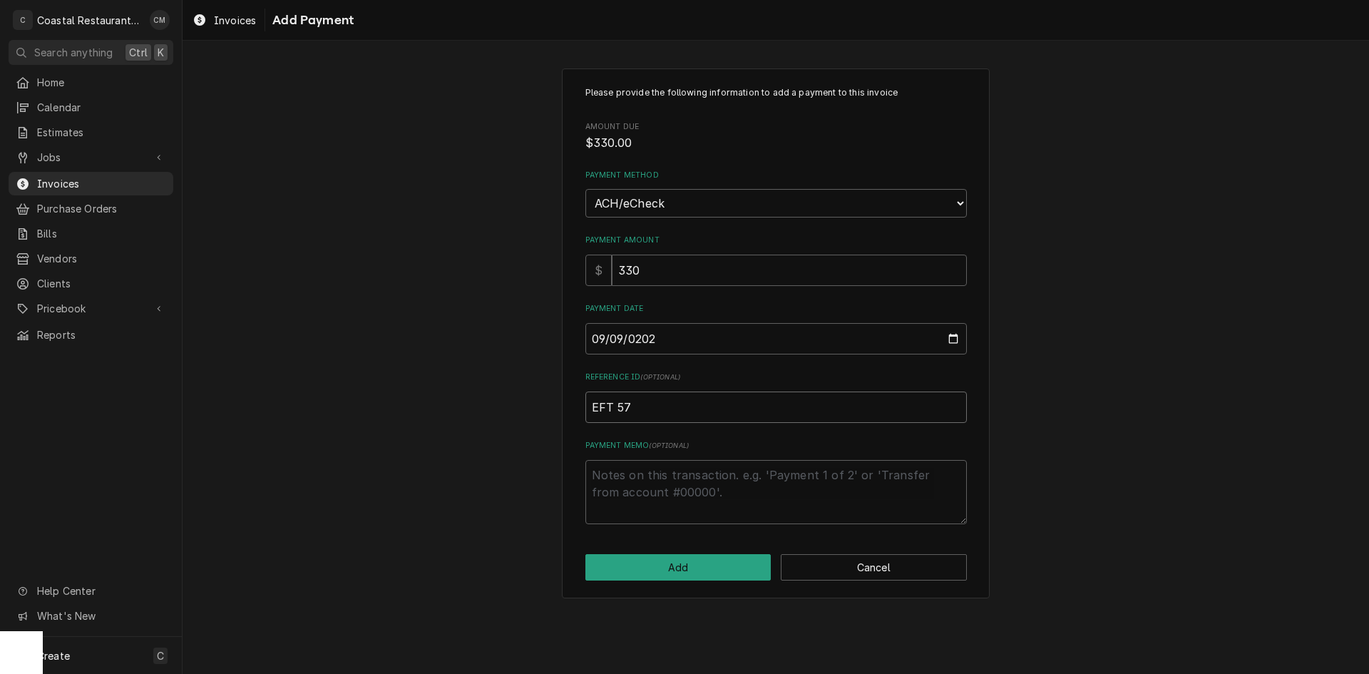
type input "EFT 579"
type textarea "x"
type input "EFT 5799"
type textarea "x"
type input "EFT 57996"
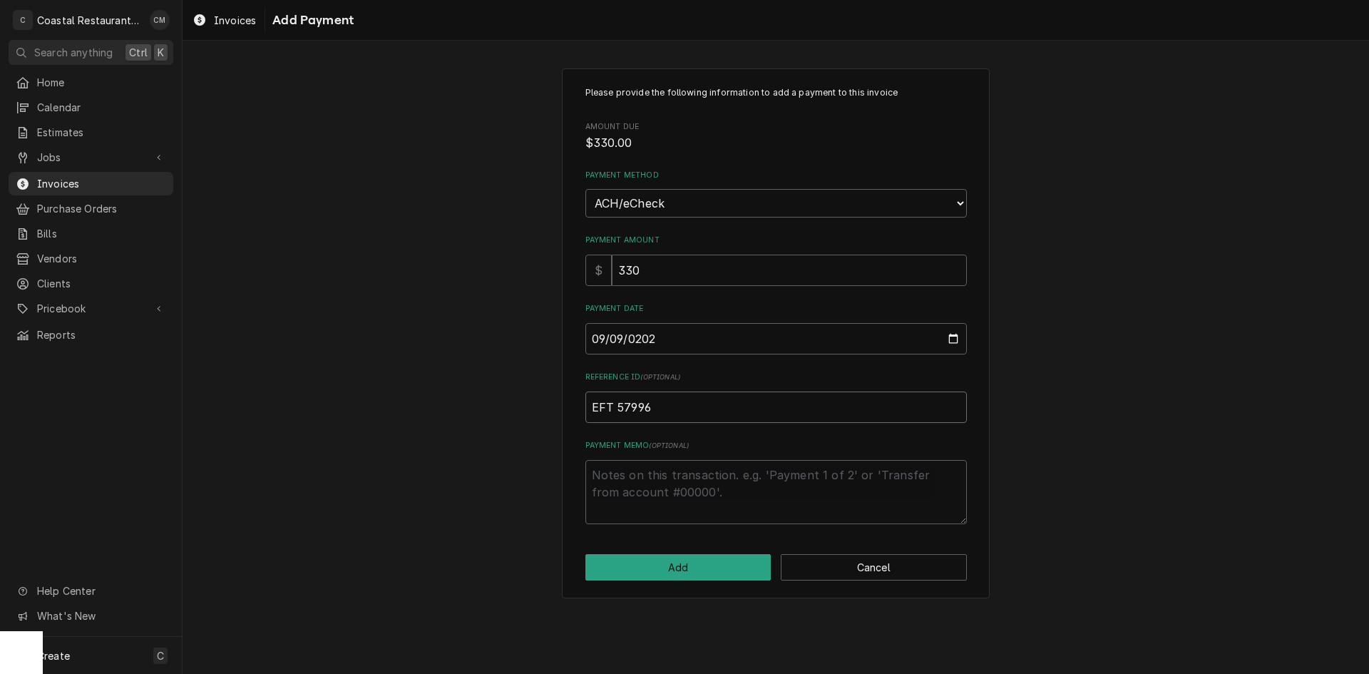
type textarea "x"
type input "EFT 579963"
click button "Add" at bounding box center [678, 567] width 186 height 26
type textarea "x"
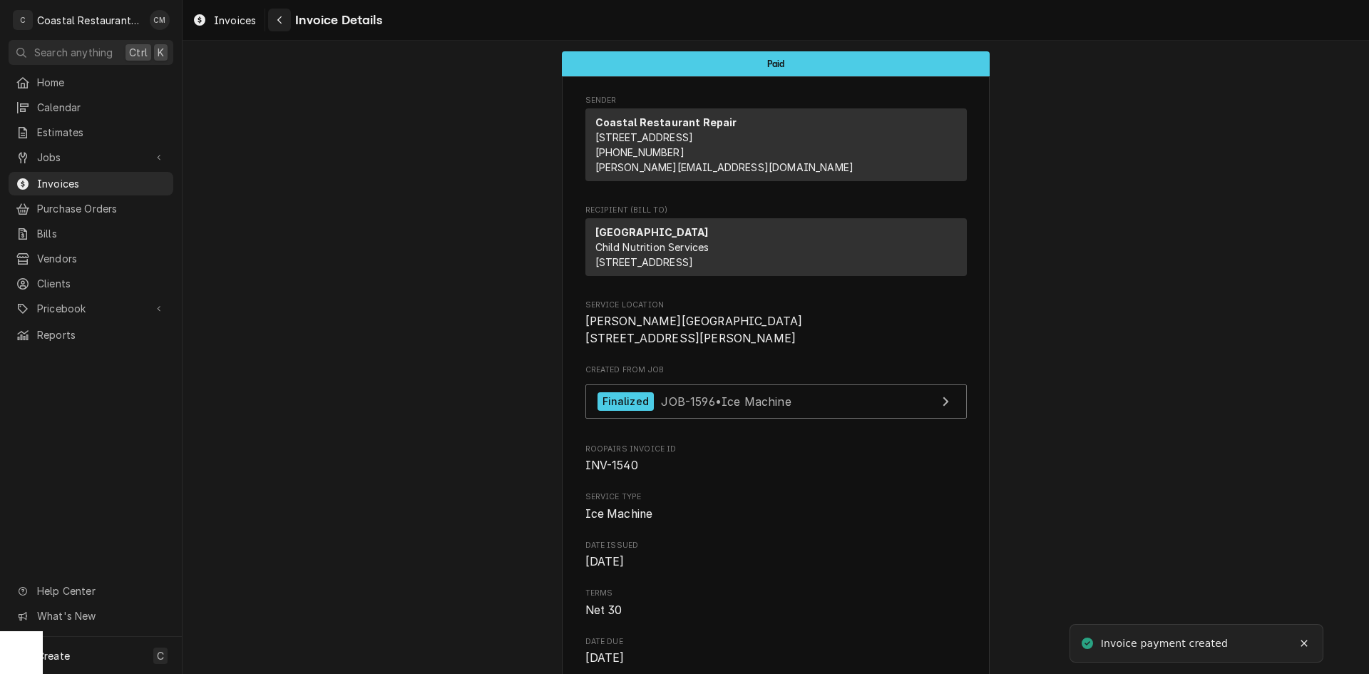
click at [281, 14] on div "Navigate back" at bounding box center [279, 20] width 14 height 14
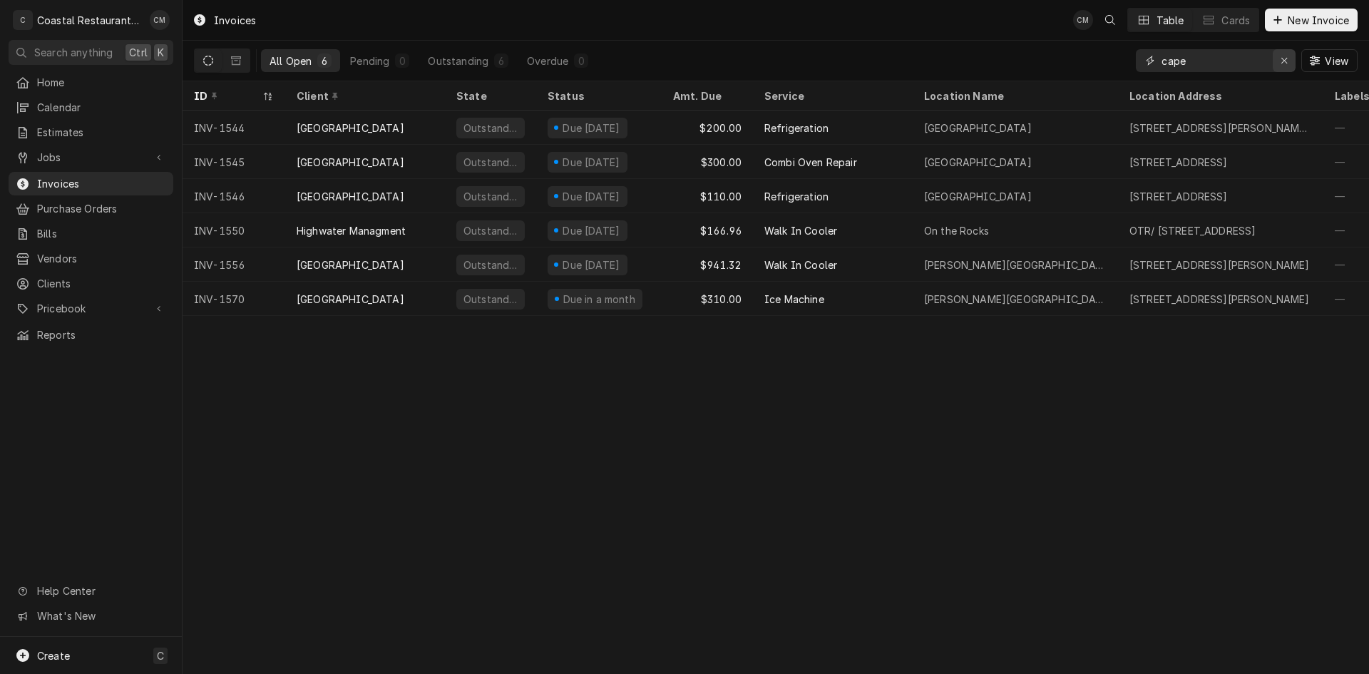
click at [1282, 61] on icon "Erase input" at bounding box center [1284, 61] width 8 height 10
